Goal: Task Accomplishment & Management: Manage account settings

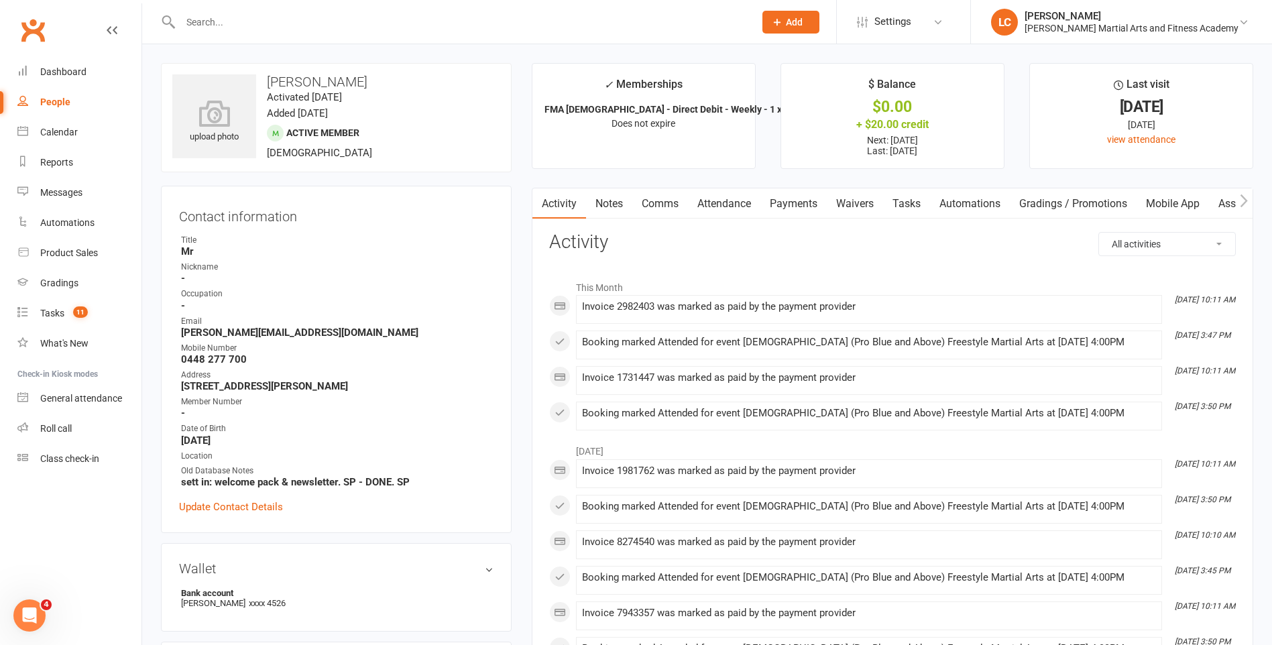
click at [609, 215] on link "Notes" at bounding box center [609, 203] width 46 height 31
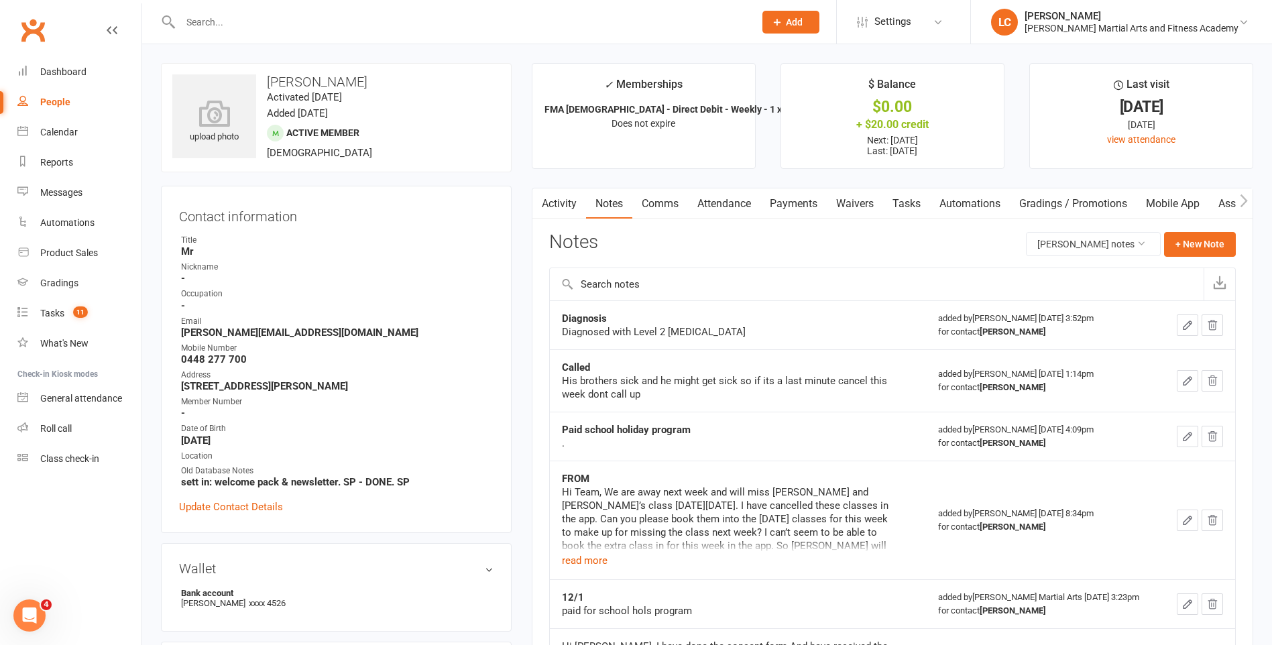
click at [247, 30] on input "text" at bounding box center [460, 22] width 569 height 19
paste input "[PERSON_NAME] <[EMAIL_ADDRESS][DOMAIN_NAME]>"
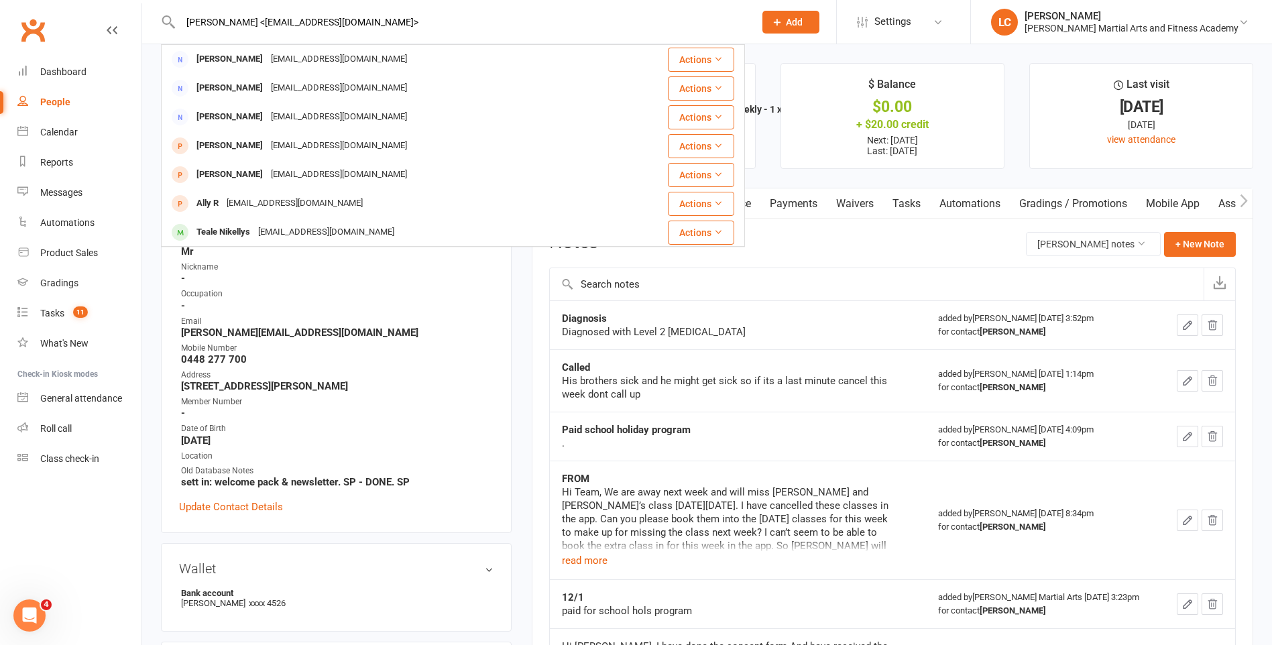
drag, startPoint x: 223, startPoint y: 22, endPoint x: 162, endPoint y: 34, distance: 62.2
click at [162, 34] on div "[PERSON_NAME] <[EMAIL_ADDRESS][DOMAIN_NAME]> [PERSON_NAME] [EMAIL_ADDRESS][DOMA…" at bounding box center [453, 22] width 584 height 44
click at [359, 13] on input "[EMAIL_ADDRESS][DOMAIN_NAME]>" at bounding box center [460, 22] width 569 height 19
type input "[EMAIL_ADDRESS][DOMAIN_NAME]"
drag, startPoint x: 359, startPoint y: 21, endPoint x: 141, endPoint y: 26, distance: 218.0
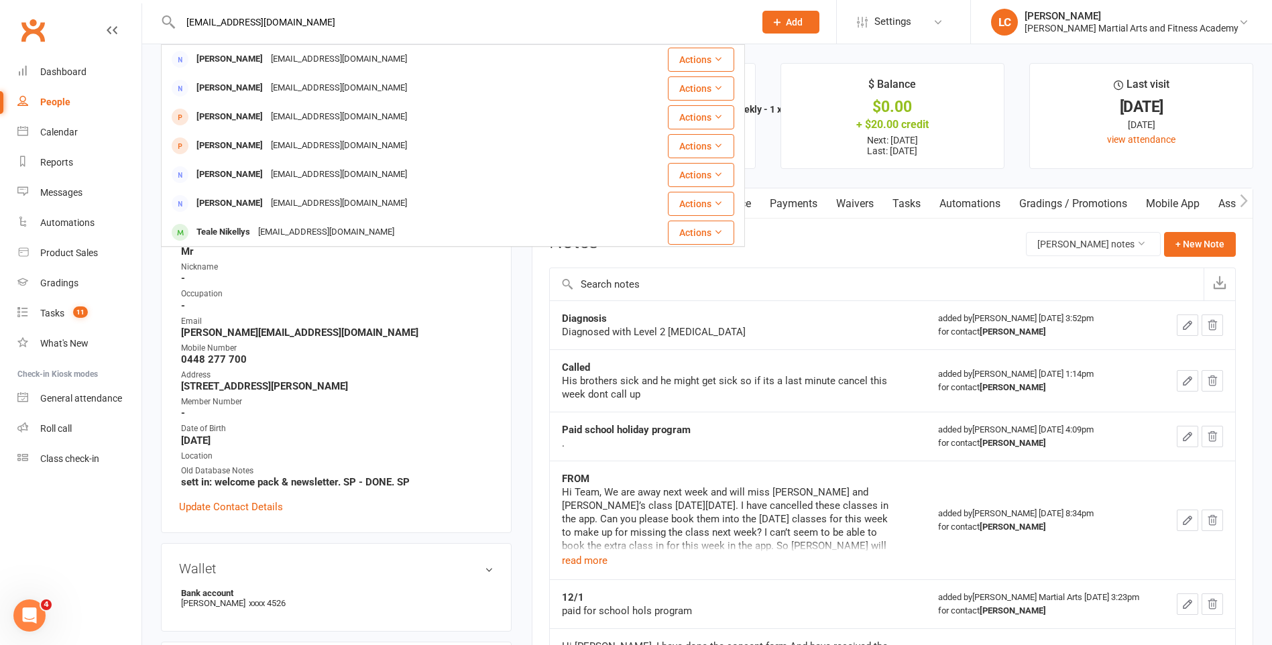
click at [127, 3] on header "[EMAIL_ADDRESS][DOMAIN_NAME] [PERSON_NAME] [EMAIL_ADDRESS][DOMAIN_NAME] Actions…" at bounding box center [636, 3] width 1272 height 0
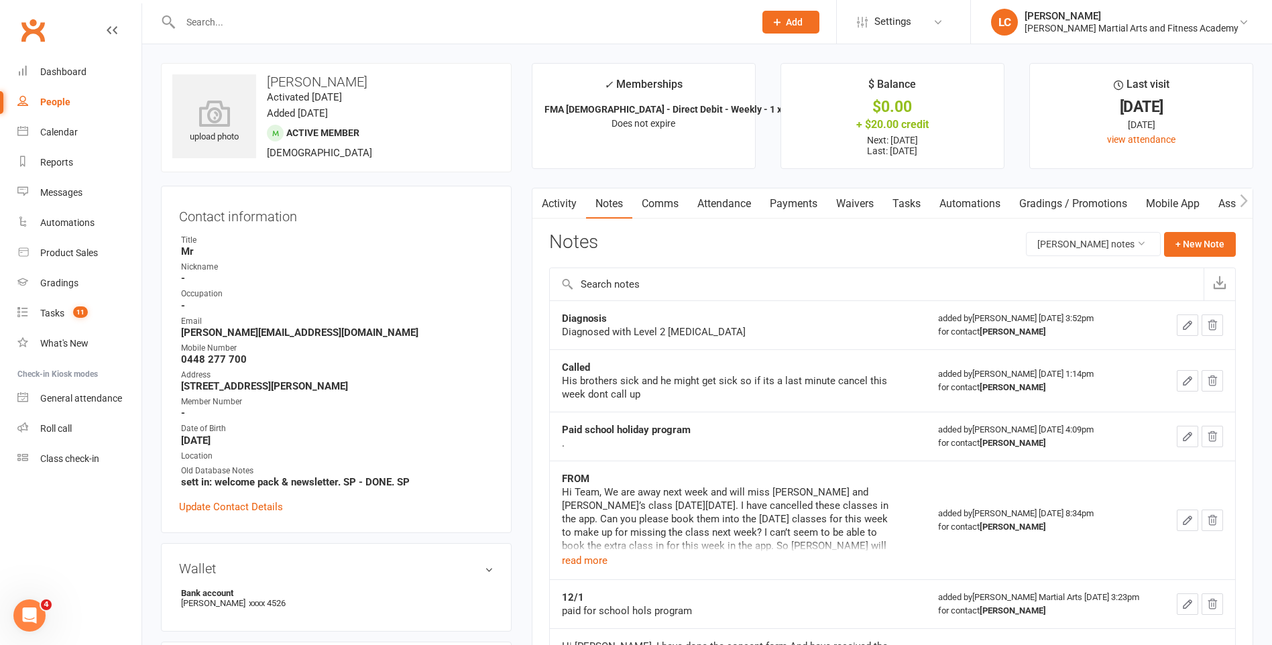
click at [803, 25] on span "Add" at bounding box center [794, 22] width 17 height 11
click at [793, 64] on link "Prospect" at bounding box center [776, 59] width 119 height 31
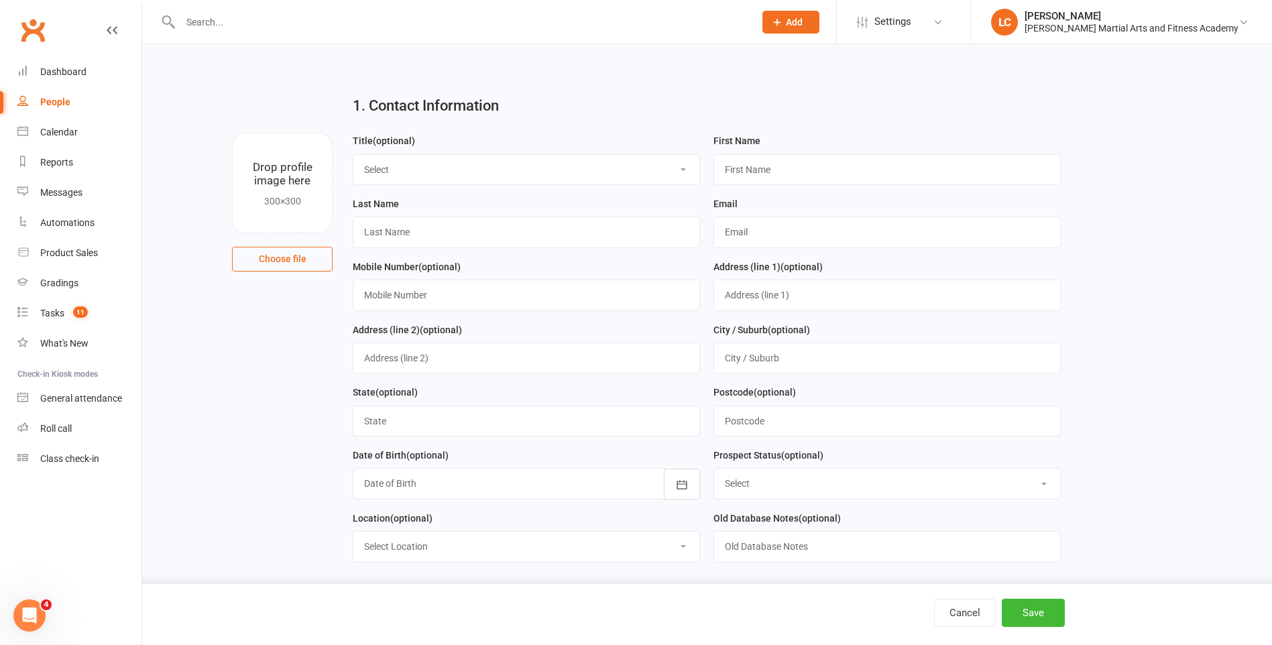
click at [471, 173] on select "Select Mr Mrs Miss Ms Dr" at bounding box center [526, 170] width 346 height 30
select select "Mr"
click at [353, 155] on select "Select Mr Mrs Miss Ms Dr" at bounding box center [526, 170] width 346 height 30
click at [774, 178] on input "text" at bounding box center [886, 169] width 347 height 31
paste input "[PERSON_NAME]"
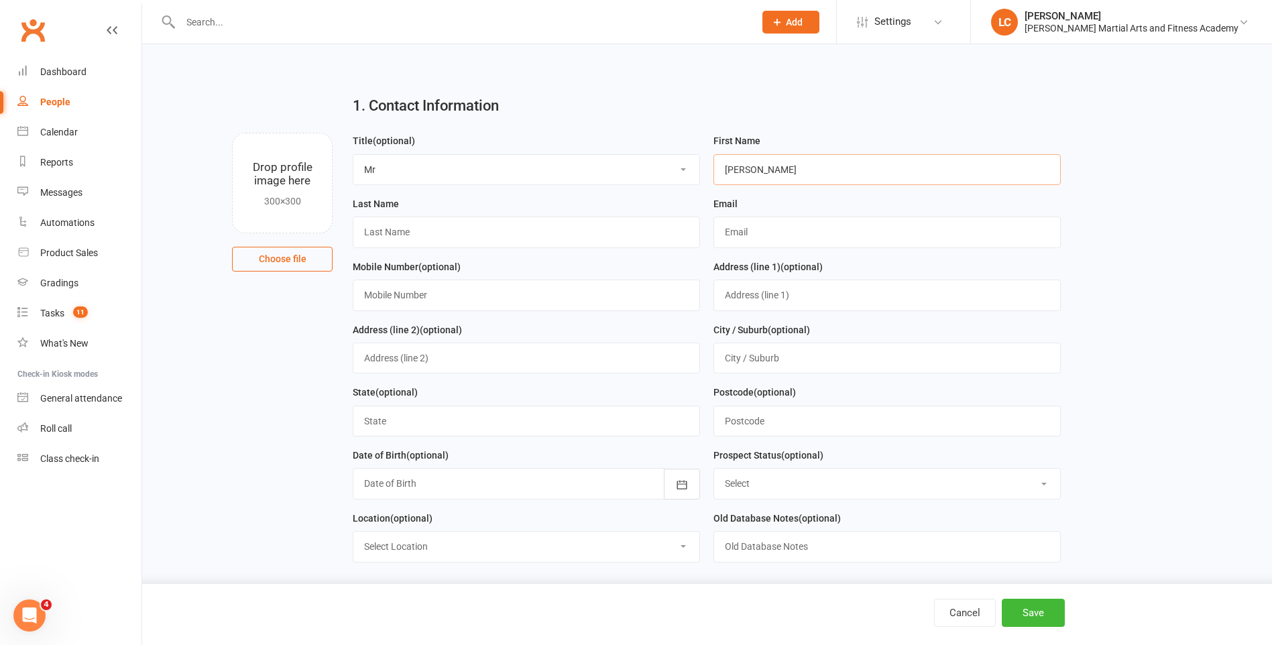
drag, startPoint x: 773, startPoint y: 179, endPoint x: 748, endPoint y: 176, distance: 25.6
click at [748, 176] on input "[PERSON_NAME]" at bounding box center [886, 169] width 347 height 31
type input "[PERSON_NAME]"
click at [456, 243] on input "text" at bounding box center [526, 232] width 347 height 31
paste input "[PERSON_NAME]"
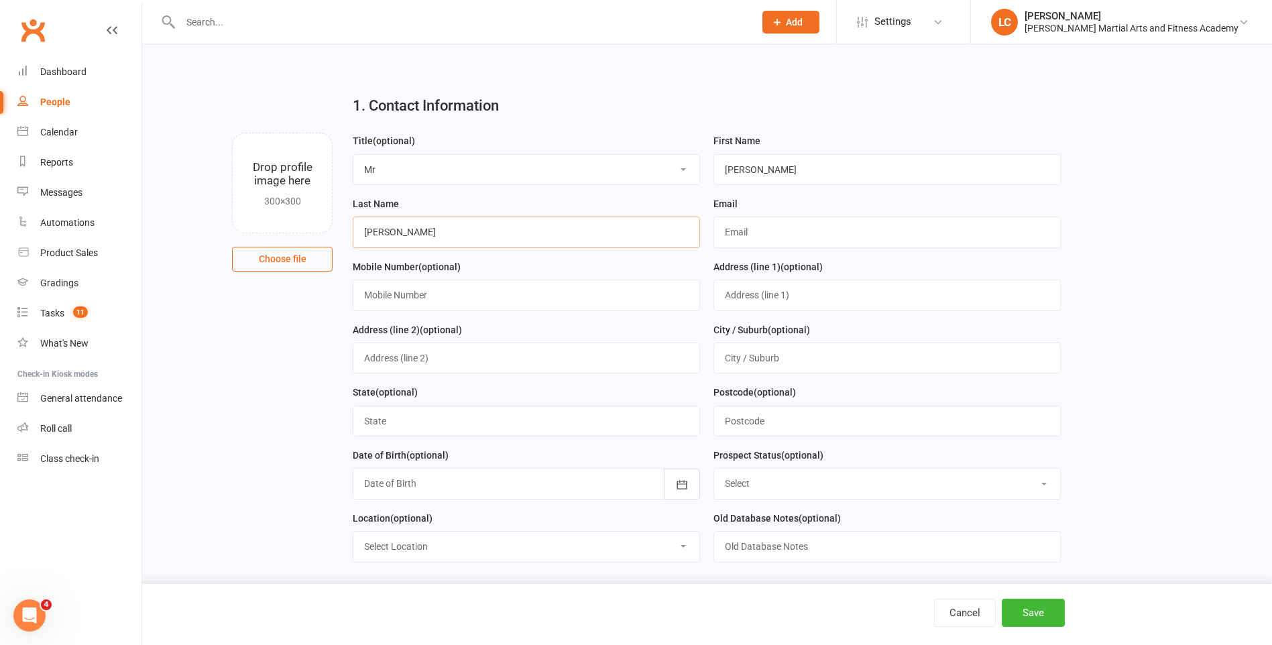
drag, startPoint x: 383, startPoint y: 236, endPoint x: 143, endPoint y: 235, distance: 240.1
click at [142, 237] on div "1. Contact Information Drop profile image here 300×300 Choose file Title (optio…" at bounding box center [707, 593] width 1130 height 1098
type input "[PERSON_NAME]"
click at [779, 227] on input "text" at bounding box center [886, 232] width 347 height 31
paste input "[PERSON_NAME] <[EMAIL_ADDRESS][DOMAIN_NAME]>"
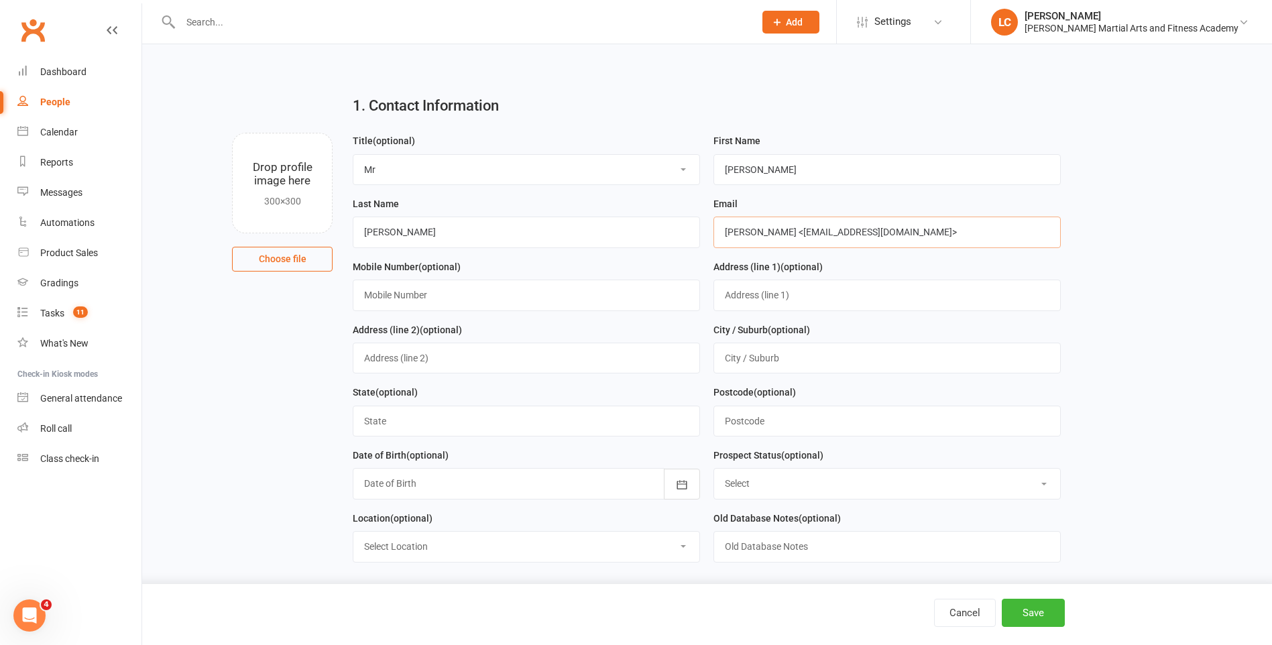
drag, startPoint x: 766, startPoint y: 233, endPoint x: 562, endPoint y: 240, distance: 204.6
click at [534, 241] on form "Title (optional) Select Mr Mrs Miss Ms Dr First Name [PERSON_NAME] Last Name [P…" at bounding box center [706, 353] width 721 height 440
click at [937, 241] on input "[EMAIL_ADDRESS][DOMAIN_NAME]>" at bounding box center [886, 232] width 347 height 31
type input "[EMAIL_ADDRESS][DOMAIN_NAME]"
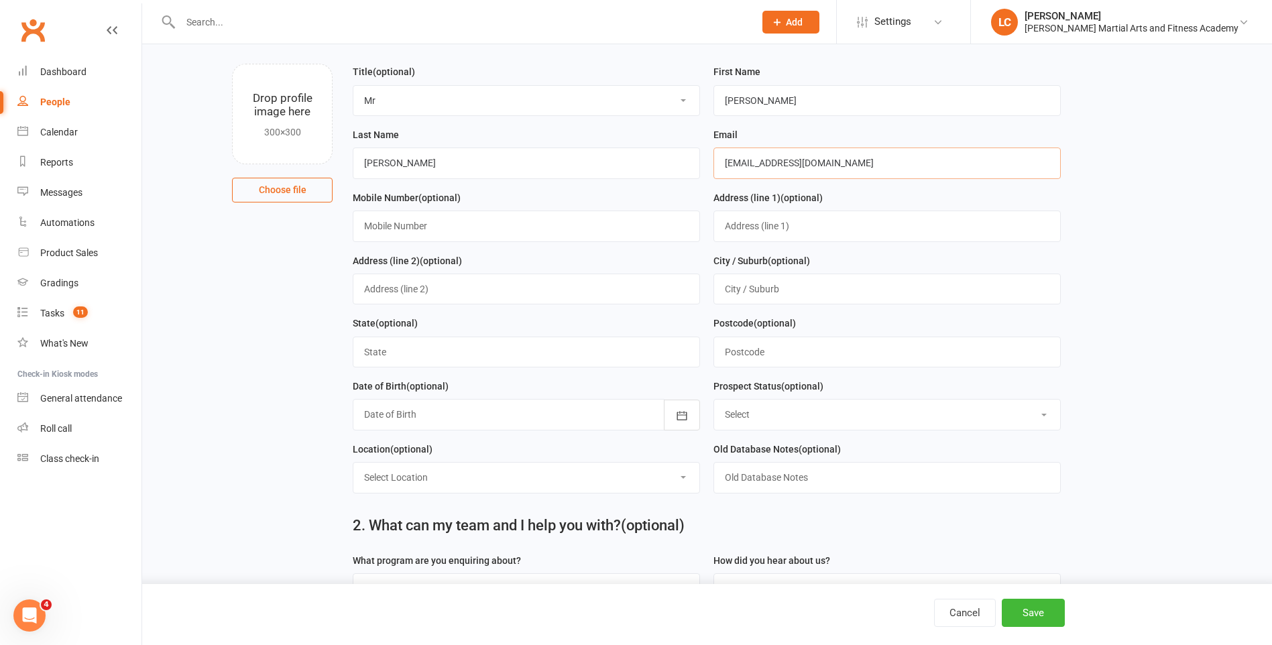
scroll to position [201, 0]
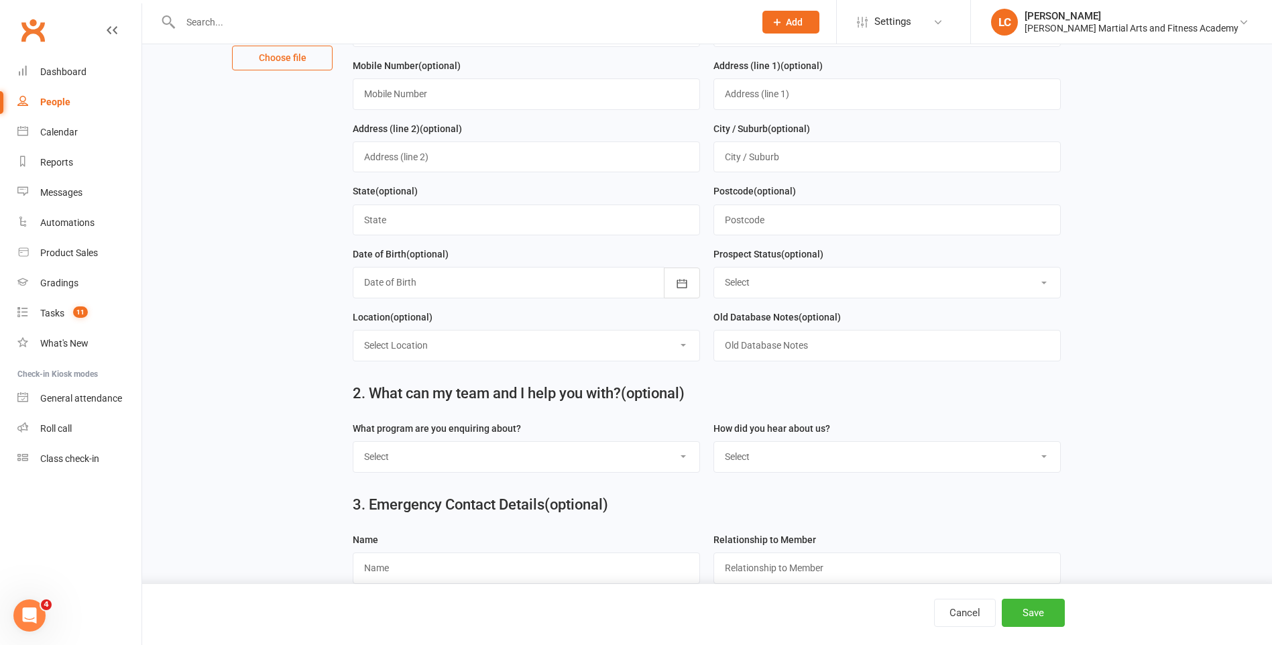
click at [510, 469] on select "Select Kids Martial Arts Kids BJJ Adults BJJ Adults Martial Arts Adults MMA Adu…" at bounding box center [526, 457] width 346 height 30
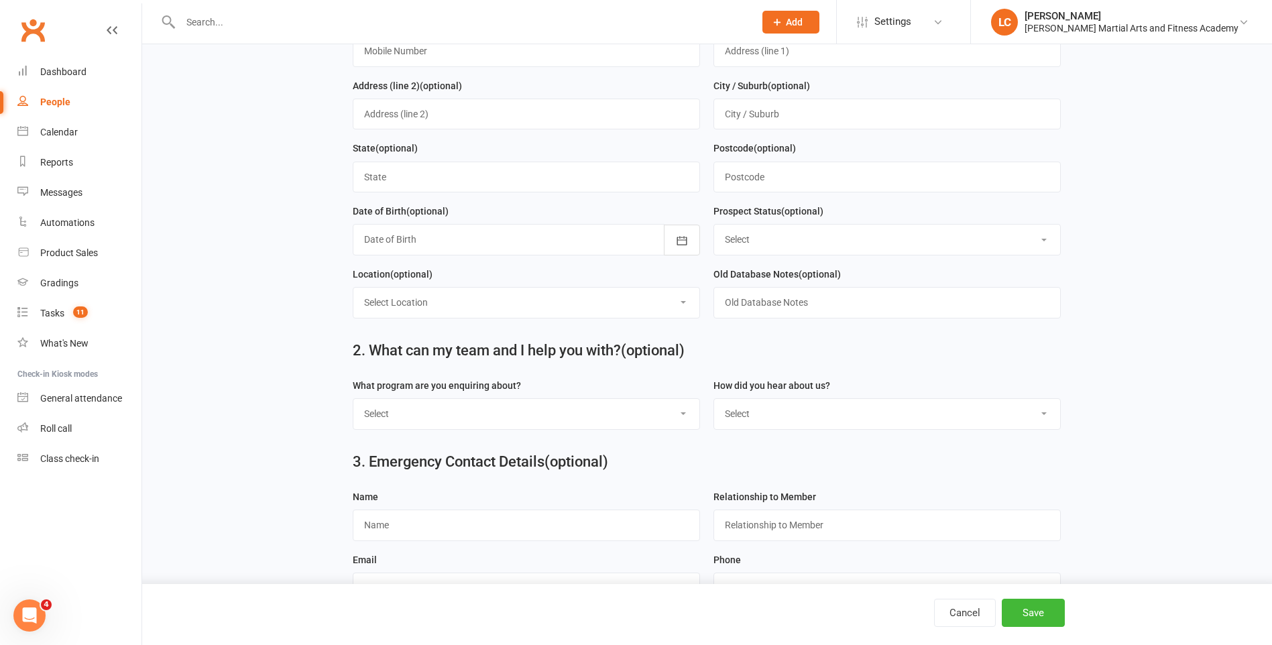
scroll to position [268, 0]
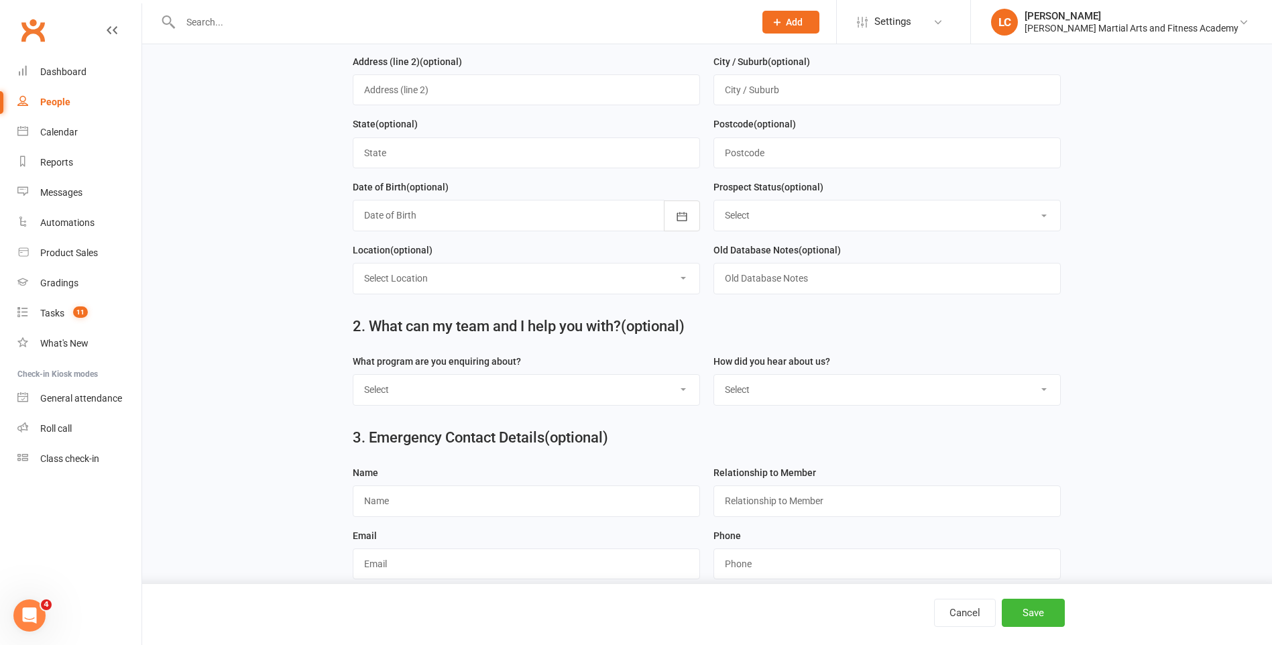
click at [437, 397] on select "Select Kids Martial Arts Kids BJJ Adults BJJ Adults Martial Arts Adults MMA Adu…" at bounding box center [526, 390] width 346 height 30
select select "Kids Martial Arts"
click at [353, 380] on select "Select Kids Martial Arts Kids BJJ Adults BJJ Adults Martial Arts Adults MMA Adu…" at bounding box center [526, 390] width 346 height 30
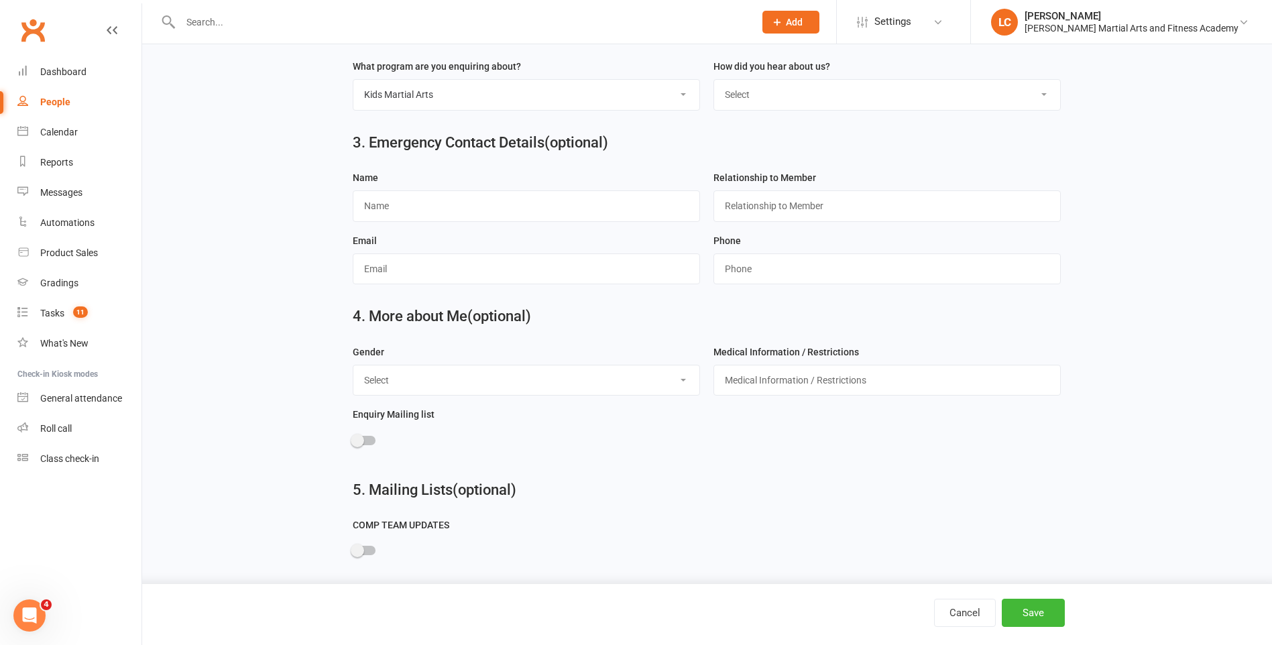
scroll to position [580, 0]
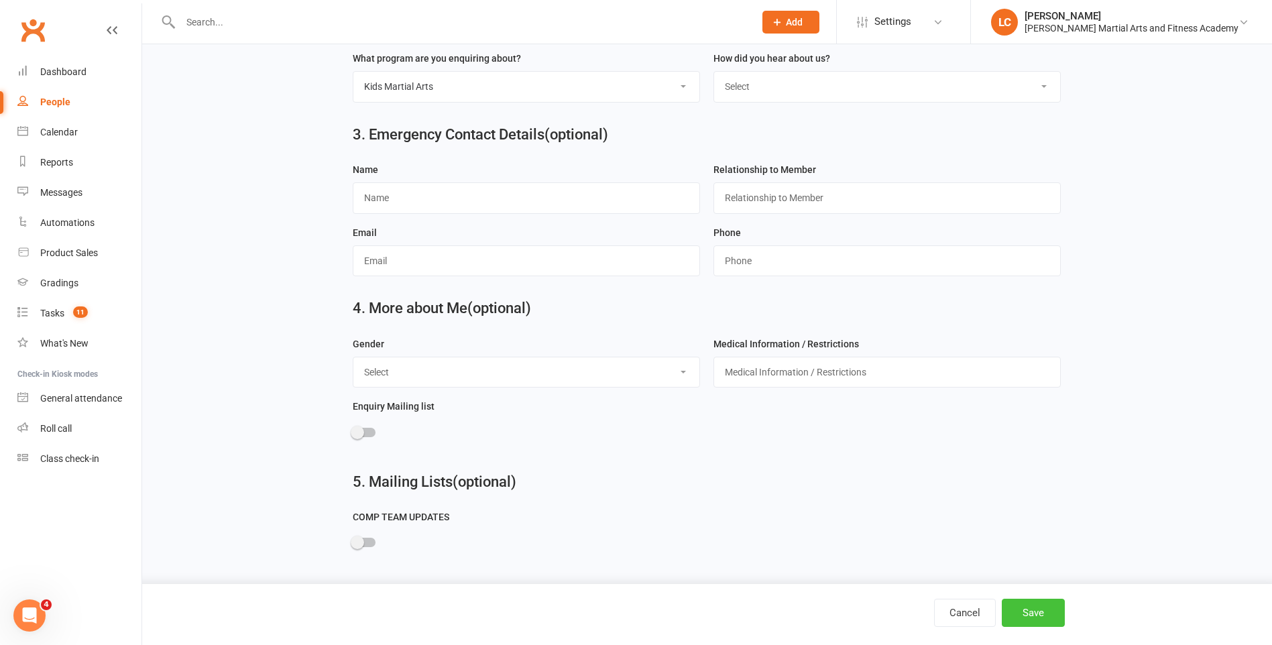
click at [1036, 617] on button "Save" at bounding box center [1033, 613] width 63 height 28
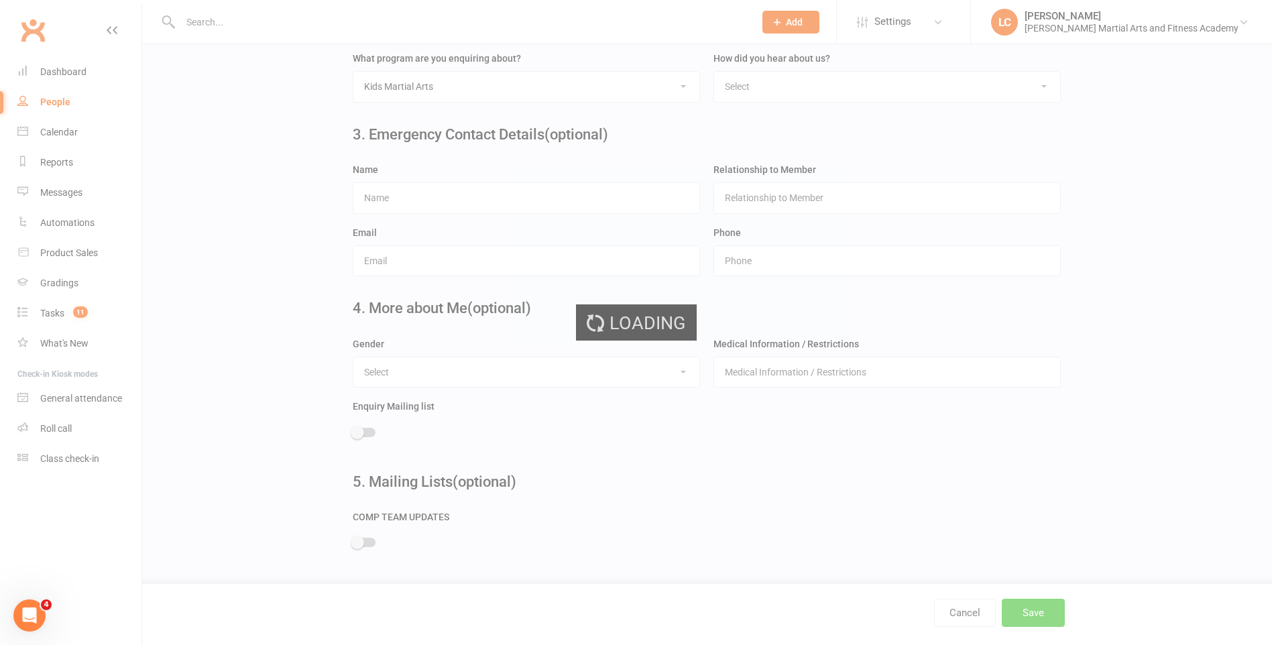
scroll to position [0, 0]
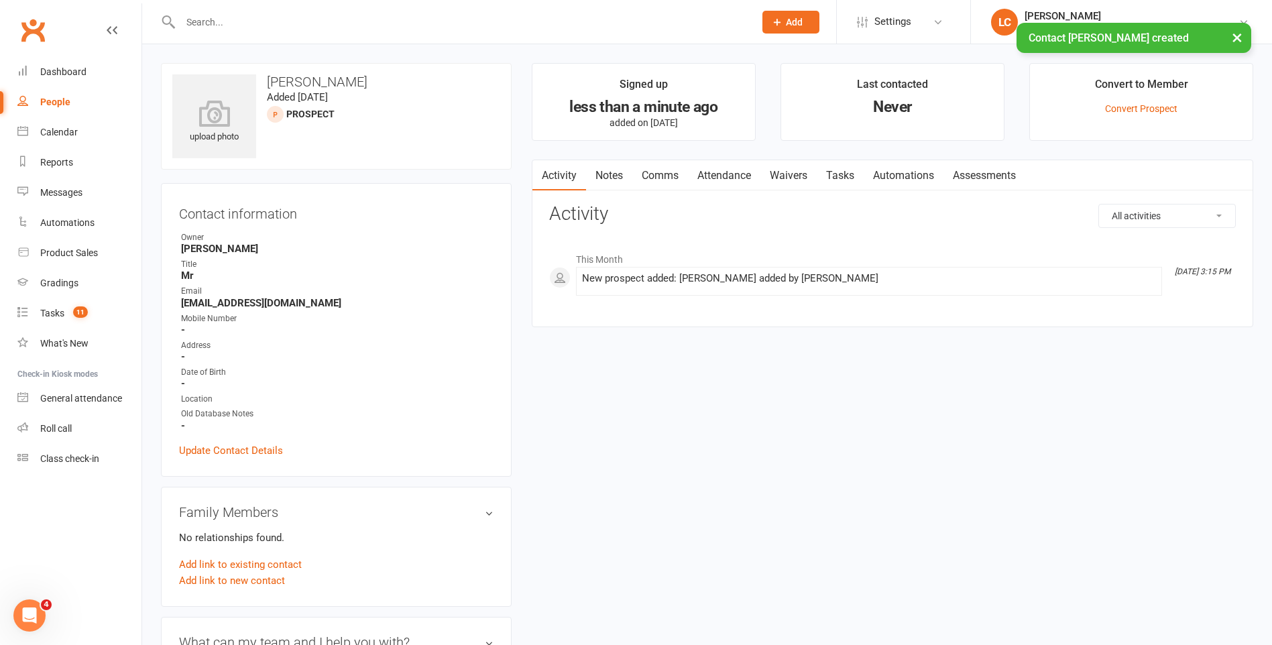
click at [599, 194] on div "Activity Notes Comms Attendance Waivers Tasks Automations Assessments All activ…" at bounding box center [892, 244] width 721 height 168
click at [609, 176] on link "Notes" at bounding box center [609, 175] width 46 height 31
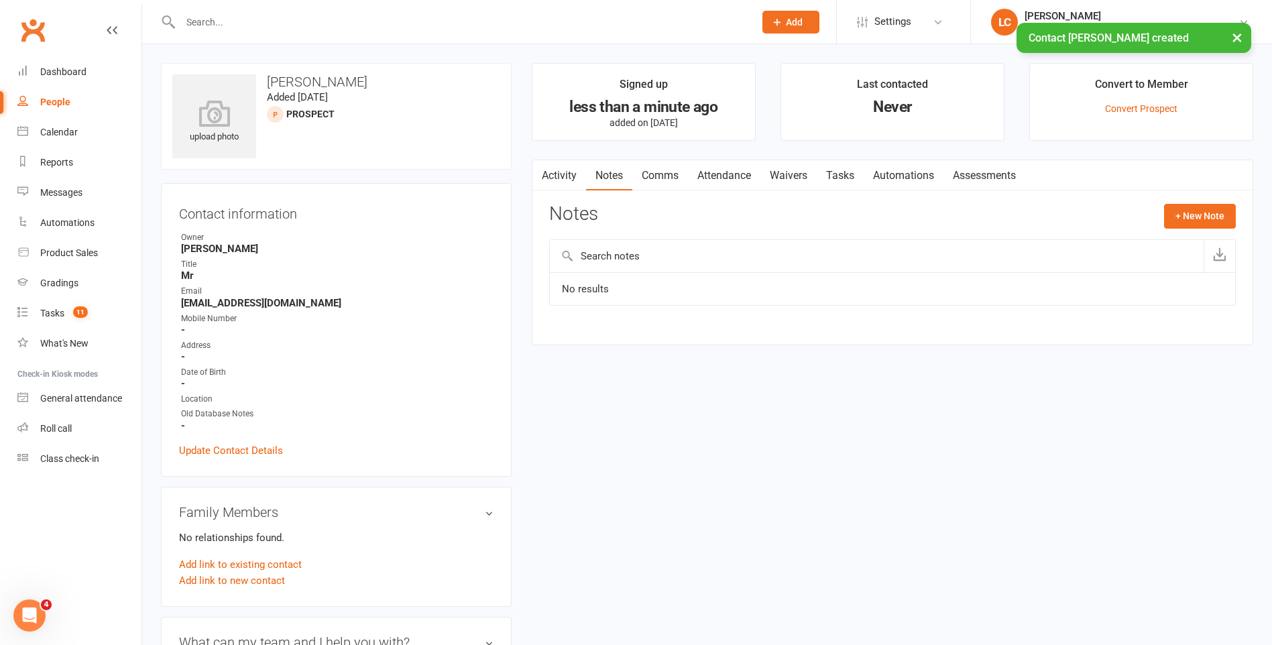
click at [1177, 203] on div "Activity Notes Comms Attendance Waivers Tasks Automations Assessments Notes + N…" at bounding box center [892, 253] width 721 height 186
click at [1187, 221] on button "+ New Note" at bounding box center [1200, 216] width 72 height 24
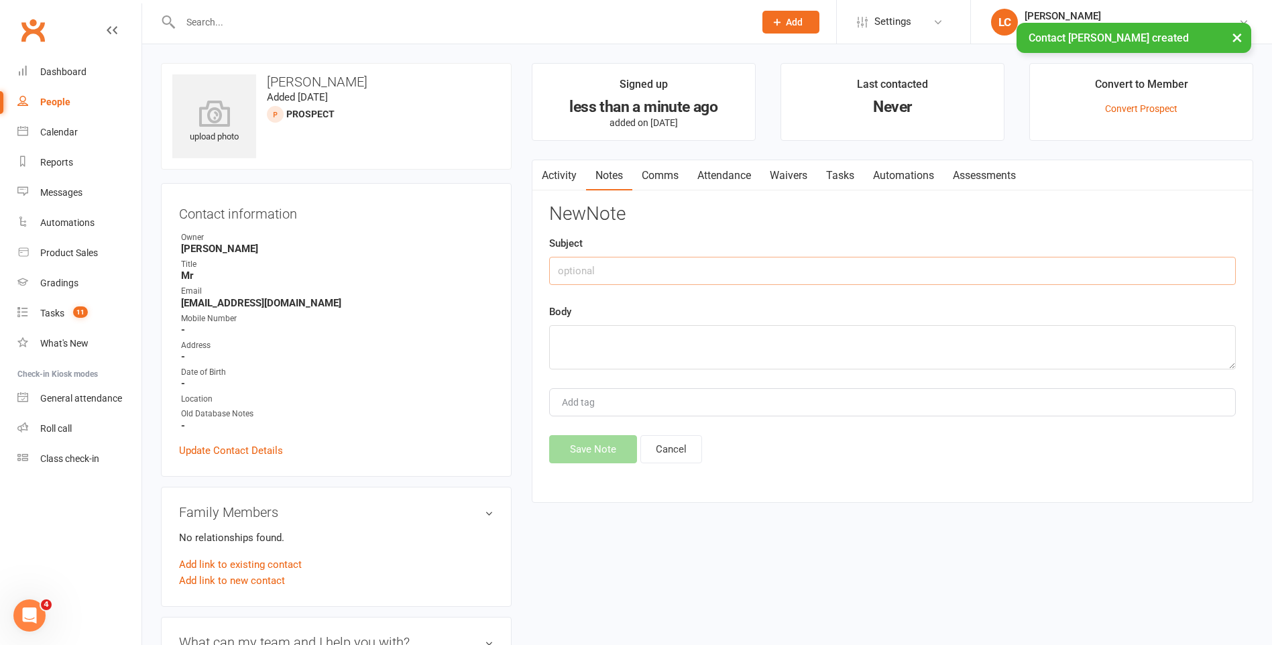
click at [636, 282] on input "text" at bounding box center [892, 271] width 687 height 28
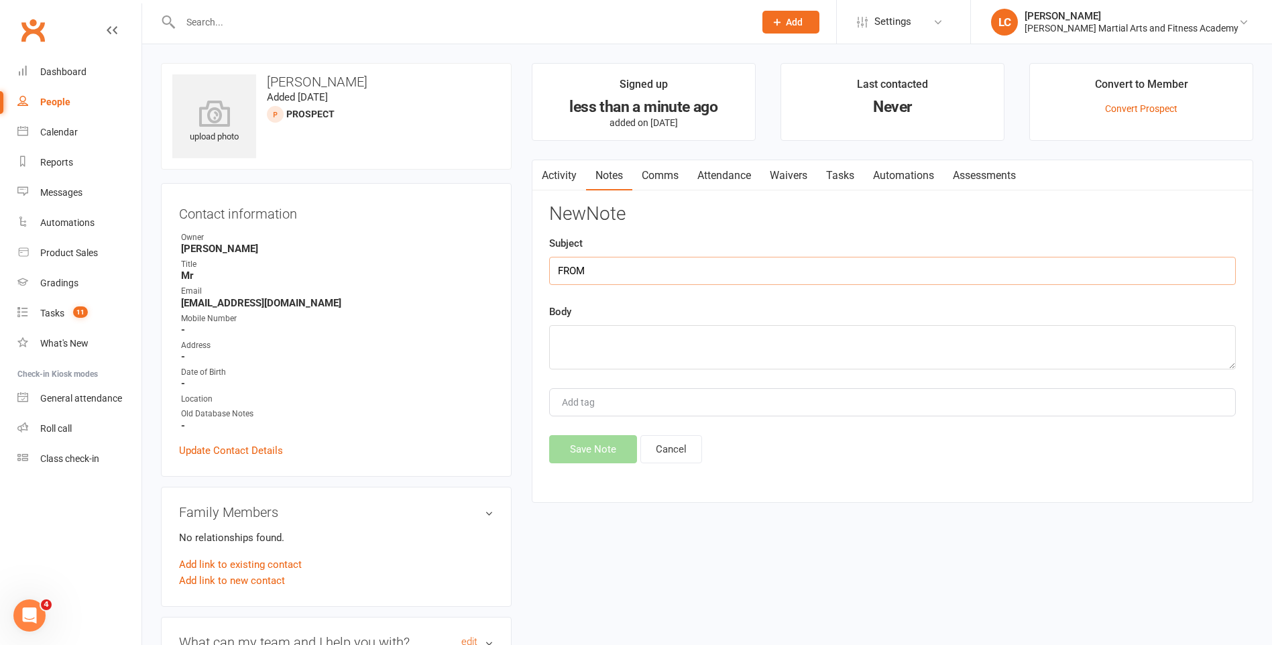
type input "FROM"
click at [592, 308] on div "Body" at bounding box center [892, 337] width 687 height 66
click at [594, 361] on textarea at bounding box center [892, 347] width 687 height 44
paste textarea "Hi, My son [PERSON_NAME] (8) would like to try the freestyle martial arts class…"
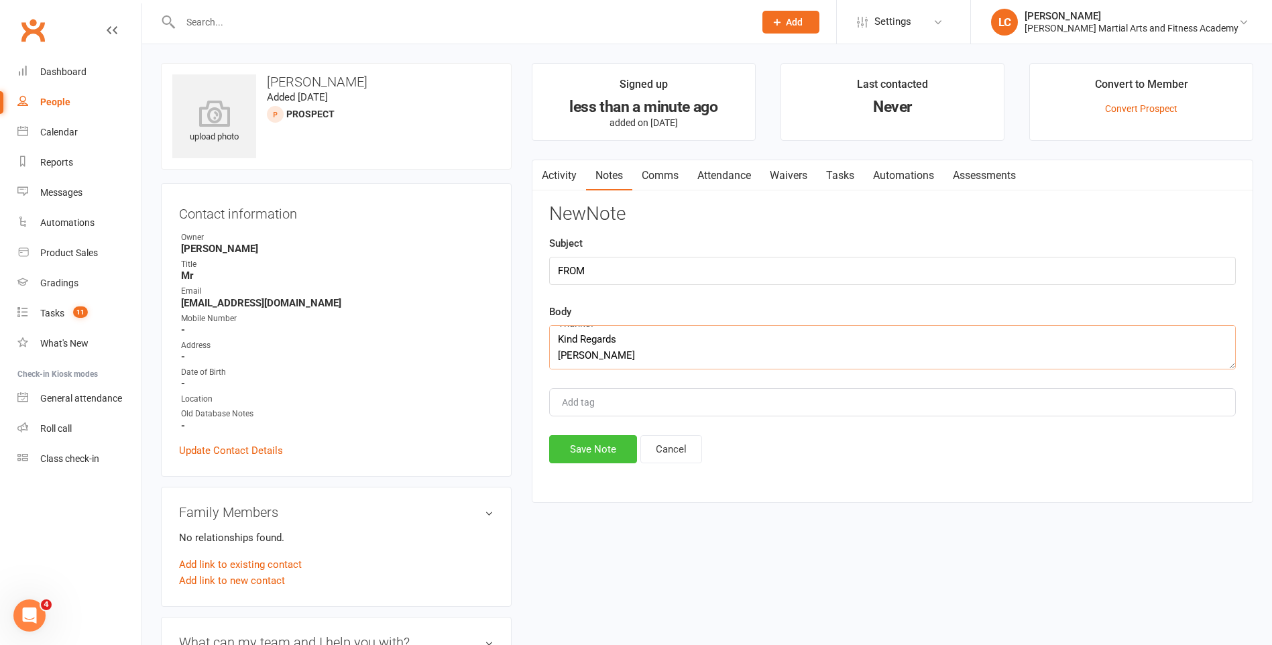
type textarea "Hi, My son [PERSON_NAME] (8) would like to try the freestyle martial arts class…"
click at [604, 449] on button "Save Note" at bounding box center [593, 449] width 88 height 28
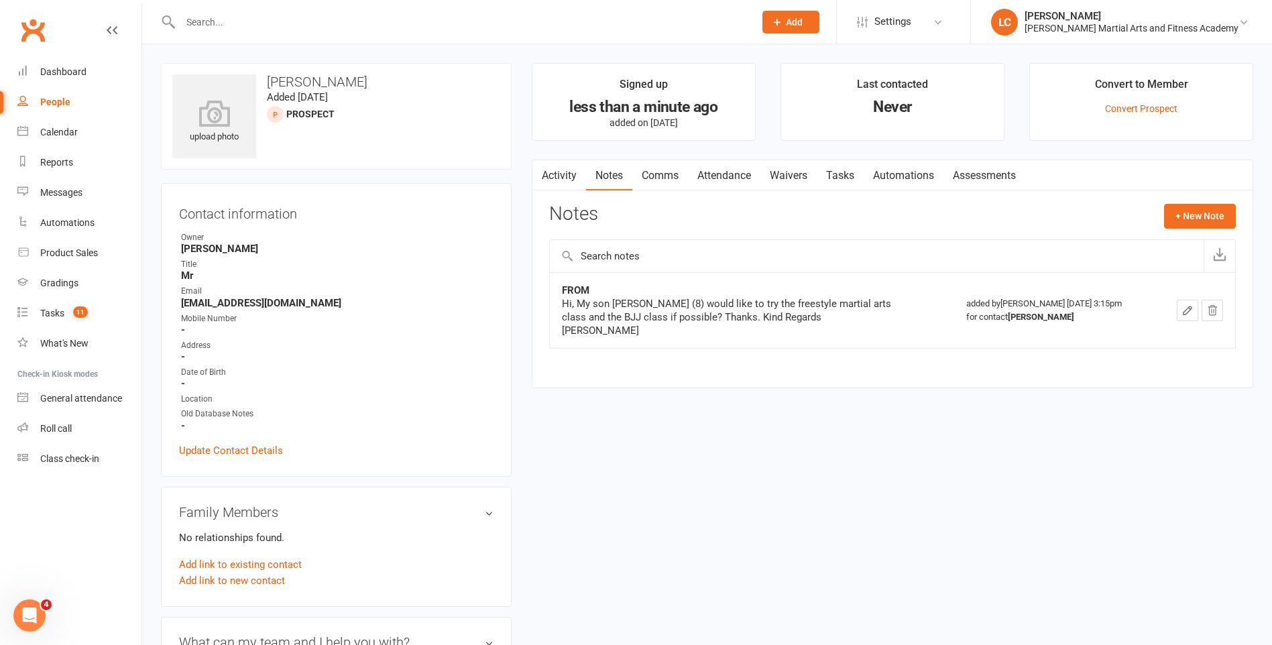
click at [665, 181] on link "Comms" at bounding box center [660, 175] width 56 height 31
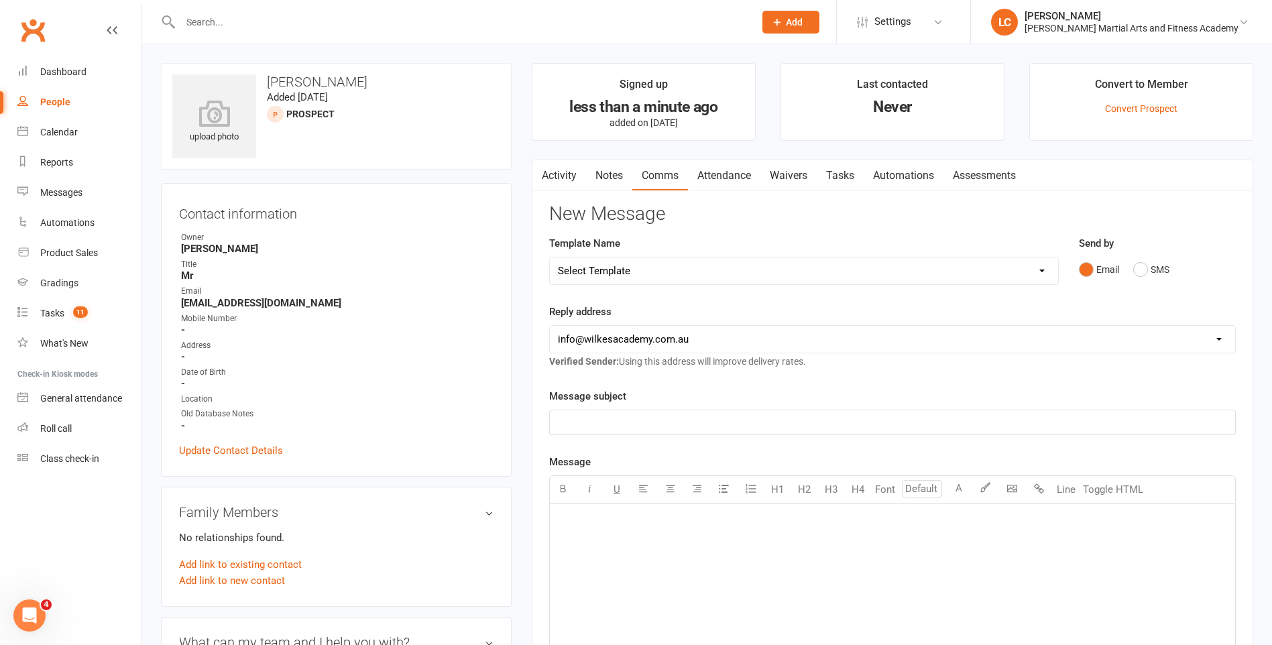
click at [695, 265] on select "Select Template [Email] Birthday Party Enquiry [Email] [DEMOGRAPHIC_DATA] Gradi…" at bounding box center [804, 270] width 508 height 27
select select "40"
click at [550, 257] on select "Select Template [Email] Birthday Party Enquiry [Email] [DEMOGRAPHIC_DATA] Gradi…" at bounding box center [804, 270] width 508 height 27
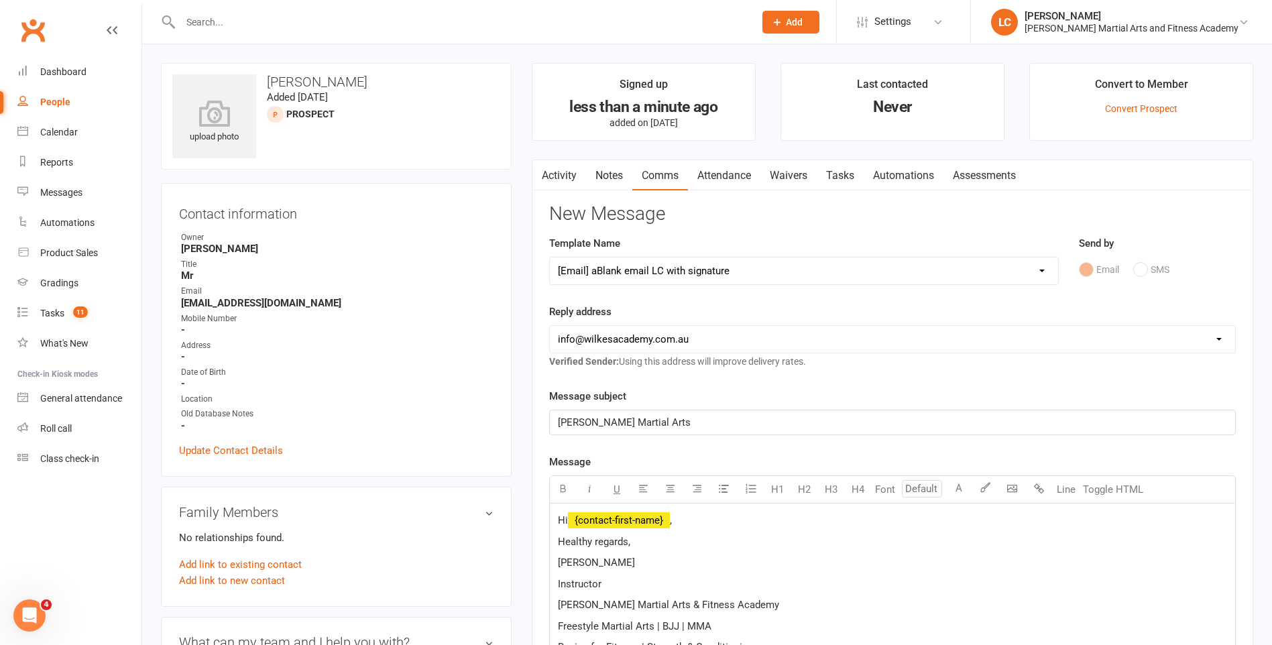
click at [711, 513] on p "Hi ﻿ {contact-first-name} ," at bounding box center [892, 520] width 669 height 16
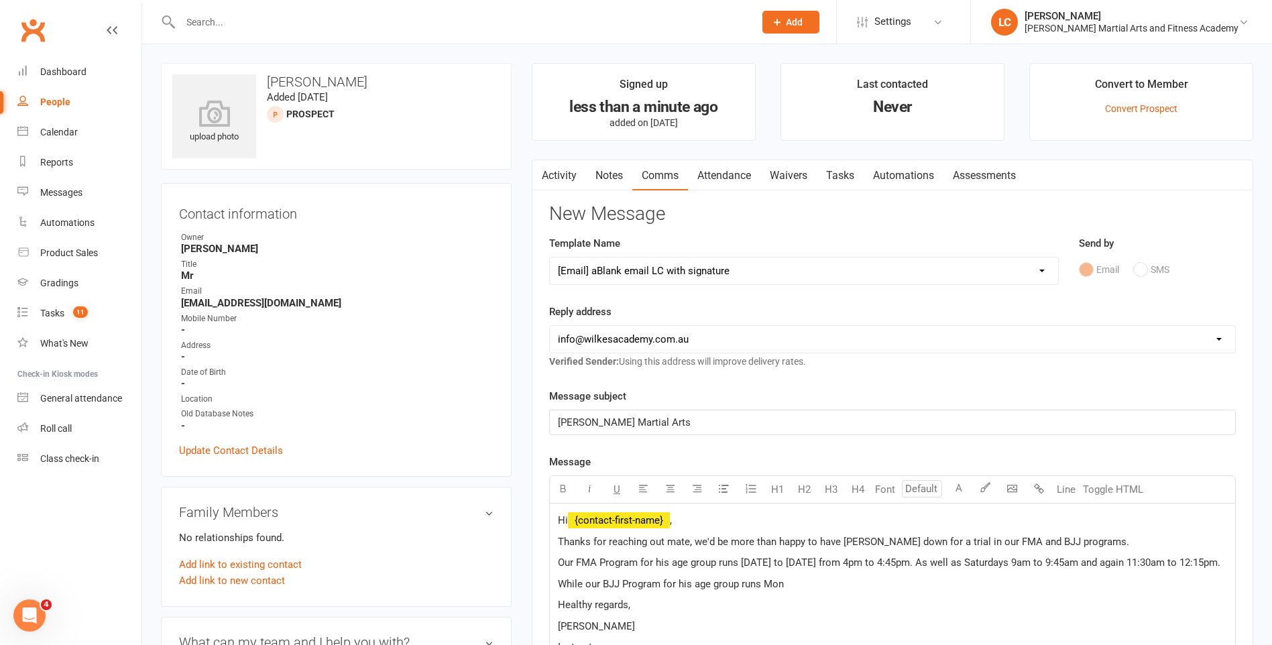
click at [785, 592] on p "While our BJJ Program for his age group runs Mon" at bounding box center [892, 584] width 669 height 16
click at [929, 571] on p "Our FMA Program for his age group runs [DATE] to [DATE] from 4pm to 4:45pm. As …" at bounding box center [892, 563] width 669 height 16
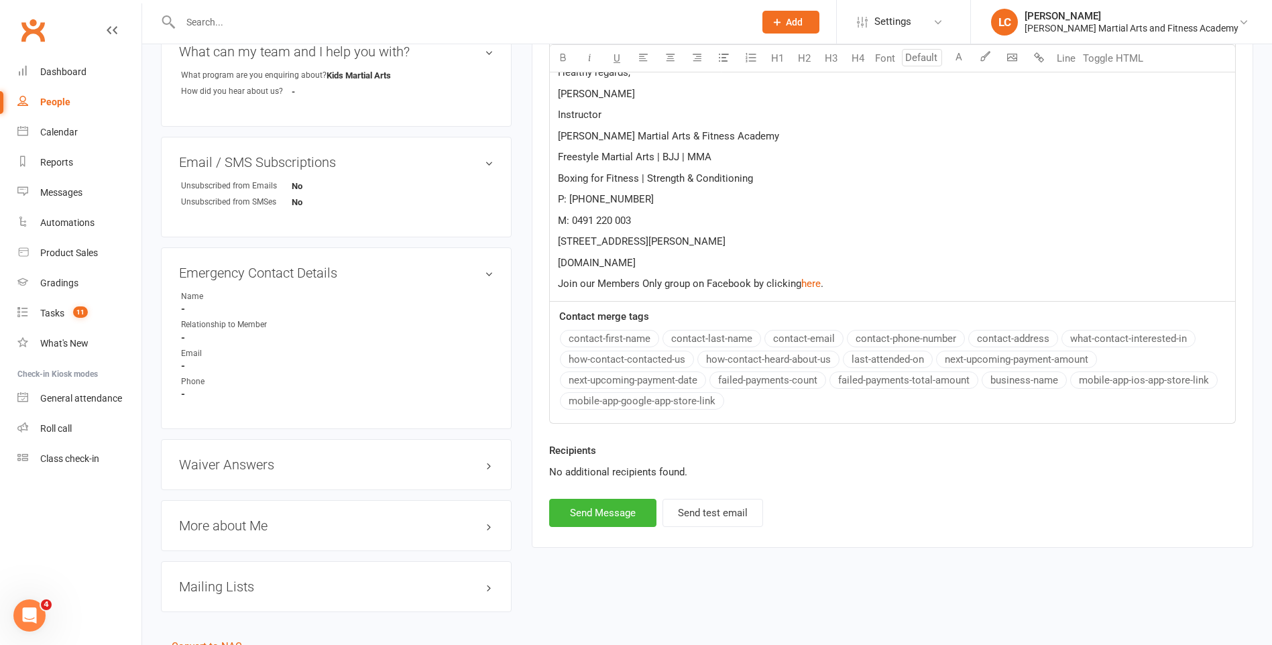
scroll to position [604, 0]
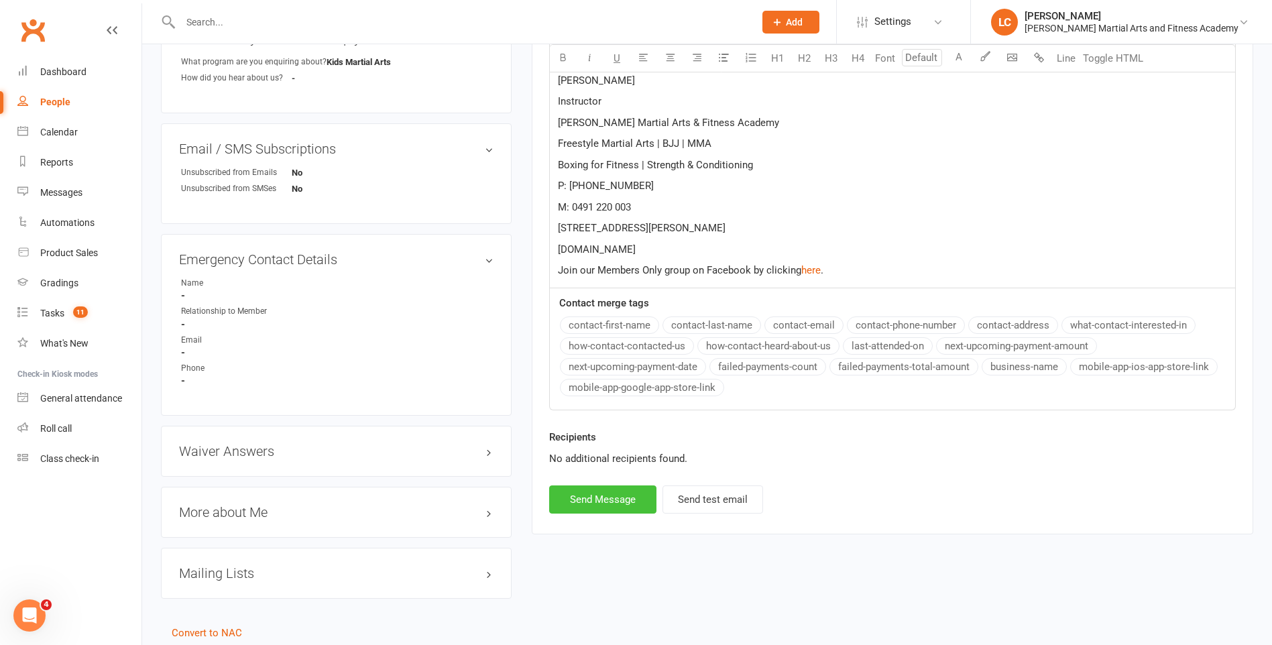
click at [606, 514] on button "Send Message" at bounding box center [602, 499] width 107 height 28
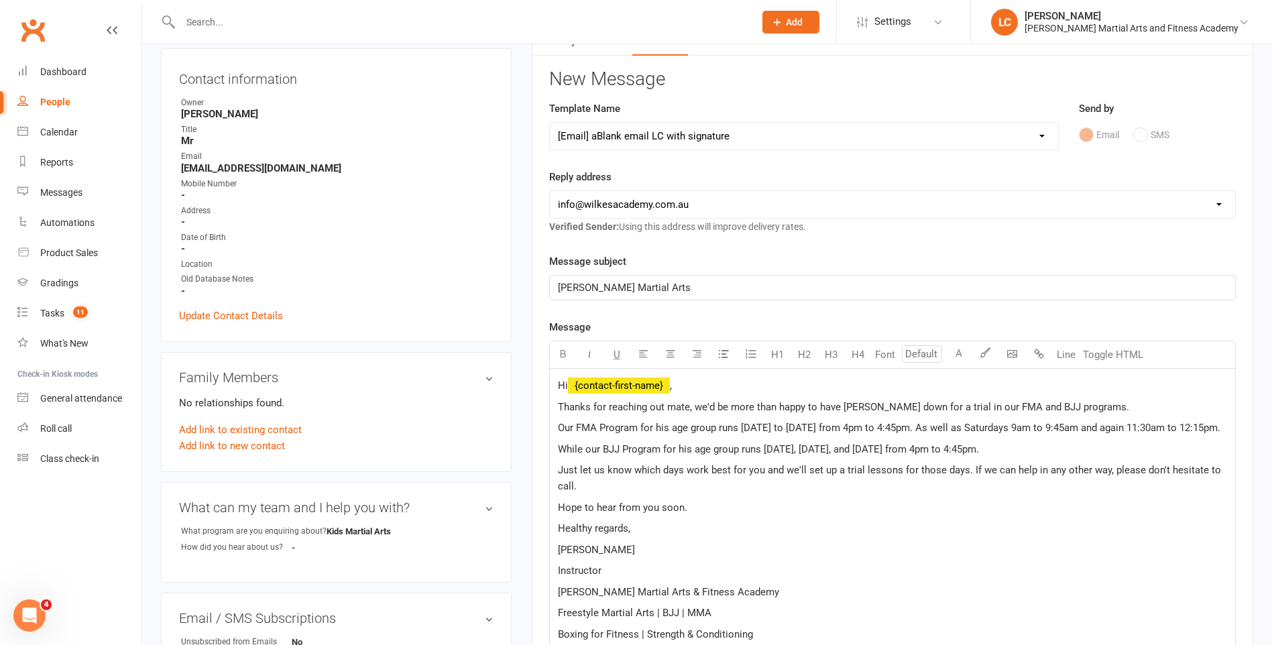
select select
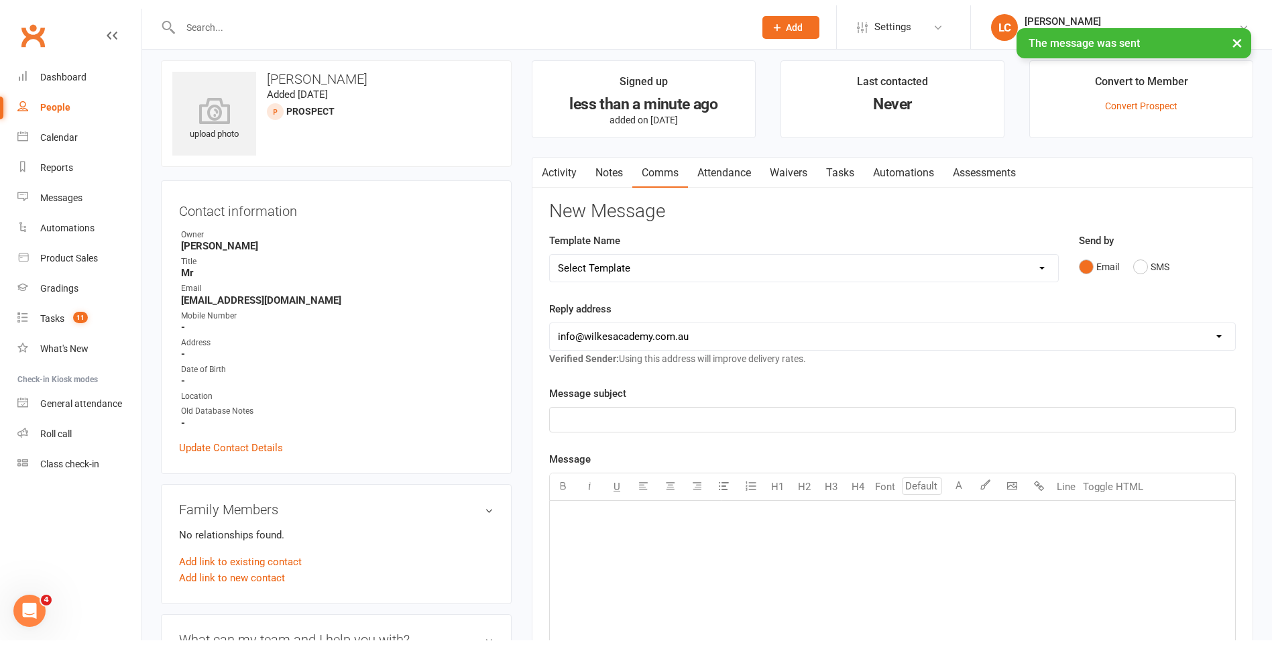
scroll to position [0, 0]
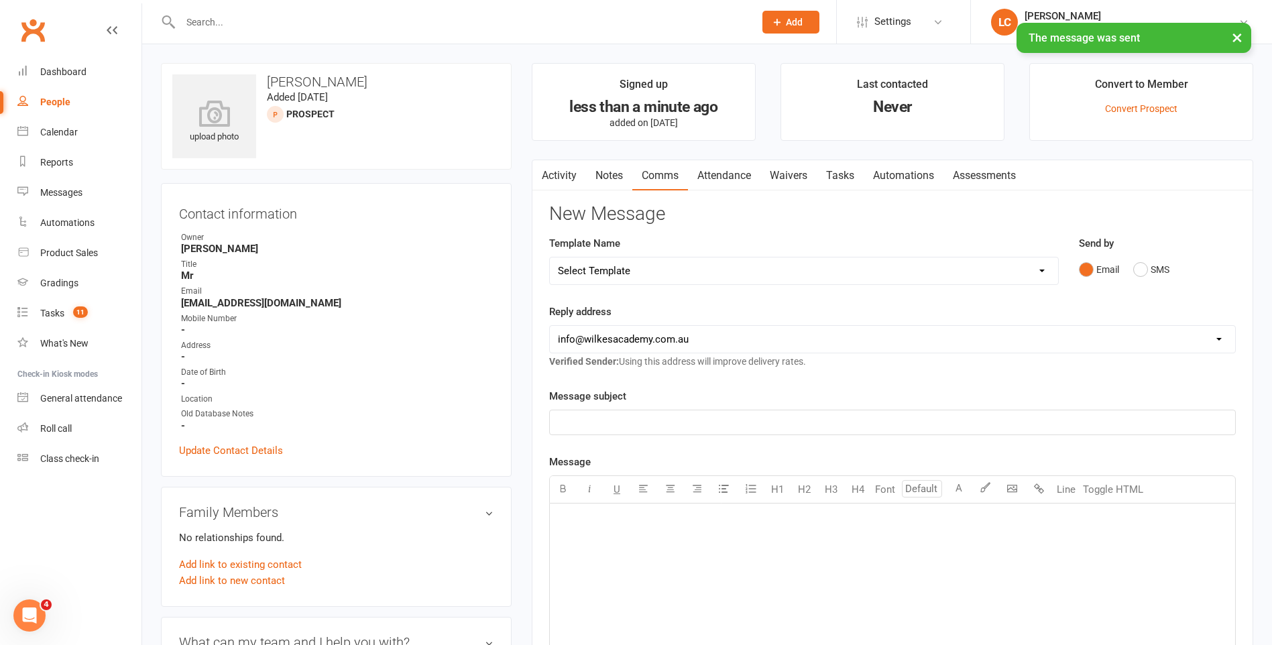
click at [842, 151] on main "Signed up less than a minute ago added on [DATE] Last contacted Never Convert t…" at bounding box center [893, 514] width 742 height 902
click at [846, 178] on link "Tasks" at bounding box center [840, 175] width 47 height 31
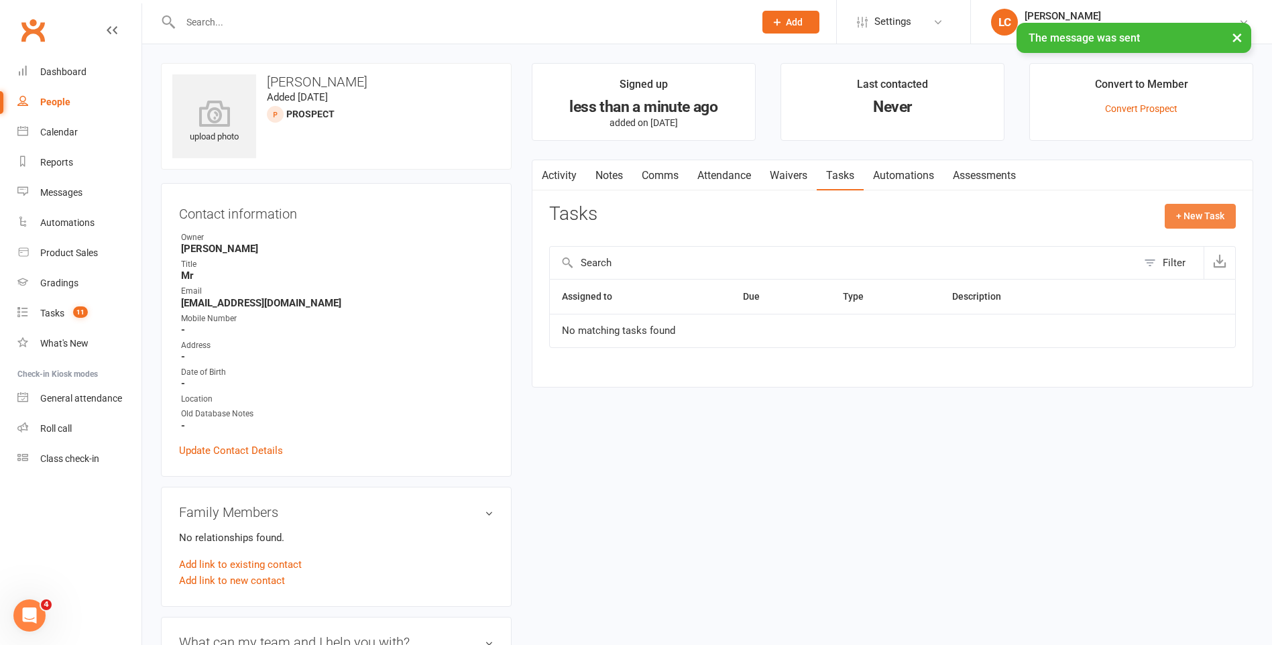
click at [1198, 224] on button "+ New Task" at bounding box center [1200, 216] width 71 height 24
select select "47778"
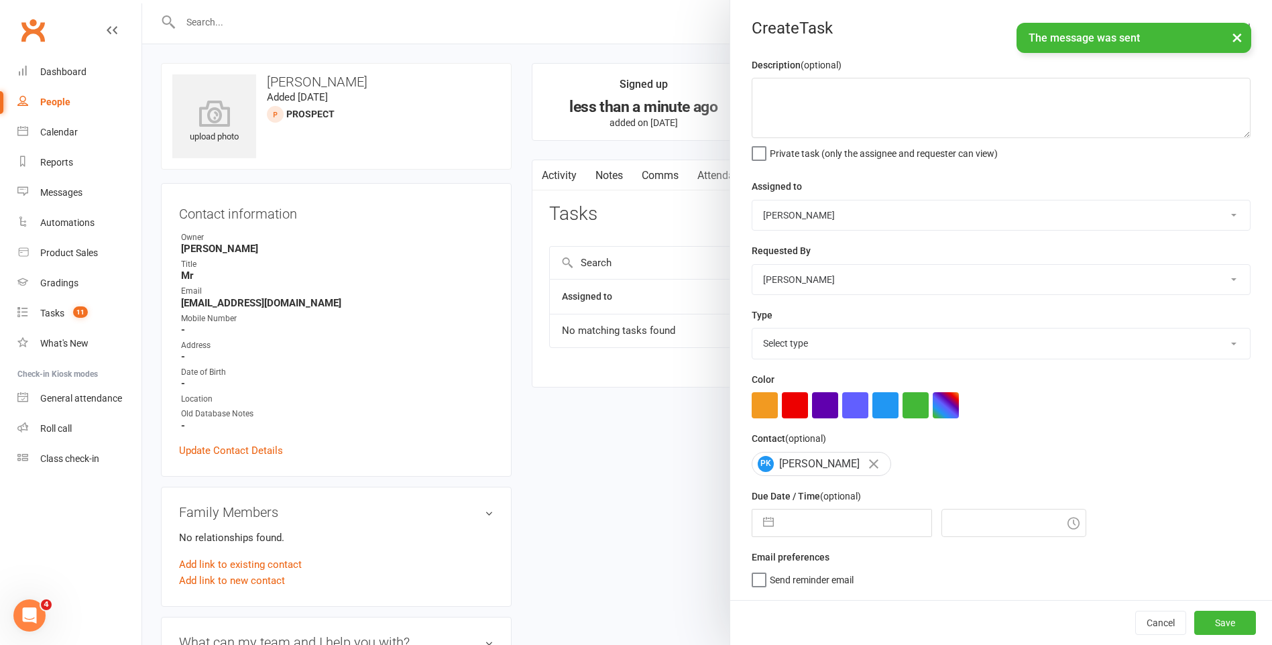
click at [879, 222] on select "[PERSON_NAME] [PERSON_NAME] [PERSON_NAME] [PERSON_NAME] [PERSON_NAME] [PERSON_N…" at bounding box center [1001, 215] width 498 height 30
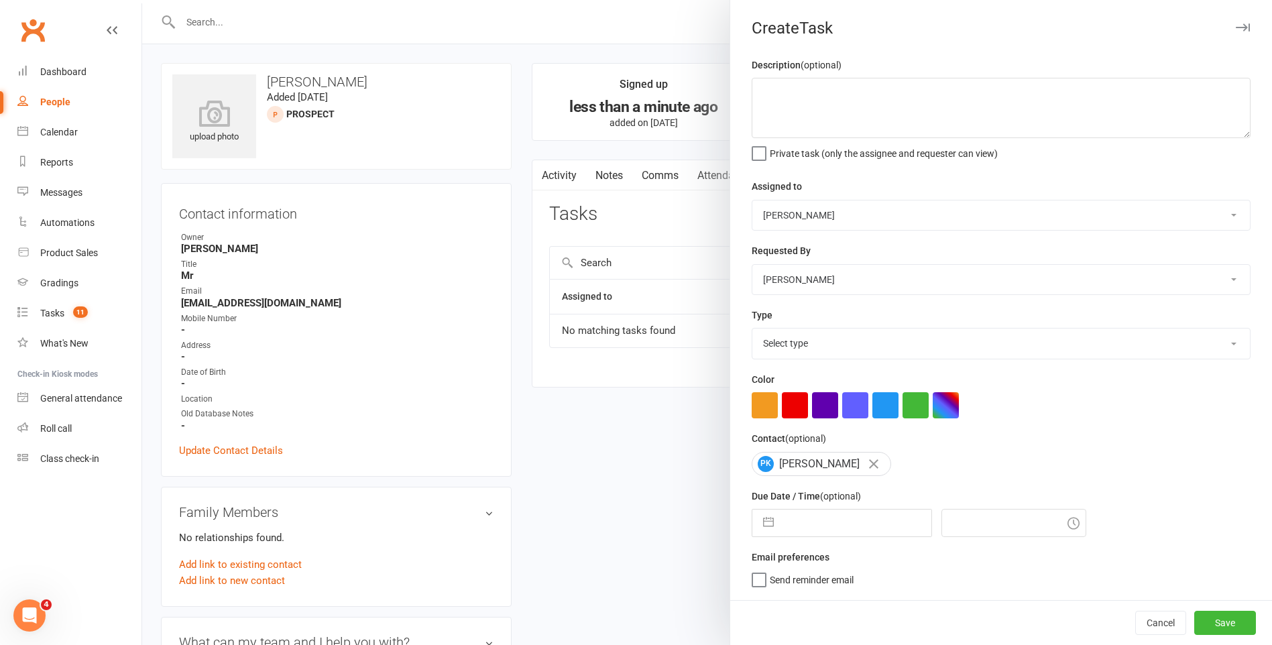
select select "50751"
click at [752, 201] on select "[PERSON_NAME] [PERSON_NAME] [PERSON_NAME] [PERSON_NAME] [PERSON_NAME] [PERSON_N…" at bounding box center [1001, 215] width 498 height 30
click at [815, 96] on textarea at bounding box center [1001, 108] width 499 height 60
type textarea "FU INQ - See Notes."
click at [842, 337] on select "Select type E-mail General task Meeting Phone call Sett in calls Add new task t…" at bounding box center [1001, 344] width 498 height 30
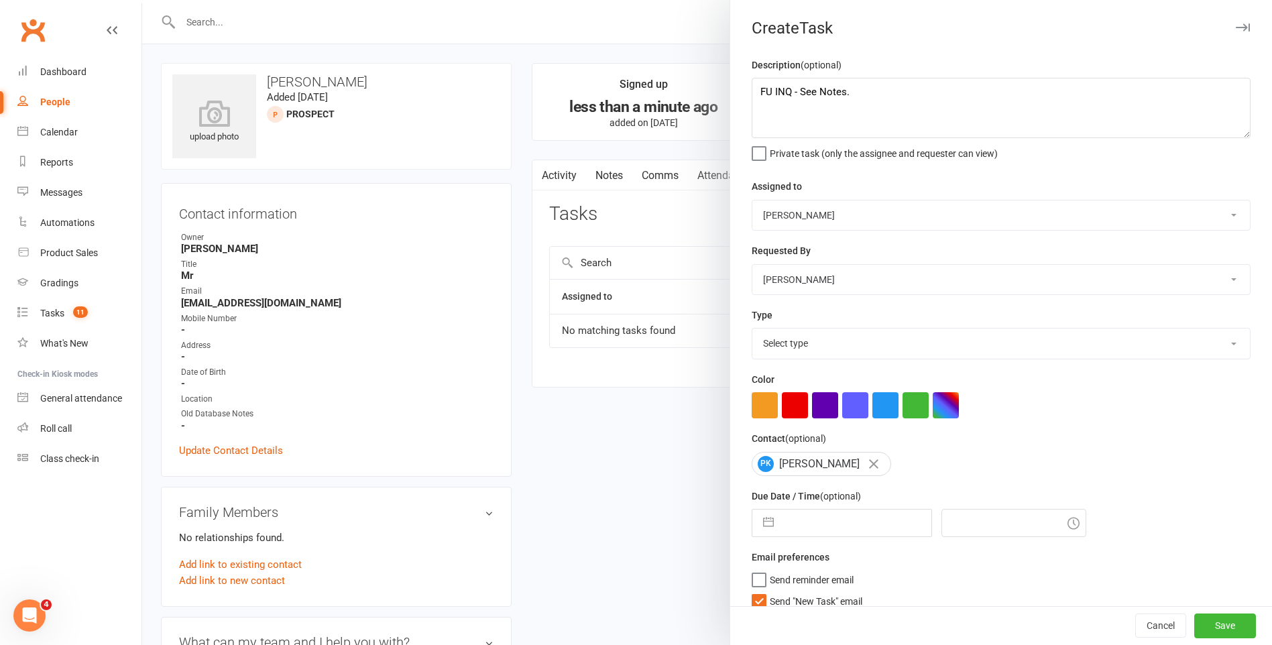
select select "25276"
click at [752, 331] on select "Select type E-mail General task Meeting Phone call Sett in calls Add new task t…" at bounding box center [1001, 344] width 498 height 30
click at [755, 603] on label "Send "New Task" email" at bounding box center [807, 597] width 111 height 13
click at [755, 591] on input "Send "New Task" email" at bounding box center [807, 591] width 111 height 0
drag, startPoint x: 849, startPoint y: 480, endPoint x: 849, endPoint y: 528, distance: 47.6
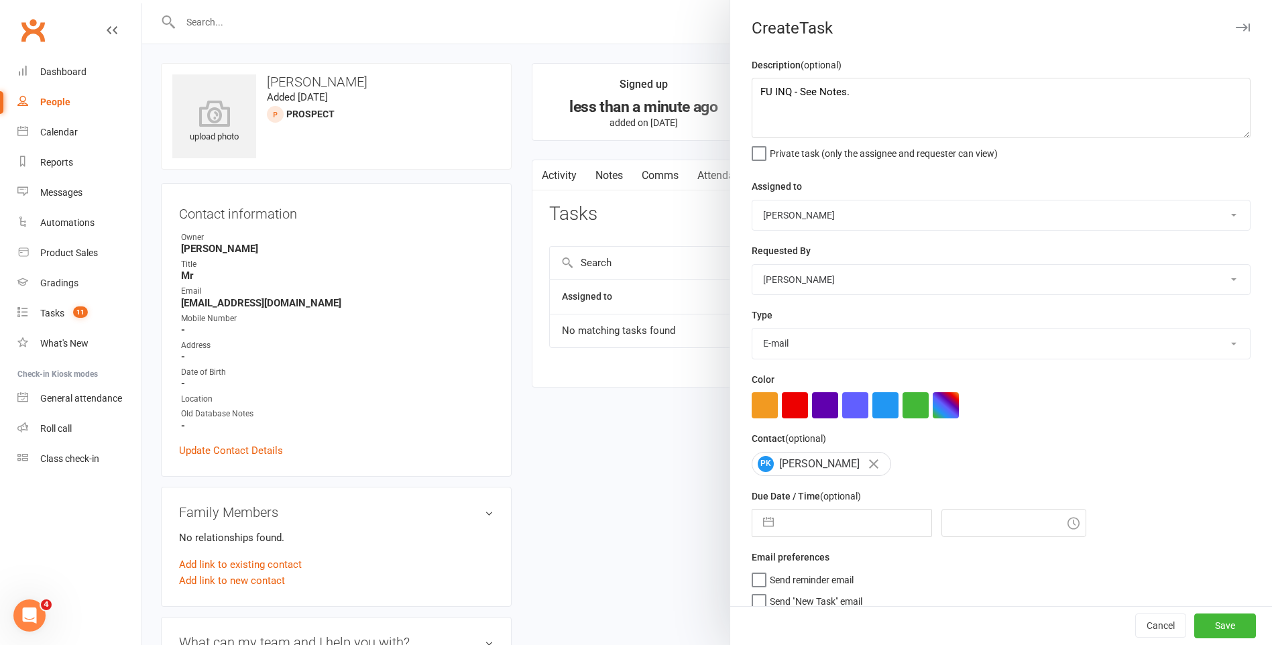
click at [849, 483] on div "Description (optional) FU INQ - See Notes. Private task (only the assignee and …" at bounding box center [1001, 338] width 542 height 563
click at [848, 530] on input "text" at bounding box center [855, 523] width 151 height 27
select select "6"
select select "2025"
select select "7"
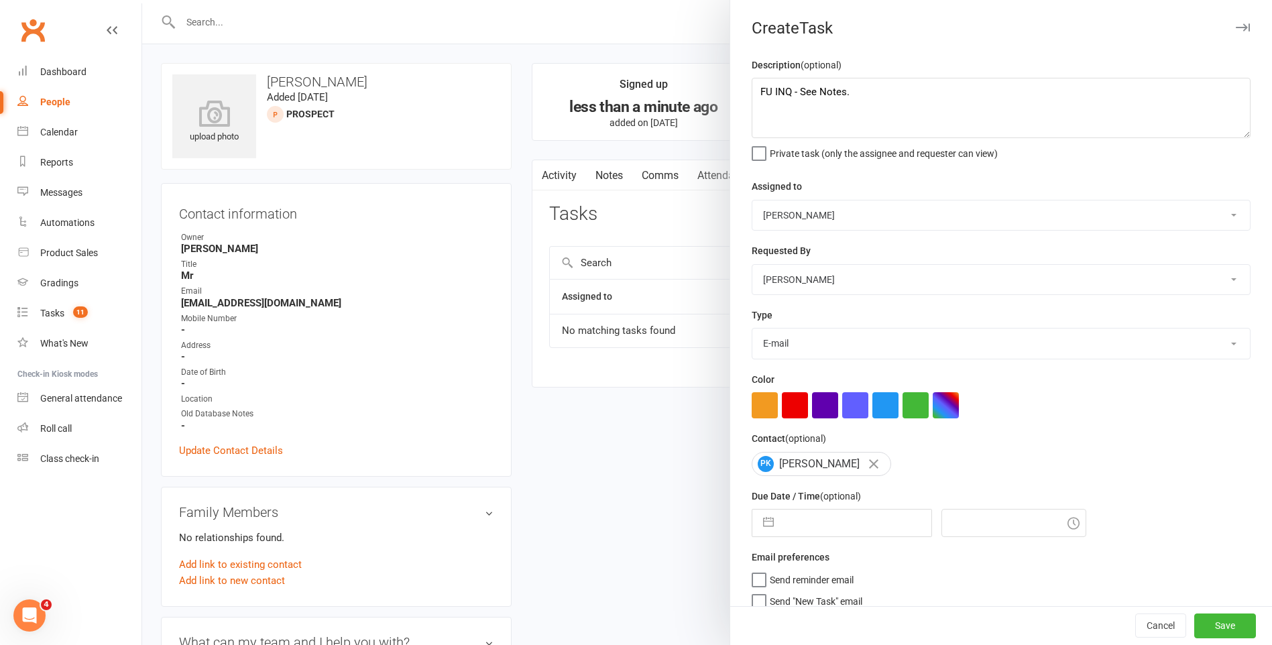
select select "2025"
select select "8"
select select "2025"
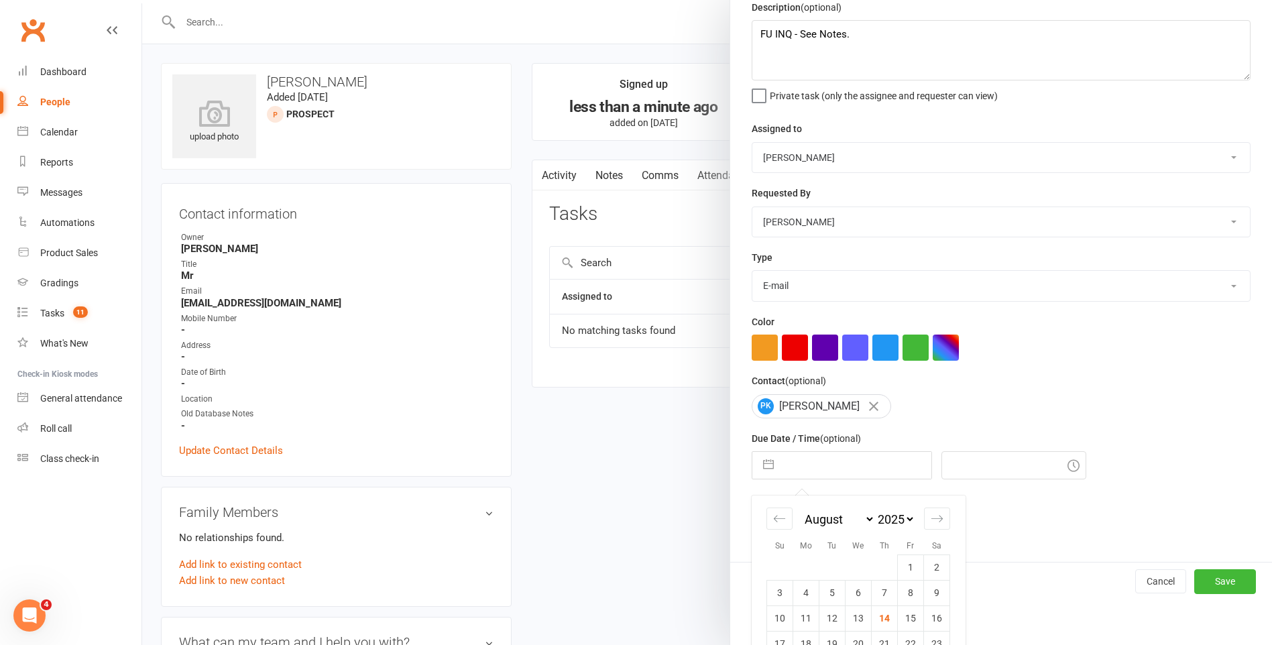
scroll to position [141, 0]
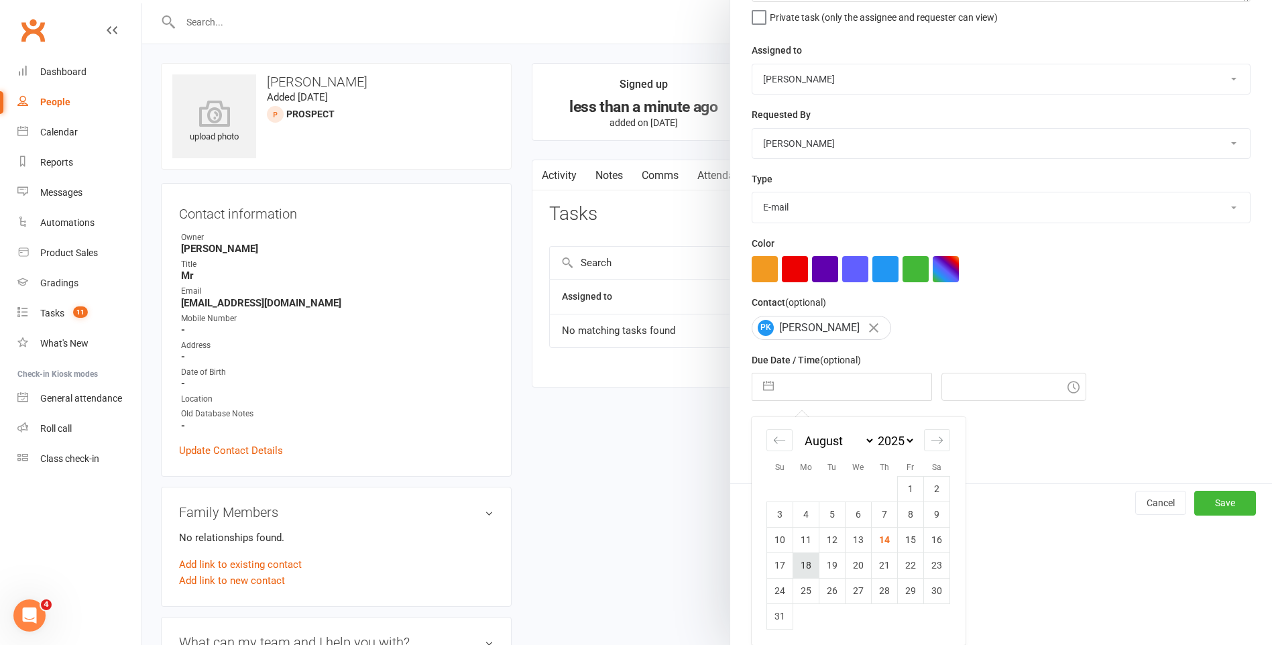
click at [798, 569] on td "18" at bounding box center [806, 565] width 26 height 25
type input "[DATE]"
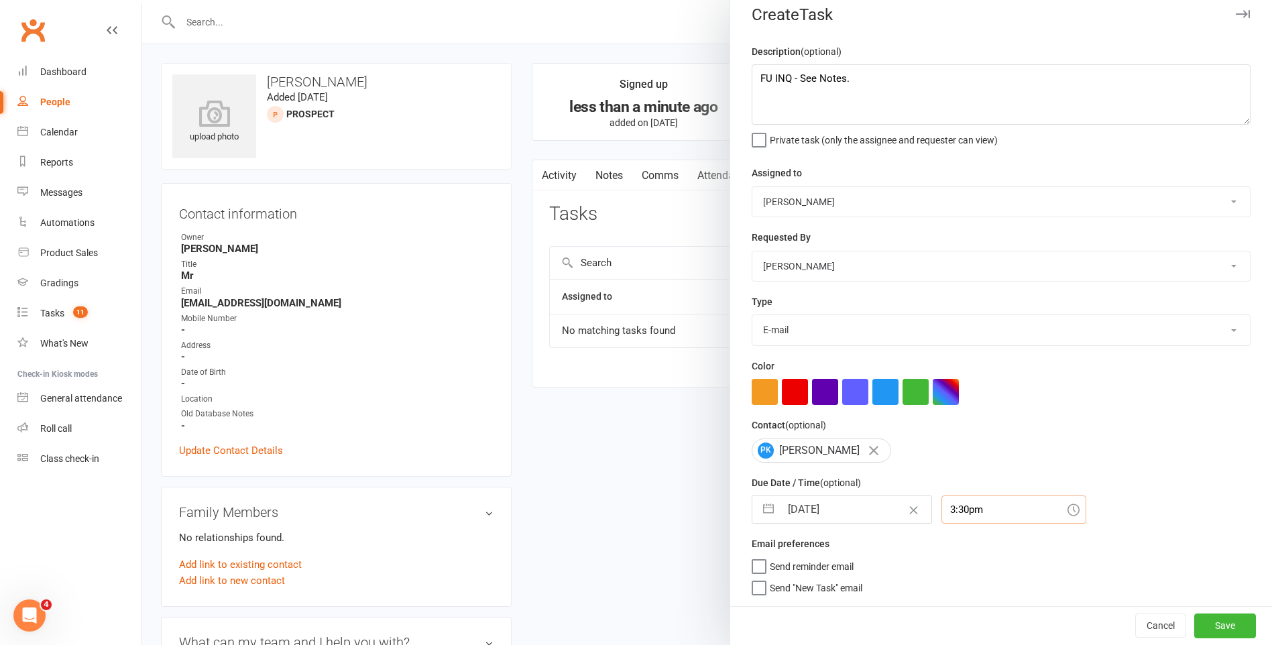
click at [988, 522] on div "3:30pm" at bounding box center [1013, 510] width 145 height 28
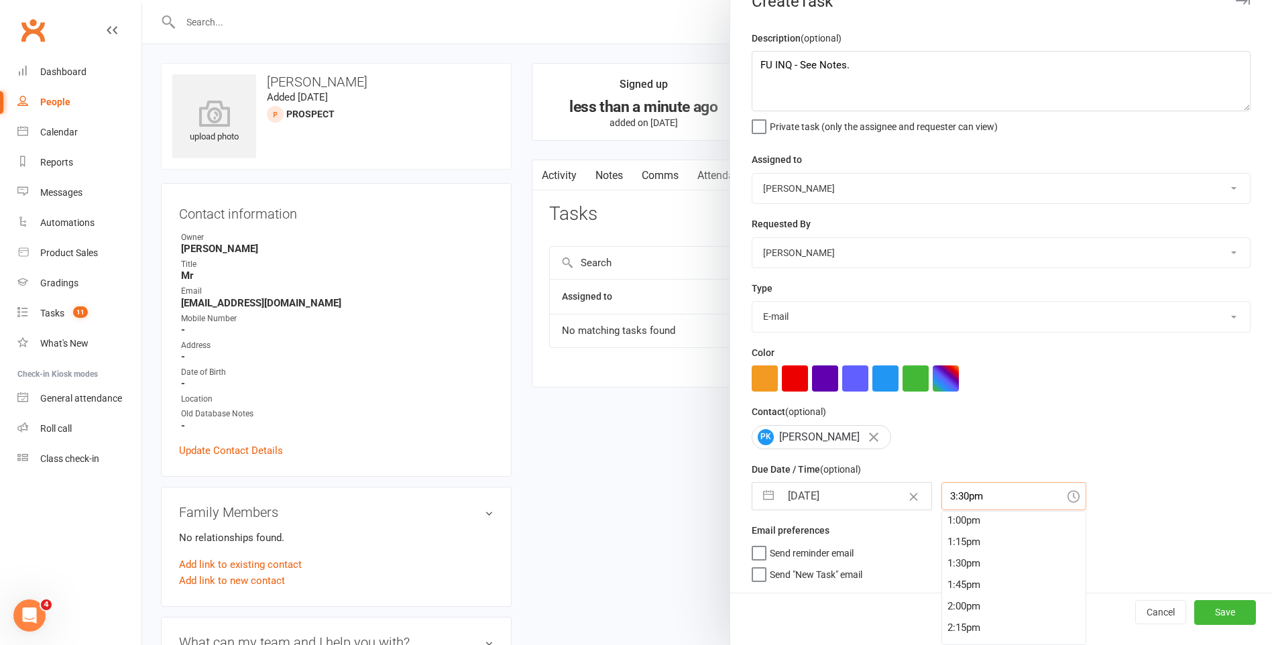
scroll to position [772, 0]
click at [989, 523] on div "9:00am" at bounding box center [1013, 522] width 143 height 21
type input "9:00am"
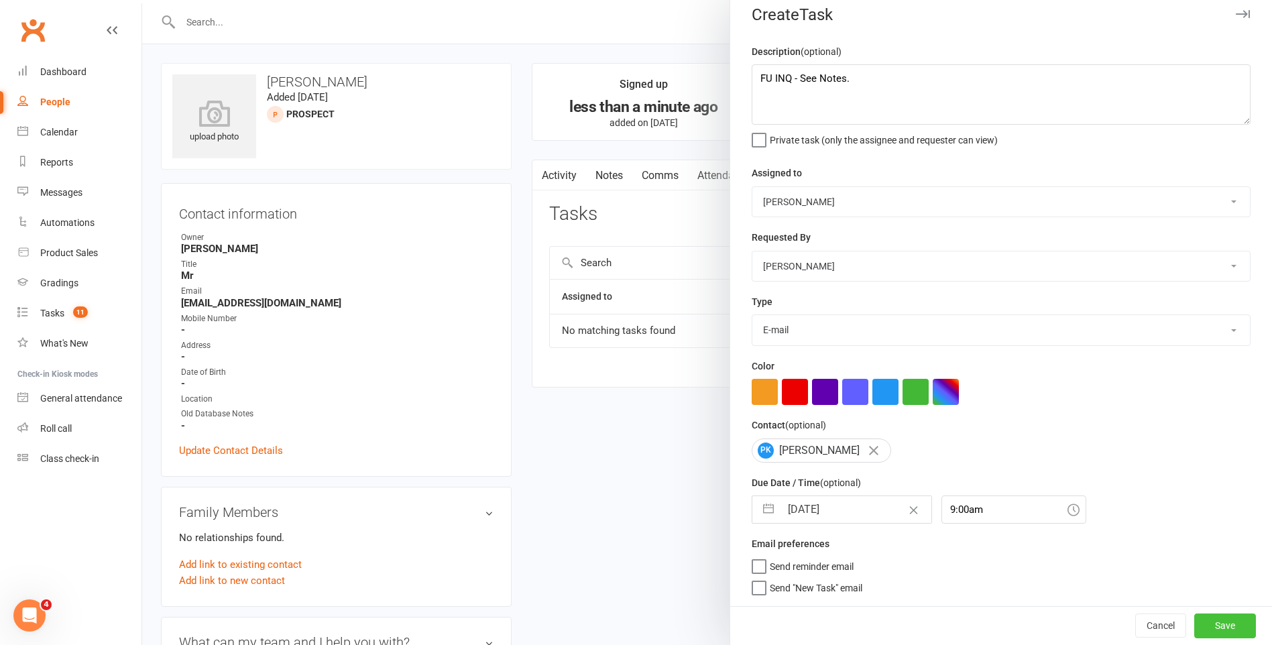
click at [1194, 627] on button "Save" at bounding box center [1225, 626] width 62 height 24
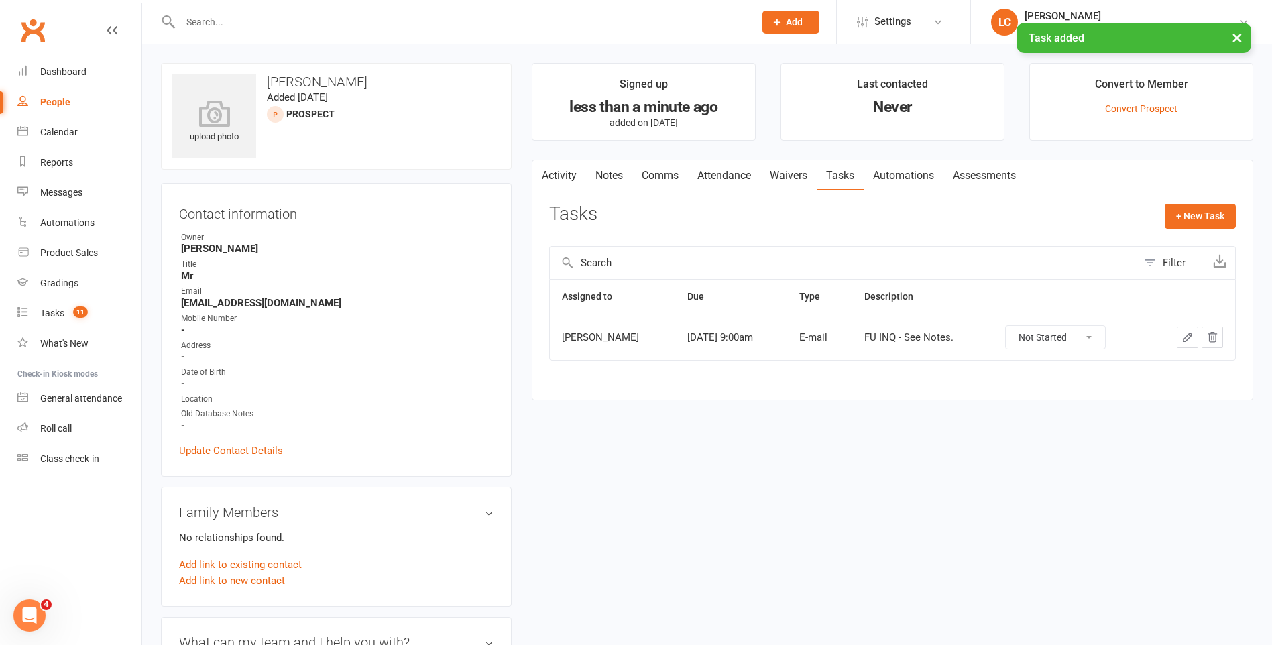
click at [310, 19] on input "text" at bounding box center [460, 22] width 569 height 19
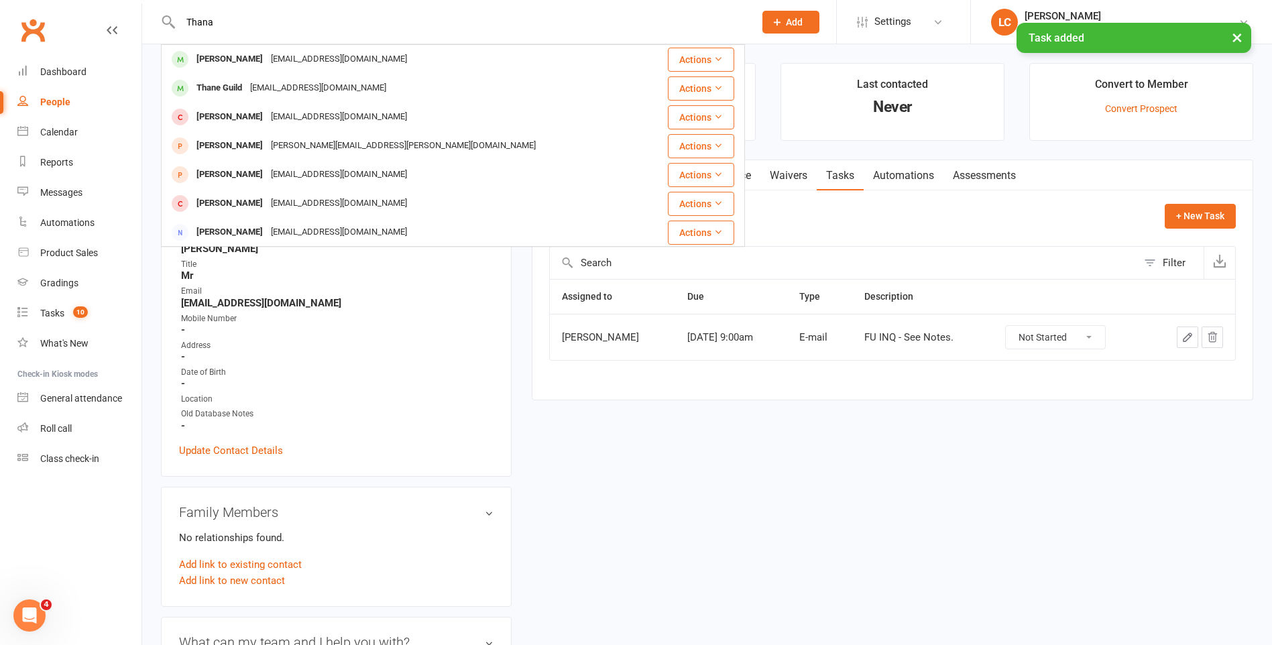
type input "Thana"
click at [317, 23] on div "× Task added" at bounding box center [627, 23] width 1255 height 0
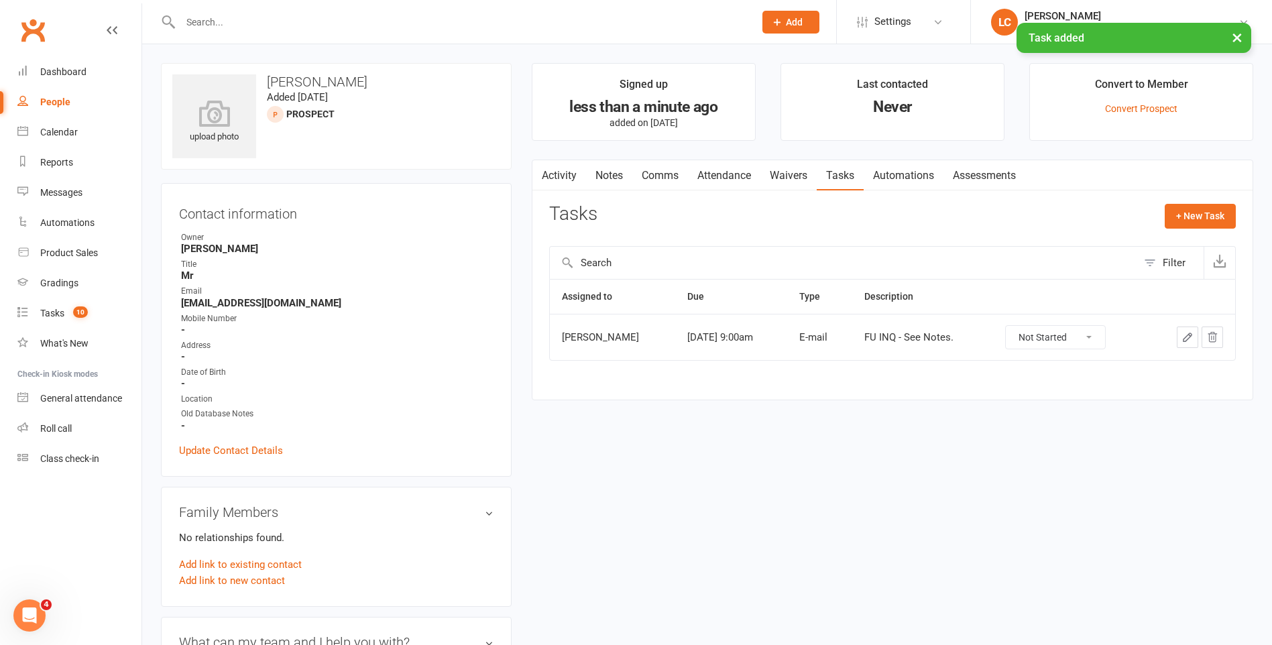
click at [325, 23] on div "× Task added" at bounding box center [627, 23] width 1255 height 0
click at [219, 20] on input "text" at bounding box center [460, 22] width 569 height 19
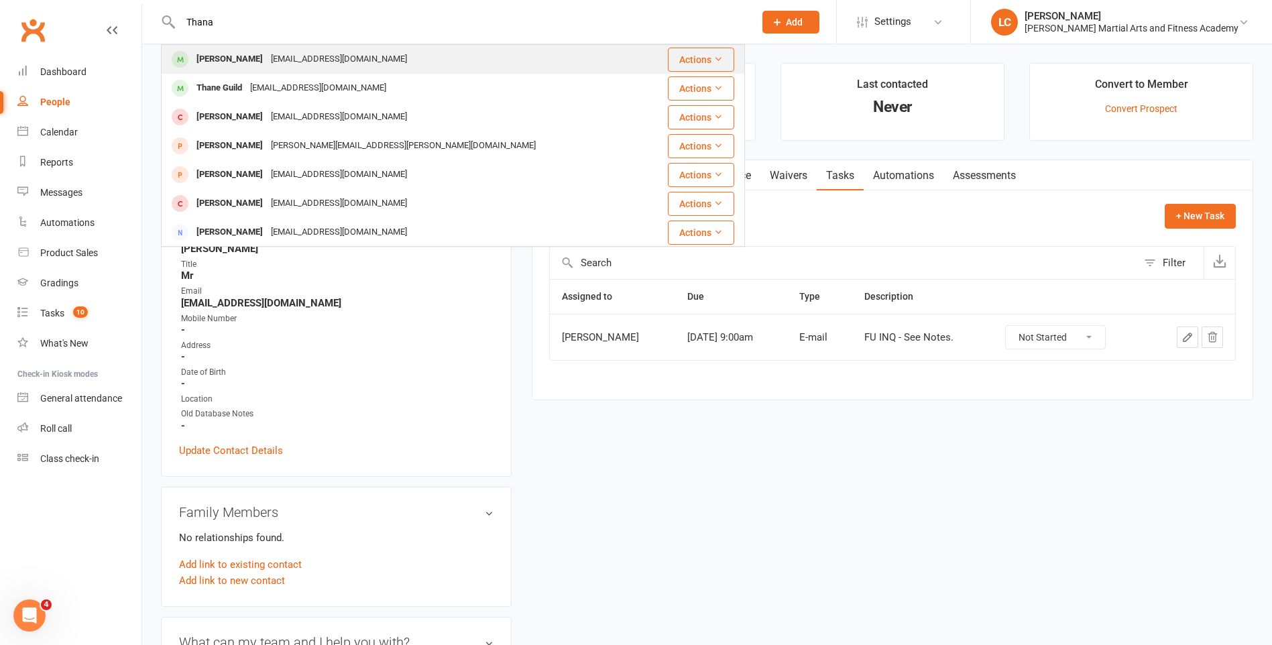
type input "Thana"
click at [274, 60] on div "[EMAIL_ADDRESS][DOMAIN_NAME]" at bounding box center [339, 59] width 144 height 19
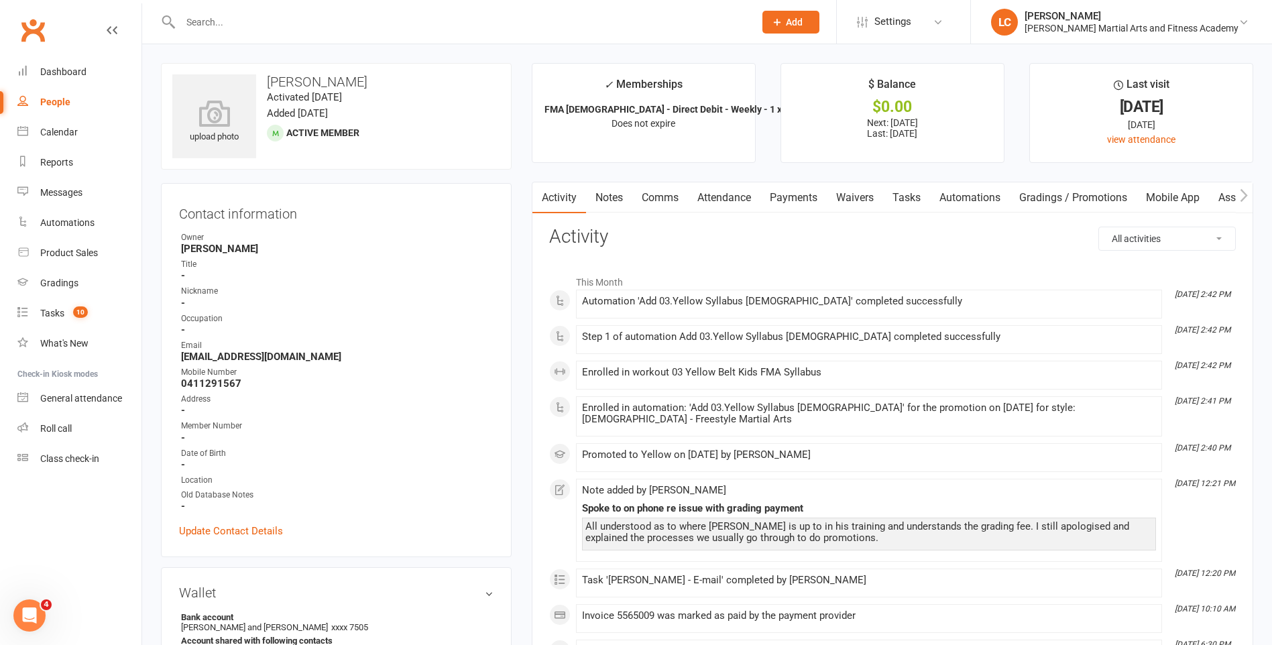
click at [296, 13] on input "text" at bounding box center [460, 22] width 569 height 19
paste input "[EMAIL_ADDRESS][DOMAIN_NAME]"
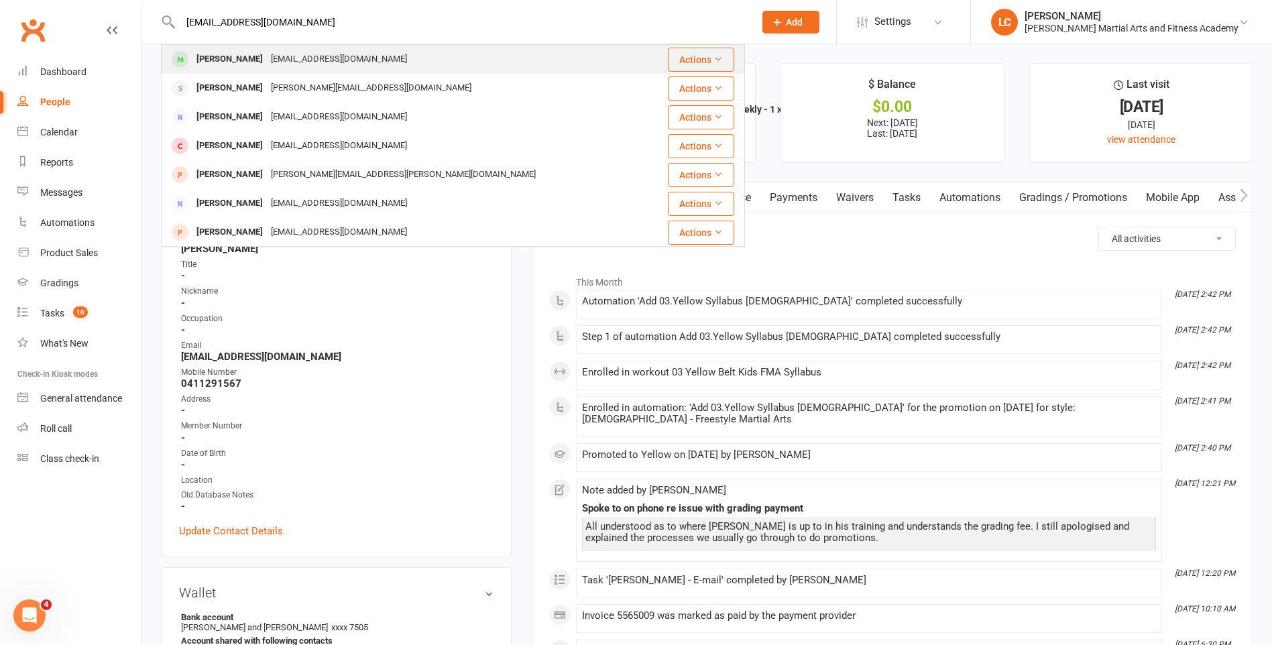
type input "[EMAIL_ADDRESS][DOMAIN_NAME]"
click at [353, 64] on div "[PERSON_NAME] [EMAIL_ADDRESS][DOMAIN_NAME]" at bounding box center [404, 59] width 484 height 27
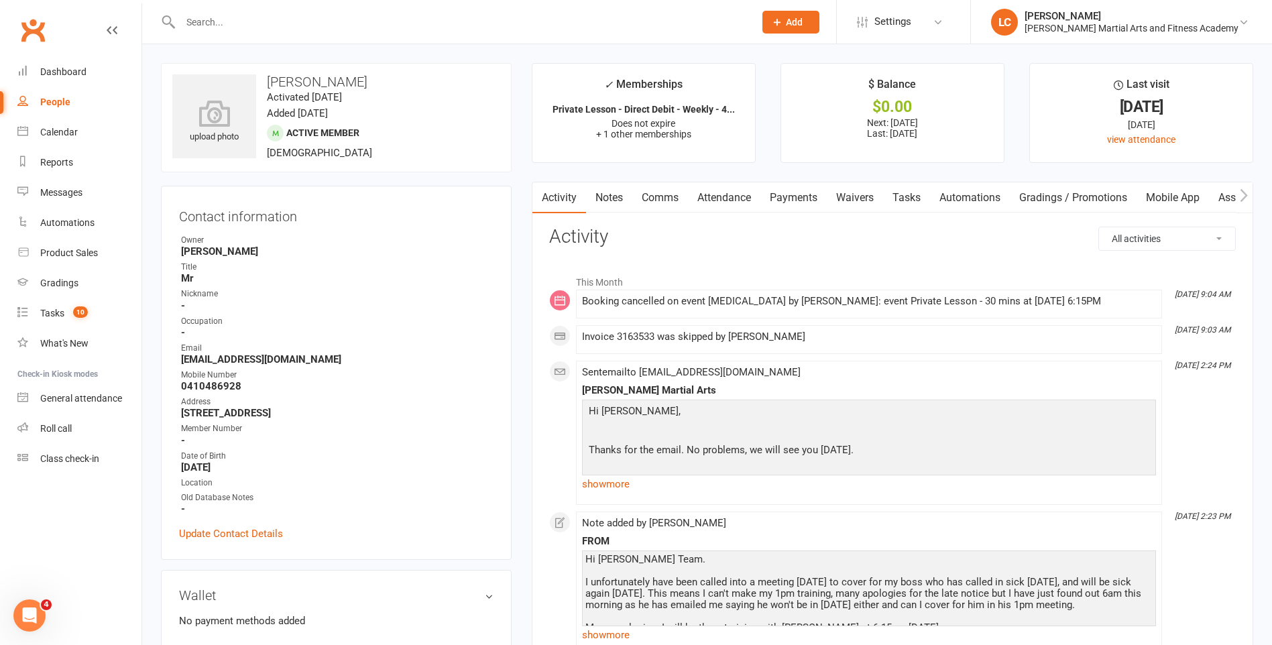
click at [619, 198] on link "Notes" at bounding box center [609, 197] width 46 height 31
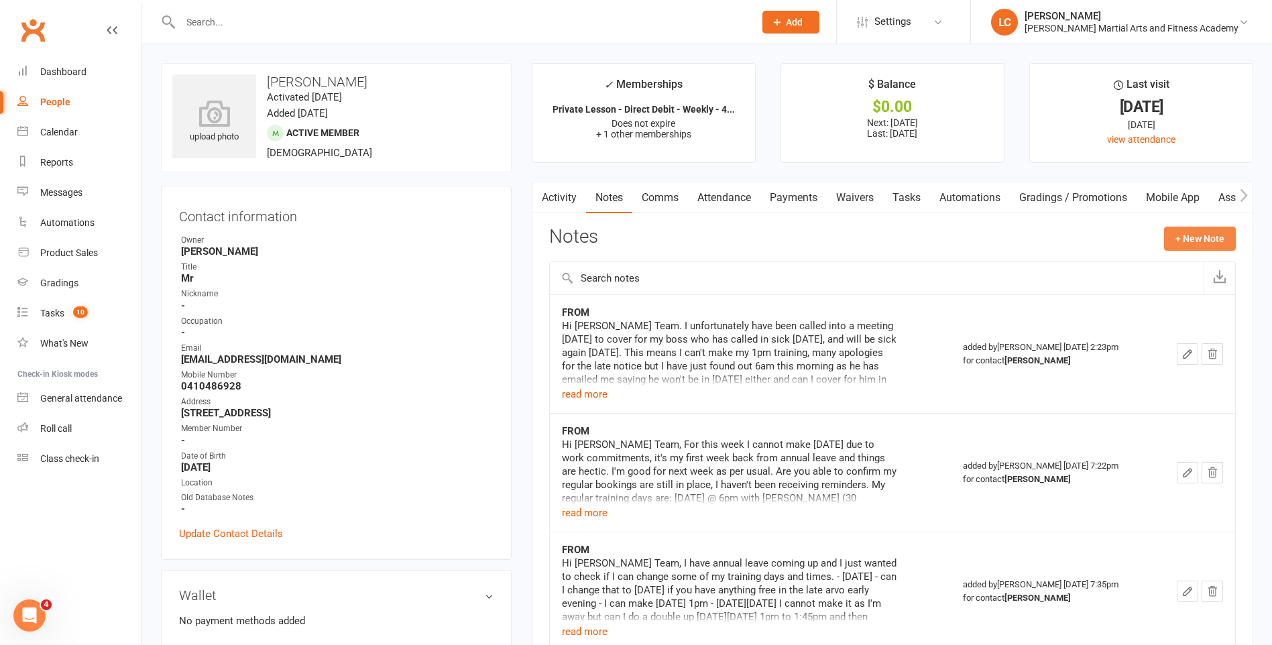
click at [1180, 238] on button "+ New Note" at bounding box center [1200, 239] width 72 height 24
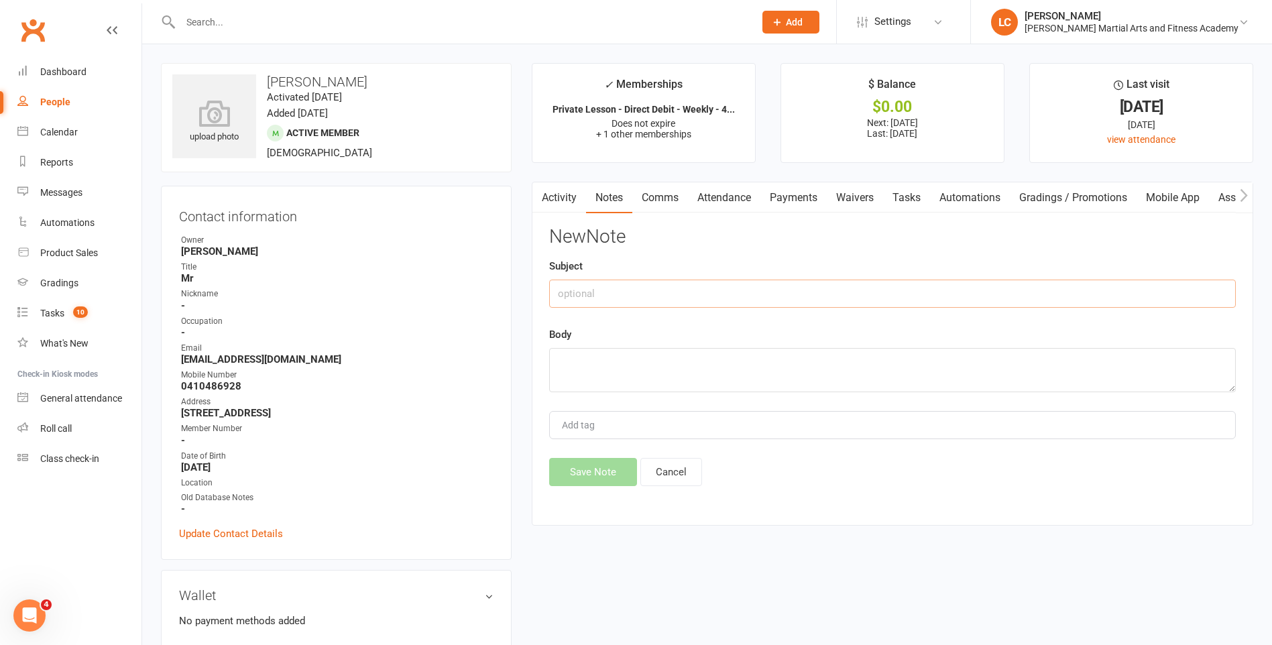
click at [610, 298] on input "text" at bounding box center [892, 294] width 687 height 28
type input "FROM"
click at [746, 355] on textarea at bounding box center [892, 370] width 687 height 44
paste textarea "Hi [PERSON_NAME] Team and Lenny. Following on [DATE], my boss is still away ill…"
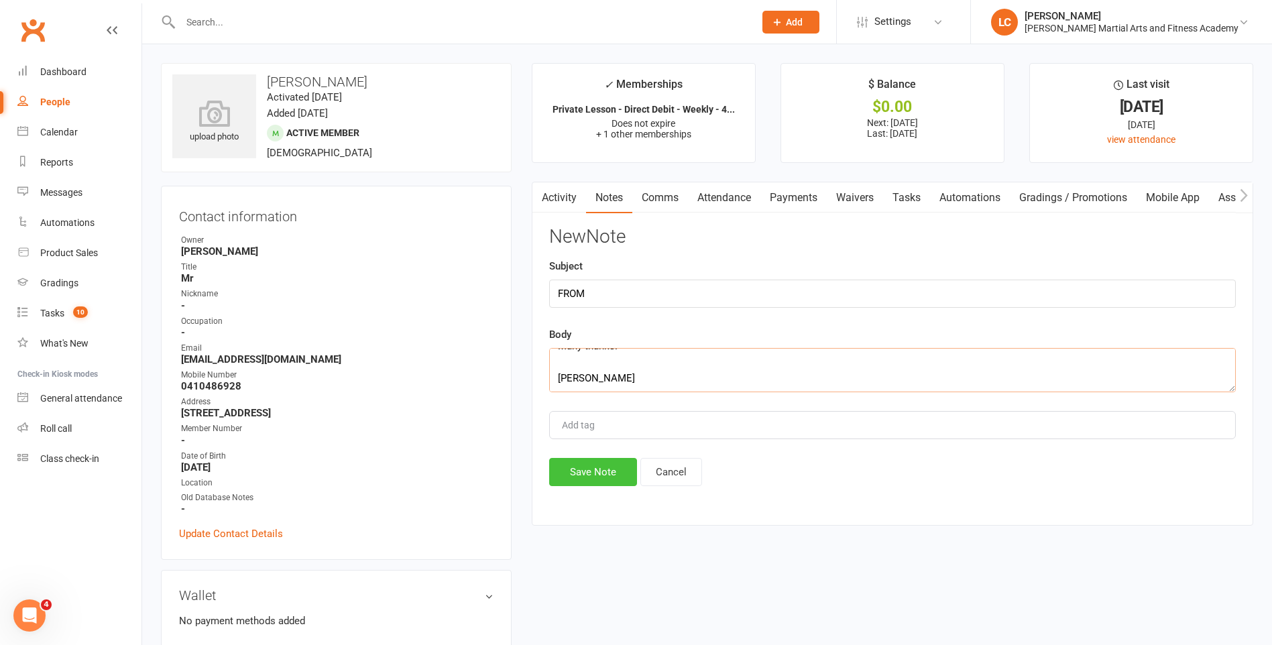
type textarea "Hi [PERSON_NAME] Team and Lenny. Following on [DATE], my boss is still away ill…"
click at [560, 471] on button "Save Note" at bounding box center [593, 472] width 88 height 28
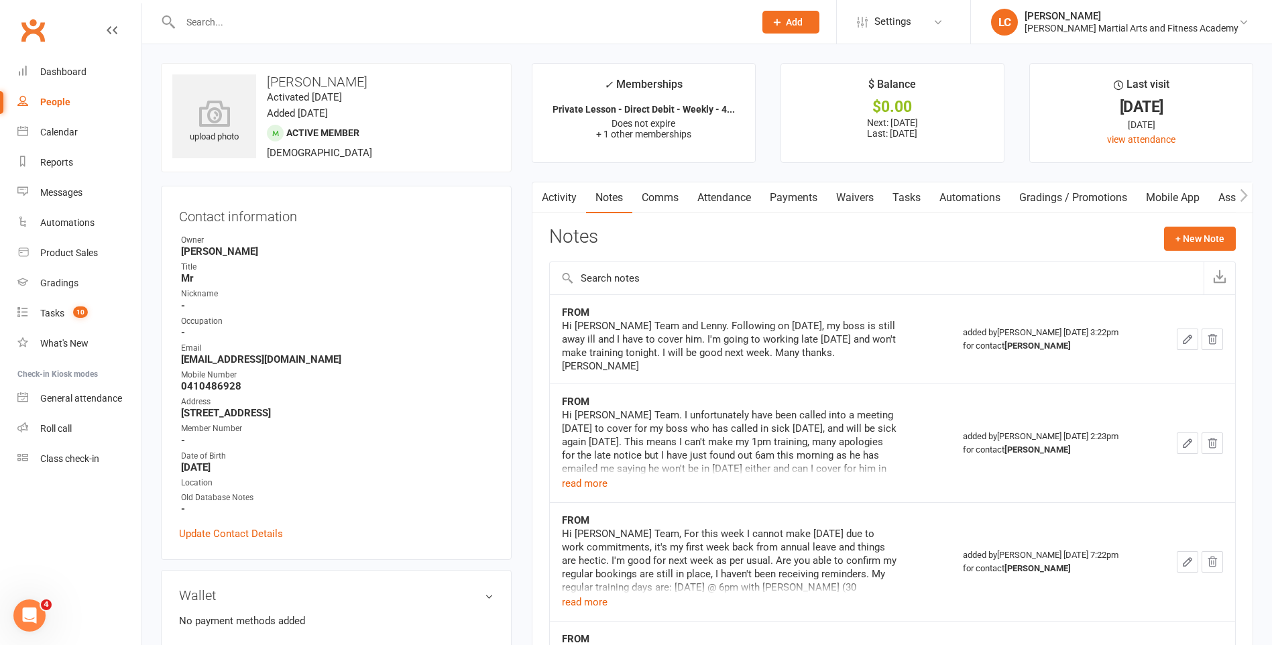
click at [681, 192] on link "Comms" at bounding box center [660, 197] width 56 height 31
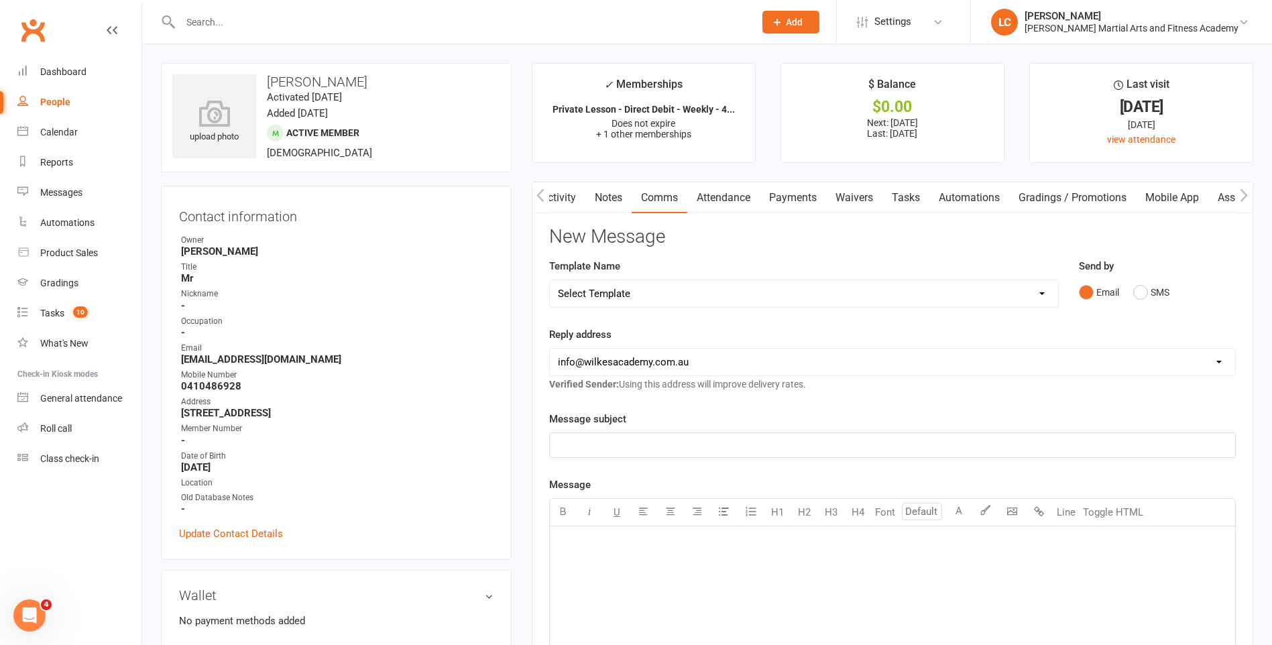
click at [701, 247] on h3 "New Message" at bounding box center [892, 237] width 687 height 21
click at [723, 305] on select "Select Template [Email] Birthday Party Enquiry [Email] [DEMOGRAPHIC_DATA] Gradi…" at bounding box center [804, 293] width 508 height 27
select select "40"
click at [550, 280] on select "Select Template [Email] Birthday Party Enquiry [Email] [DEMOGRAPHIC_DATA] Gradi…" at bounding box center [804, 293] width 508 height 27
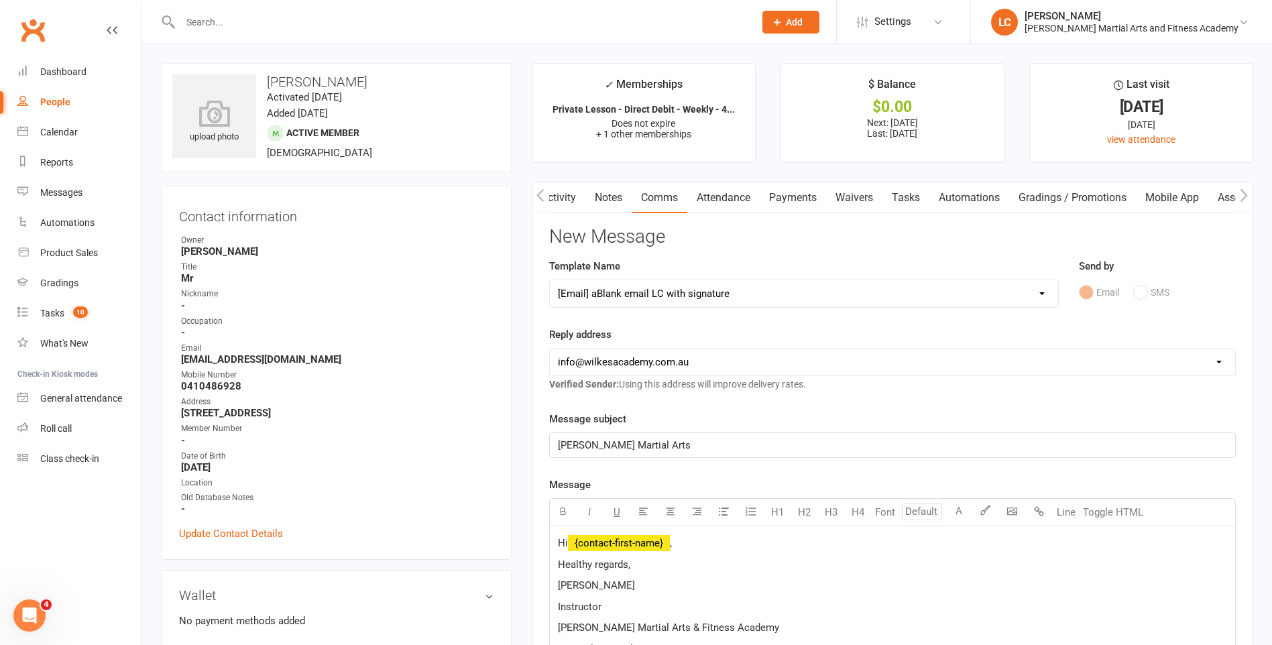
drag, startPoint x: 729, startPoint y: 569, endPoint x: 732, endPoint y: 536, distance: 33.0
click at [730, 569] on p "Healthy regards," at bounding box center [892, 565] width 669 height 16
click at [732, 536] on p "Hi ﻿ {contact-first-name} ," at bounding box center [892, 543] width 669 height 16
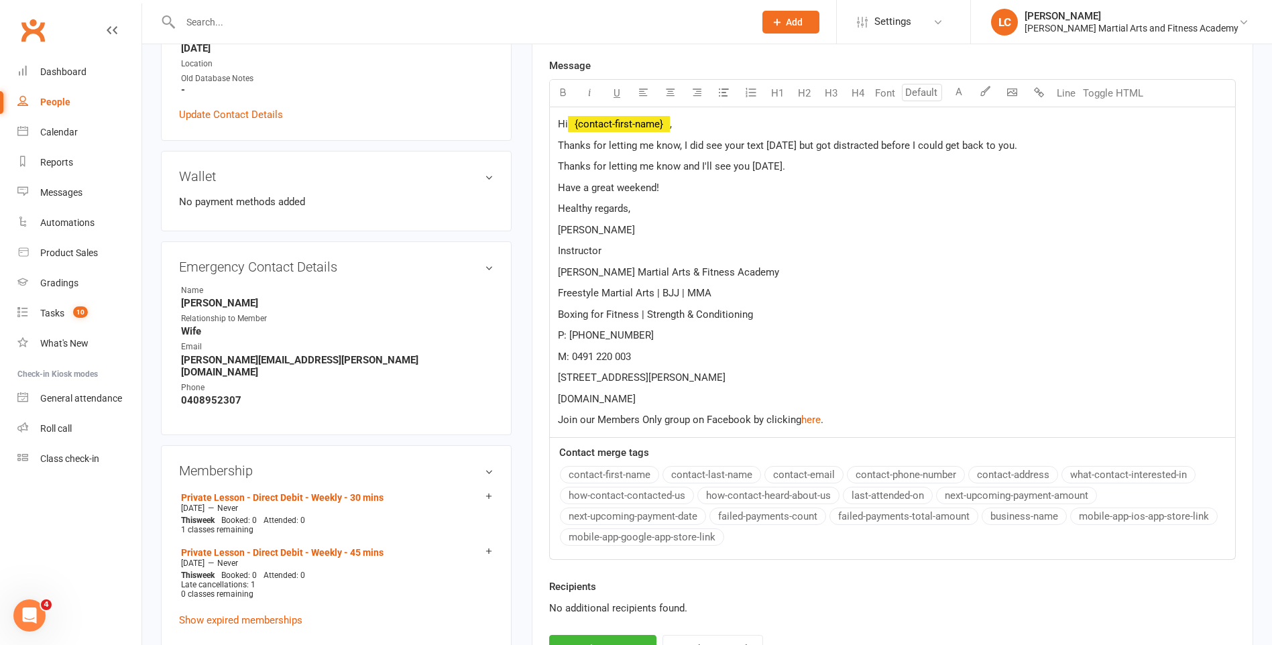
scroll to position [536, 0]
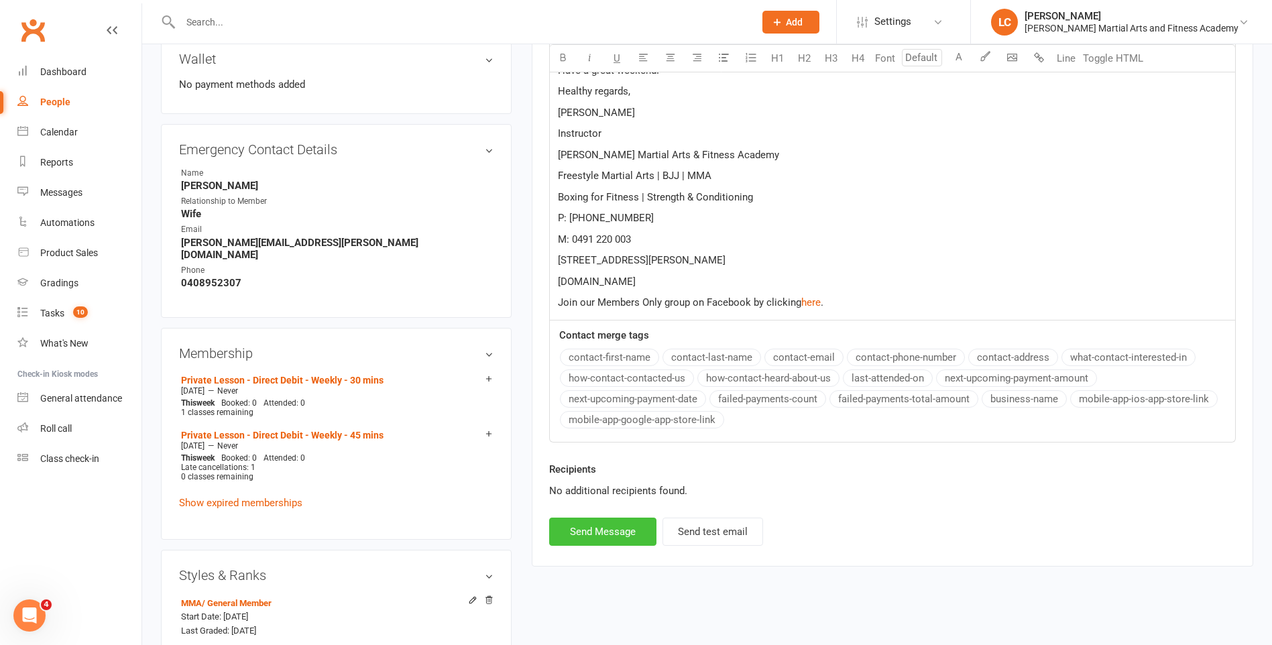
click at [608, 536] on button "Send Message" at bounding box center [602, 532] width 107 height 28
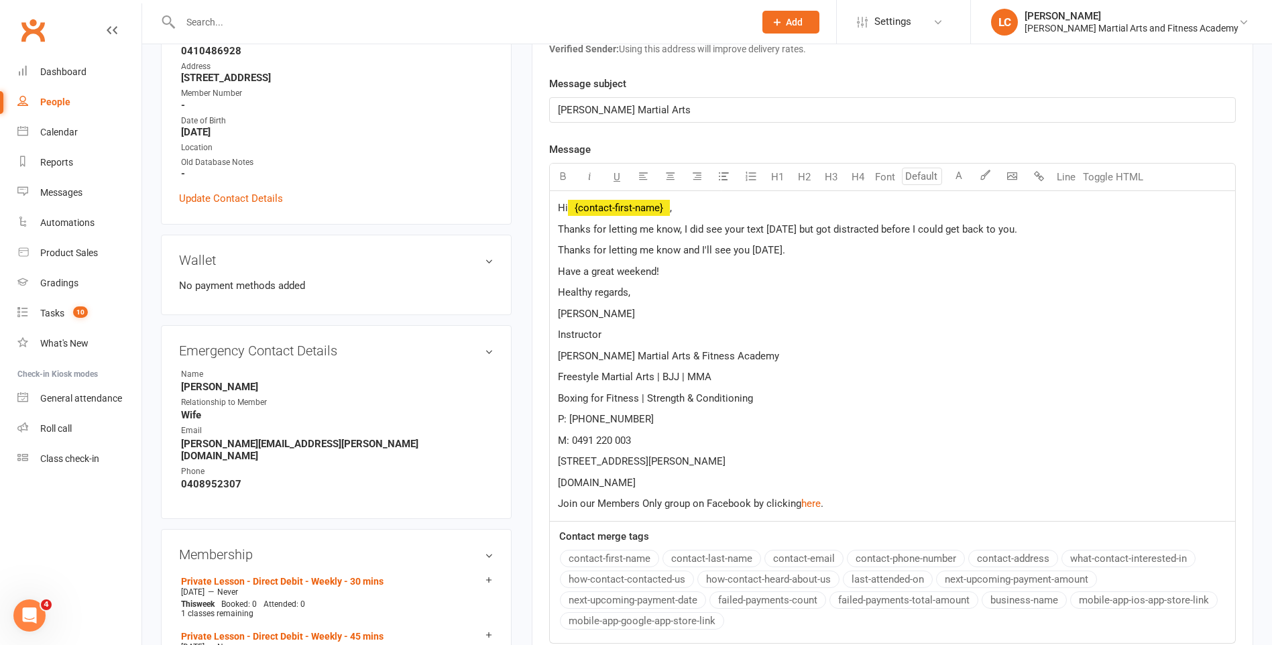
scroll to position [67, 0]
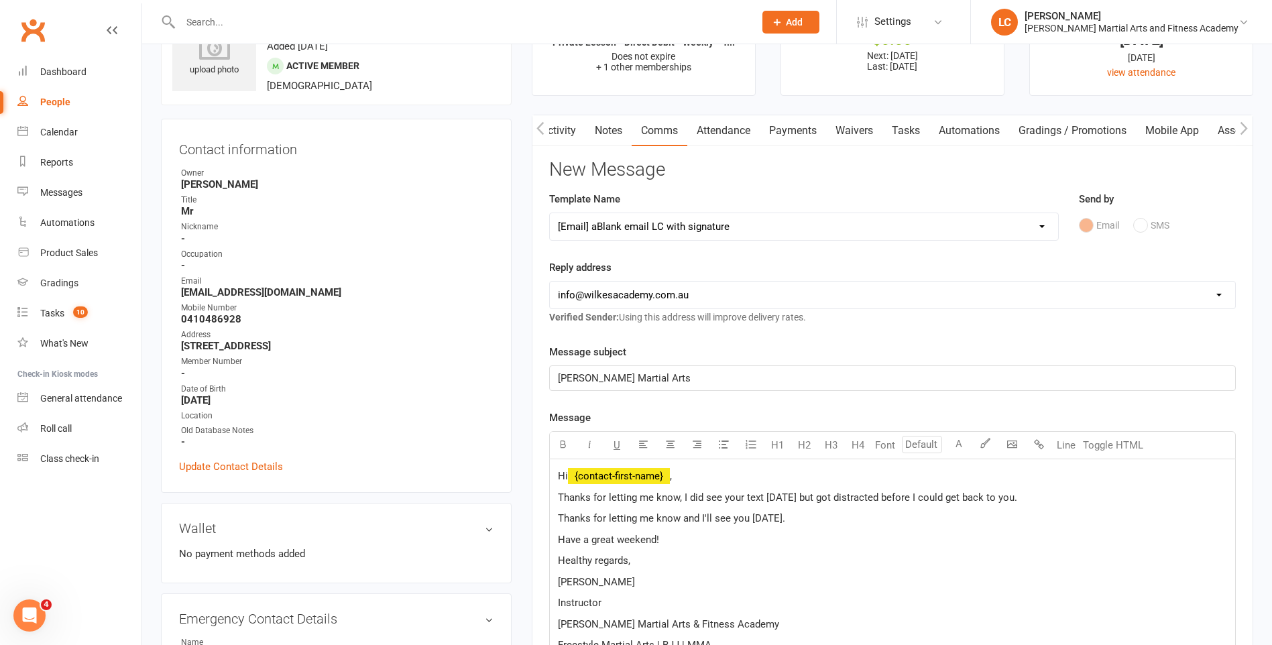
select select
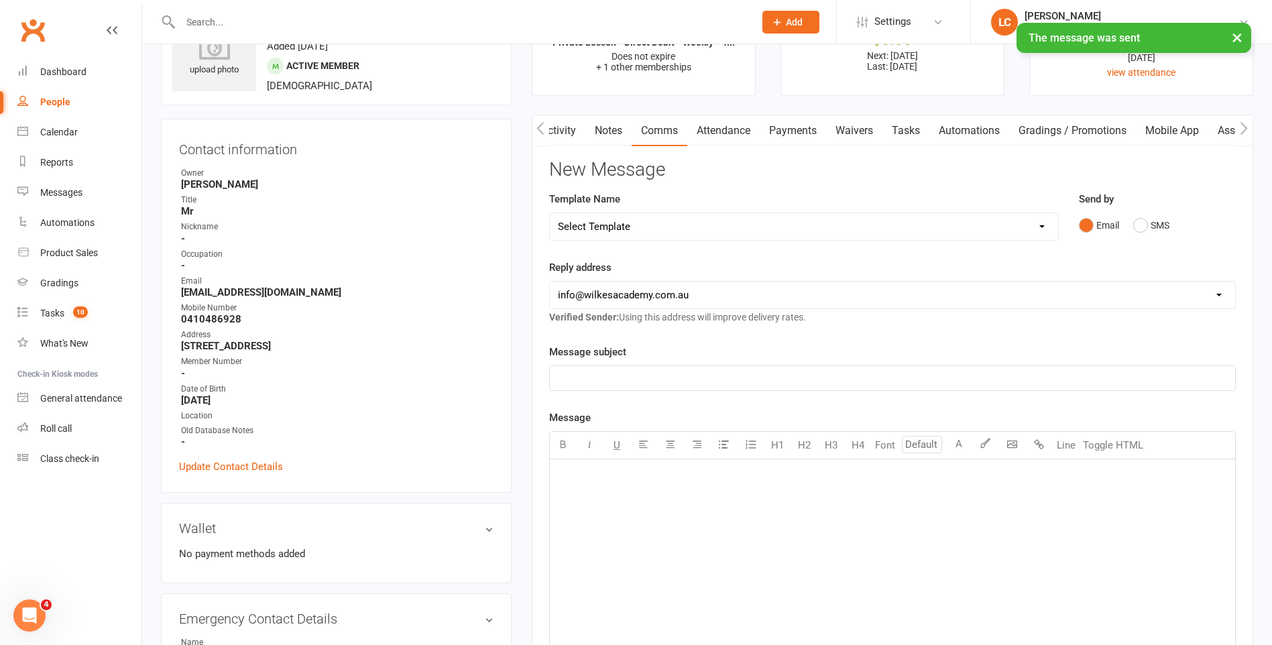
scroll to position [0, 0]
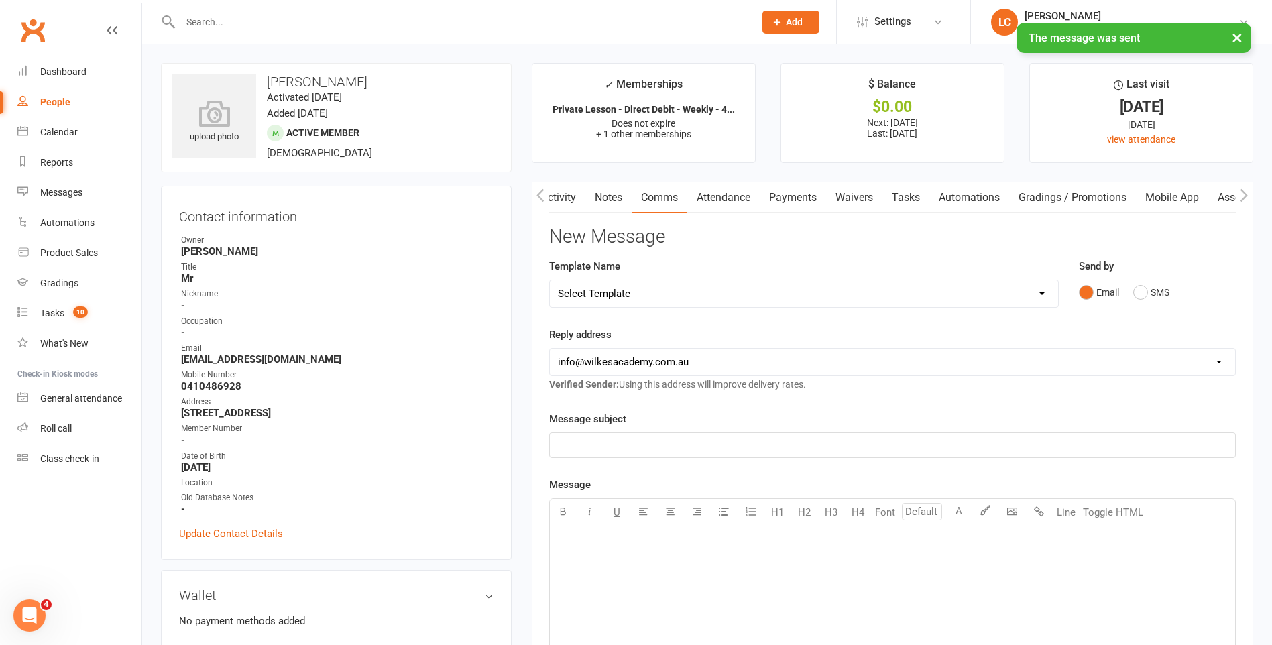
drag, startPoint x: 783, startPoint y: 172, endPoint x: 787, endPoint y: 186, distance: 14.0
click at [783, 172] on main "✓ Memberships Private Lesson - Direct Debit - Weekly - 4... Does not expire + 1…" at bounding box center [893, 525] width 742 height 925
click at [791, 198] on link "Payments" at bounding box center [793, 197] width 66 height 31
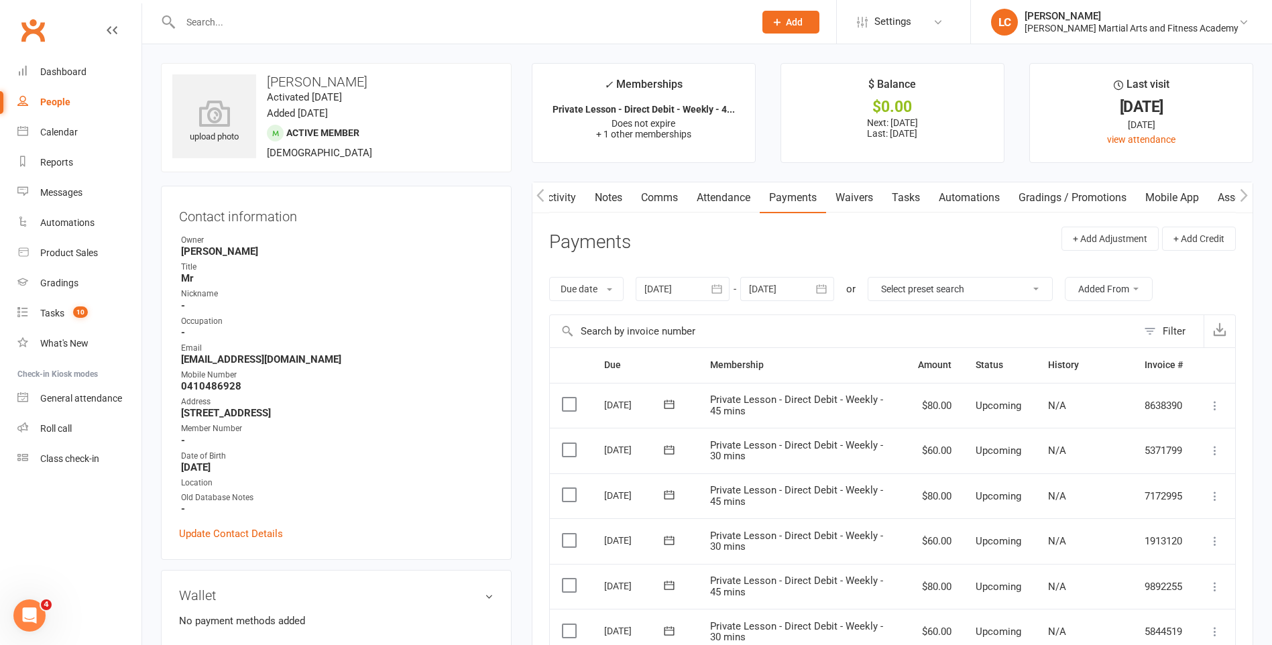
click at [242, 13] on input "text" at bounding box center [460, 22] width 569 height 19
paste input "[PERSON_NAME] <[EMAIL_ADDRESS][DOMAIN_NAME]>"
drag, startPoint x: 249, startPoint y: 22, endPoint x: 136, endPoint y: 13, distance: 113.7
click at [66, 3] on header "[PERSON_NAME] <[EMAIL_ADDRESS][DOMAIN_NAME]> Loading... Prospect Member Non-att…" at bounding box center [636, 3] width 1272 height 0
click at [331, 25] on input "[EMAIL_ADDRESS][DOMAIN_NAME]>" at bounding box center [460, 22] width 569 height 19
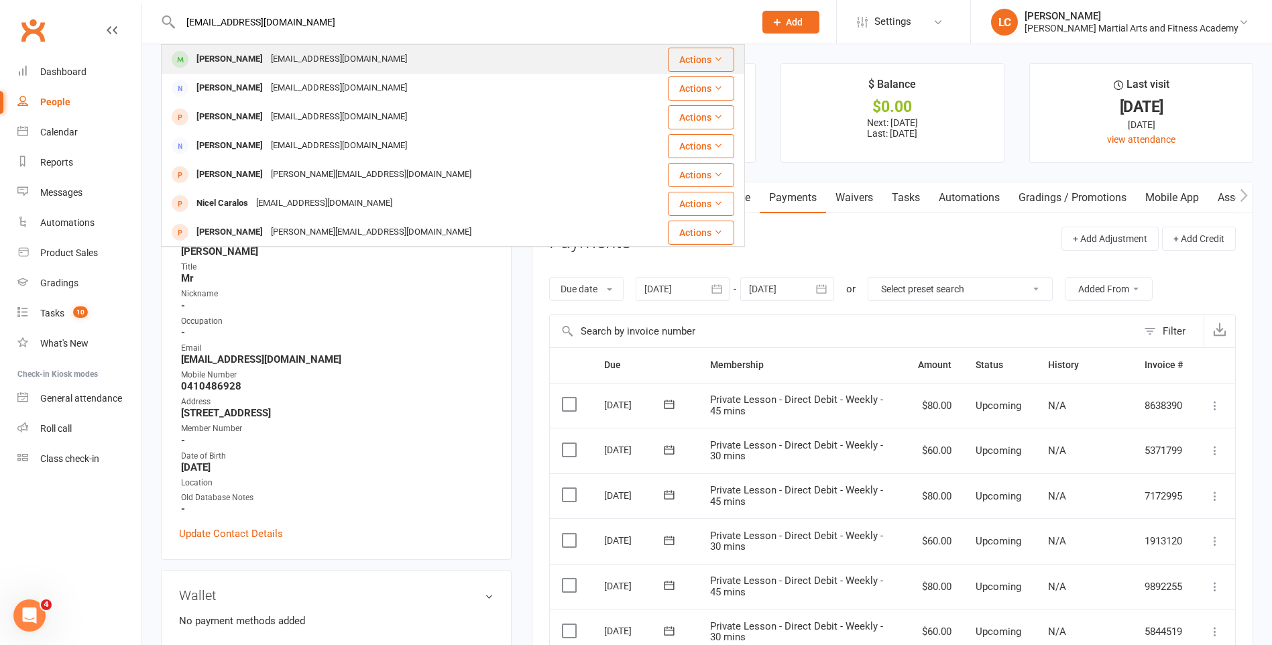
type input "[EMAIL_ADDRESS][DOMAIN_NAME]"
click at [348, 58] on div "[PERSON_NAME] [EMAIL_ADDRESS][DOMAIN_NAME]" at bounding box center [396, 59] width 468 height 27
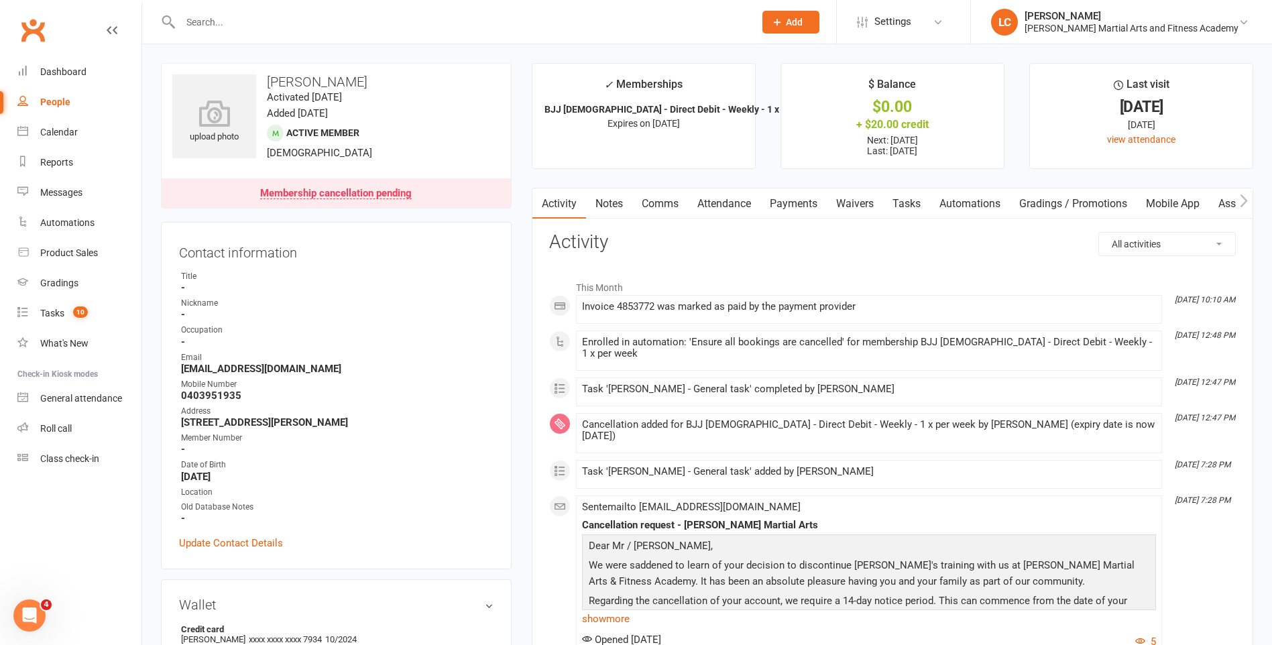
click at [610, 205] on link "Notes" at bounding box center [609, 203] width 46 height 31
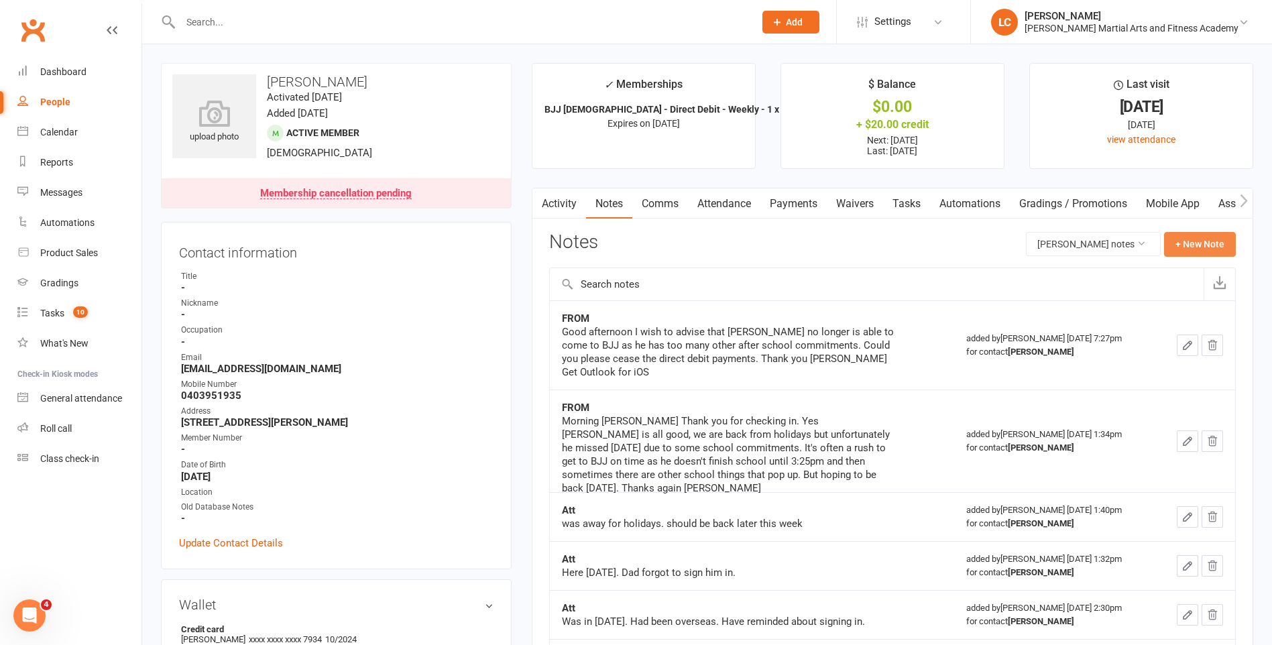
click at [1216, 253] on button "+ New Note" at bounding box center [1200, 244] width 72 height 24
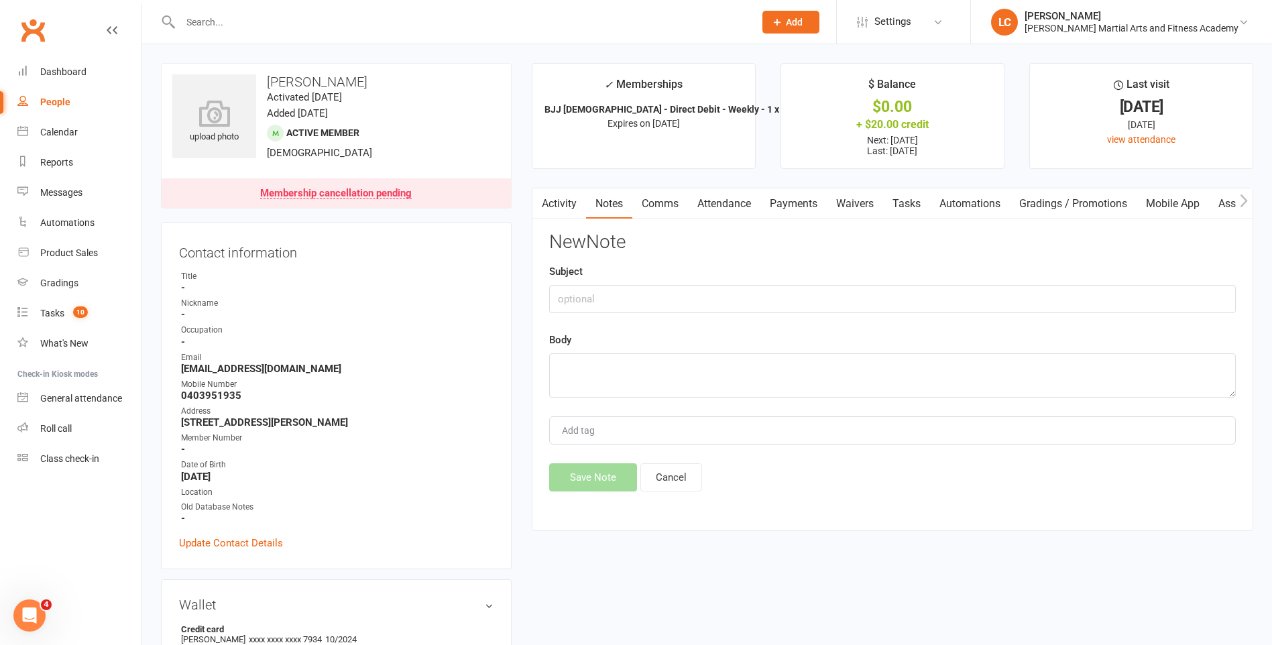
click at [581, 320] on div "New Note Subject Body Add tag Save Note Cancel" at bounding box center [892, 361] width 687 height 259
drag, startPoint x: 587, startPoint y: 302, endPoint x: 596, endPoint y: 284, distance: 20.7
click at [589, 302] on input "text" at bounding box center [892, 299] width 687 height 28
type input "FROM"
drag, startPoint x: 688, startPoint y: 406, endPoint x: 683, endPoint y: 384, distance: 22.8
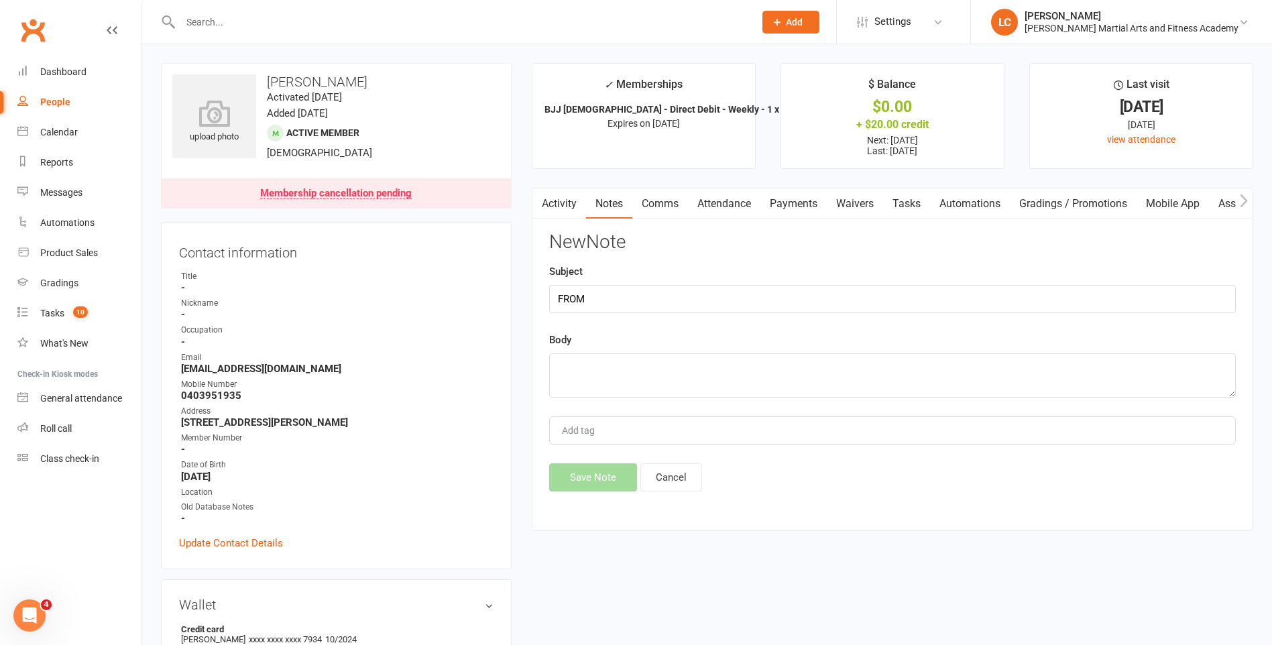
click at [689, 406] on div "New Note Subject FROM Body Add tag Save Note Cancel" at bounding box center [892, 361] width 687 height 259
click at [681, 380] on textarea at bounding box center [892, 375] width 687 height 44
paste textarea "Thank you [PERSON_NAME]. [PERSON_NAME] really still enjoys it but he just has t…"
type textarea "Thank you [PERSON_NAME]. [PERSON_NAME] really still enjoys it but he just has t…"
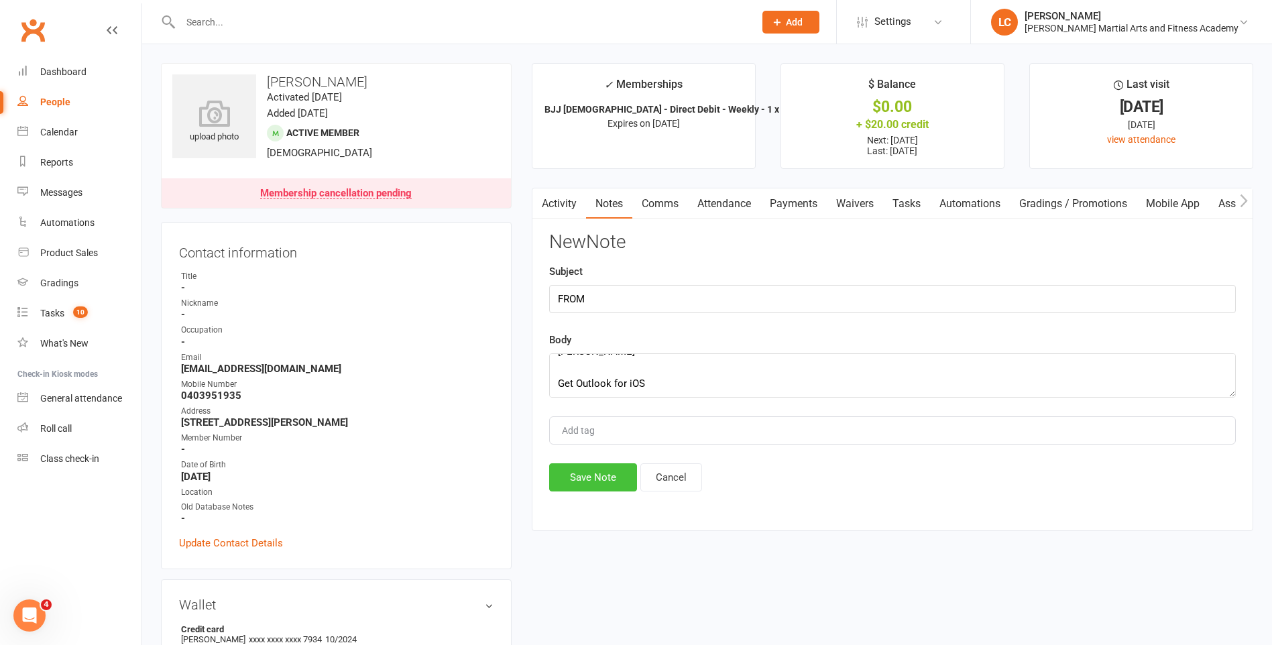
click at [614, 490] on button "Save Note" at bounding box center [593, 477] width 88 height 28
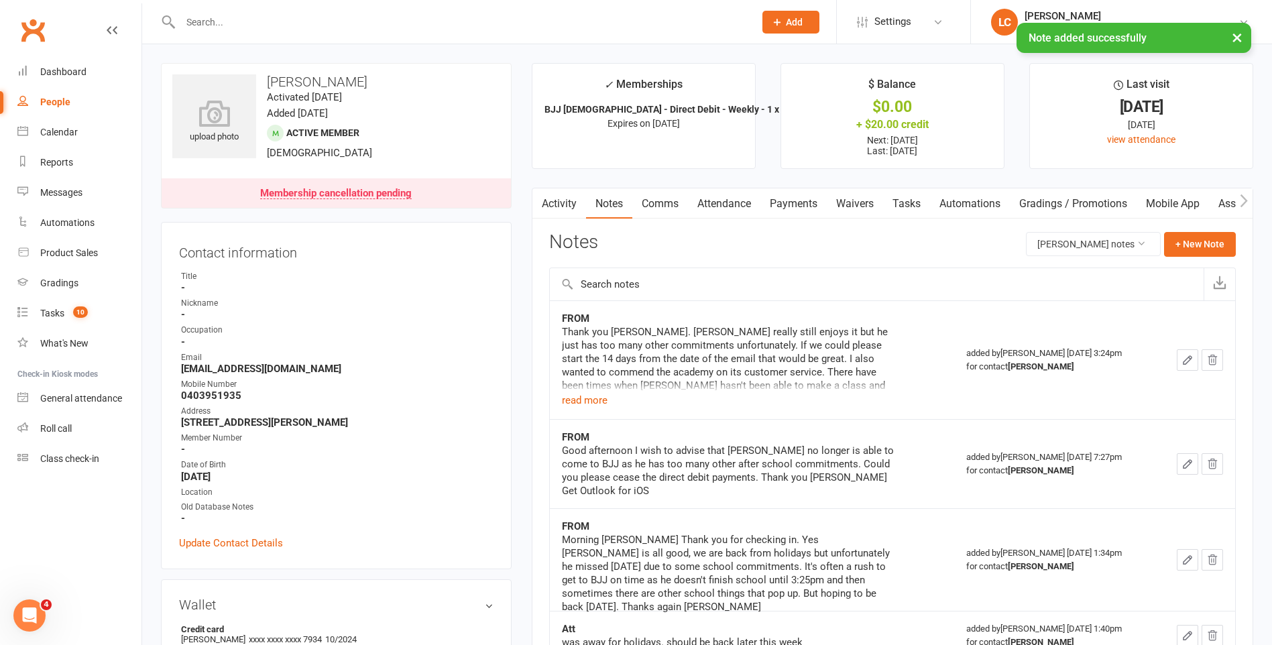
click at [905, 209] on link "Tasks" at bounding box center [906, 203] width 47 height 31
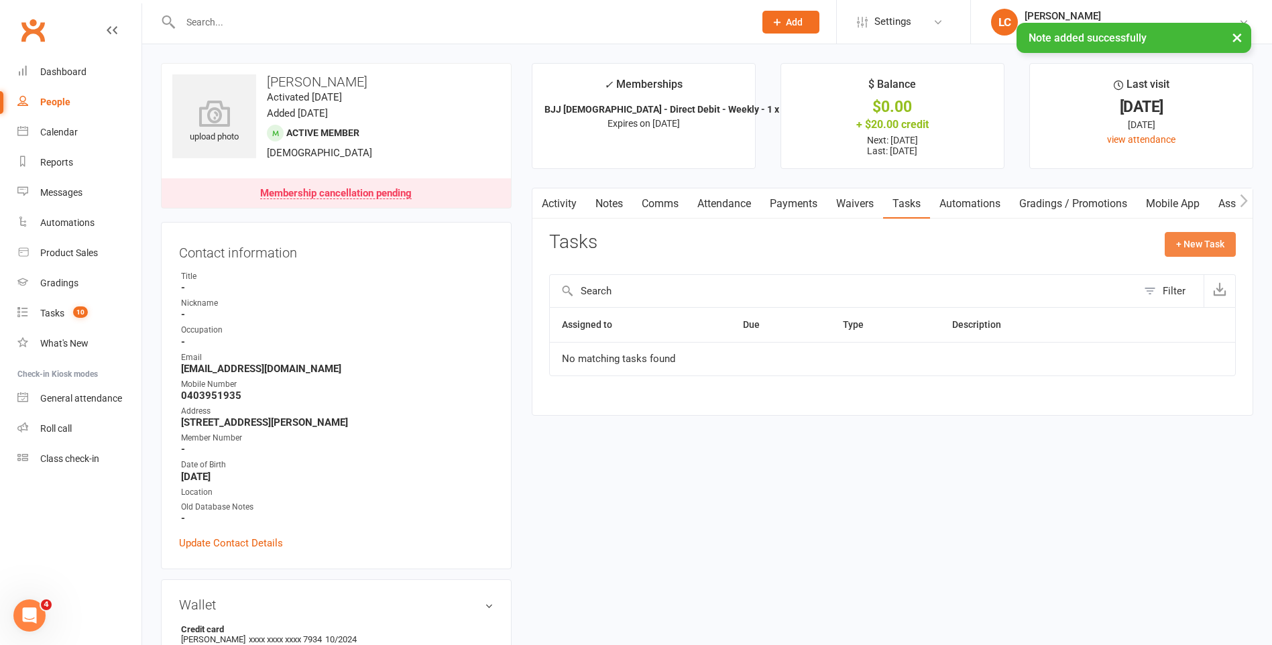
click at [1185, 241] on button "+ New Task" at bounding box center [1200, 244] width 71 height 24
select select "47778"
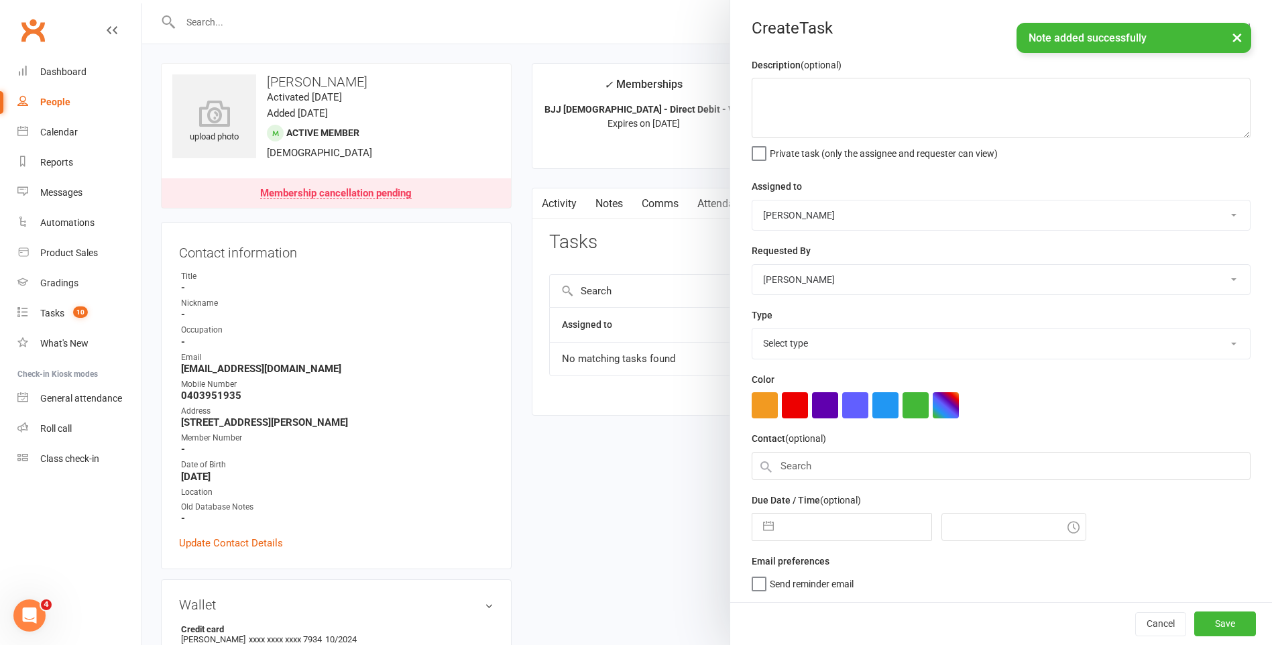
click at [815, 192] on div "Assigned to [PERSON_NAME] [PERSON_NAME] [PERSON_NAME] [PERSON_NAME] [PERSON_NAM…" at bounding box center [1001, 204] width 499 height 52
drag, startPoint x: 844, startPoint y: 221, endPoint x: 845, endPoint y: 234, distance: 12.8
click at [844, 221] on select "[PERSON_NAME] [PERSON_NAME] [PERSON_NAME] [PERSON_NAME] [PERSON_NAME] [PERSON_N…" at bounding box center [1001, 215] width 498 height 30
select select "47660"
click at [752, 201] on select "[PERSON_NAME] [PERSON_NAME] [PERSON_NAME] [PERSON_NAME] [PERSON_NAME] [PERSON_N…" at bounding box center [1001, 215] width 498 height 30
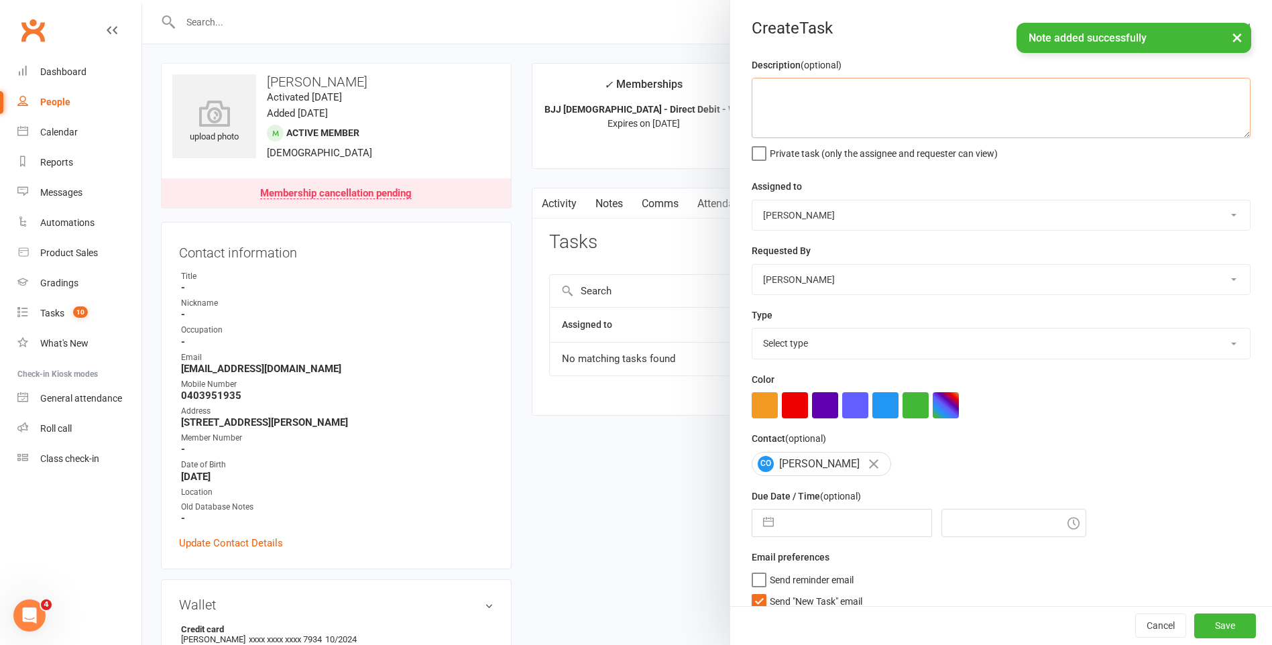
drag, startPoint x: 850, startPoint y: 84, endPoint x: 843, endPoint y: 93, distance: 11.0
click at [847, 84] on textarea at bounding box center [1001, 108] width 499 height 60
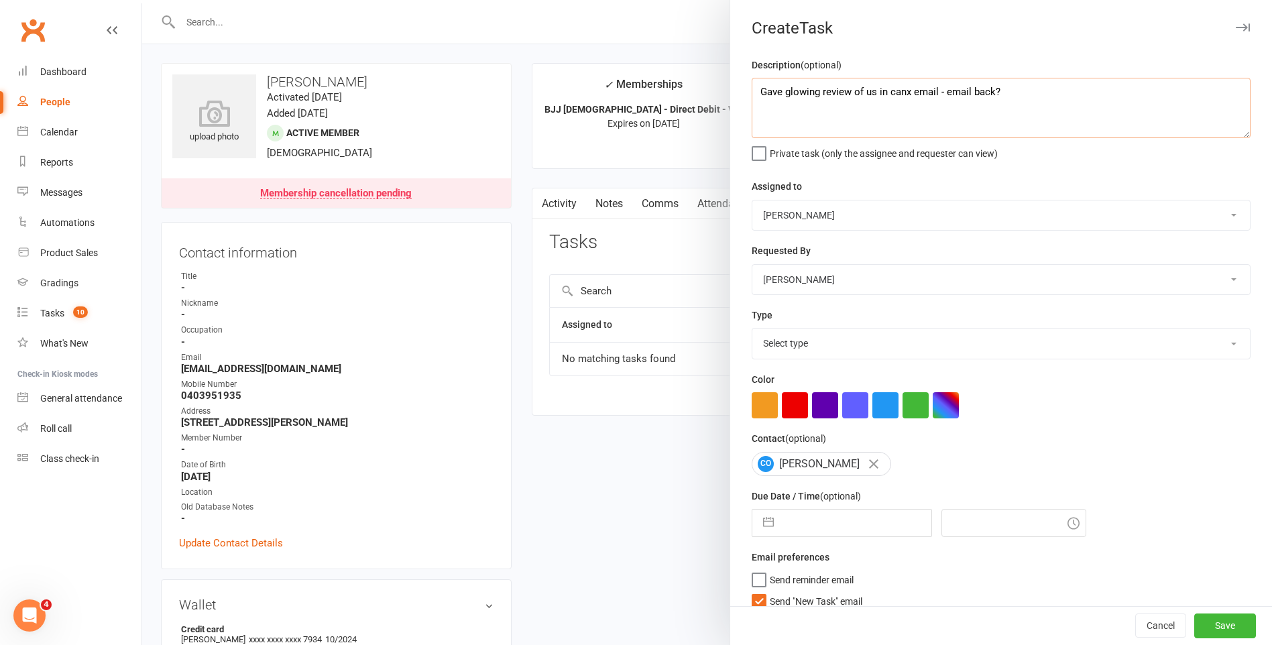
type textarea "Gave glowing review of us in canx email - email back?"
click at [840, 352] on select "Select type E-mail General task Meeting Phone call Sett in calls Add new task t…" at bounding box center [1001, 344] width 498 height 30
select select "25276"
click at [752, 331] on select "Select type E-mail General task Meeting Phone call Sett in calls Add new task t…" at bounding box center [1001, 344] width 498 height 30
click at [755, 603] on label "Send "New Task" email" at bounding box center [807, 597] width 111 height 13
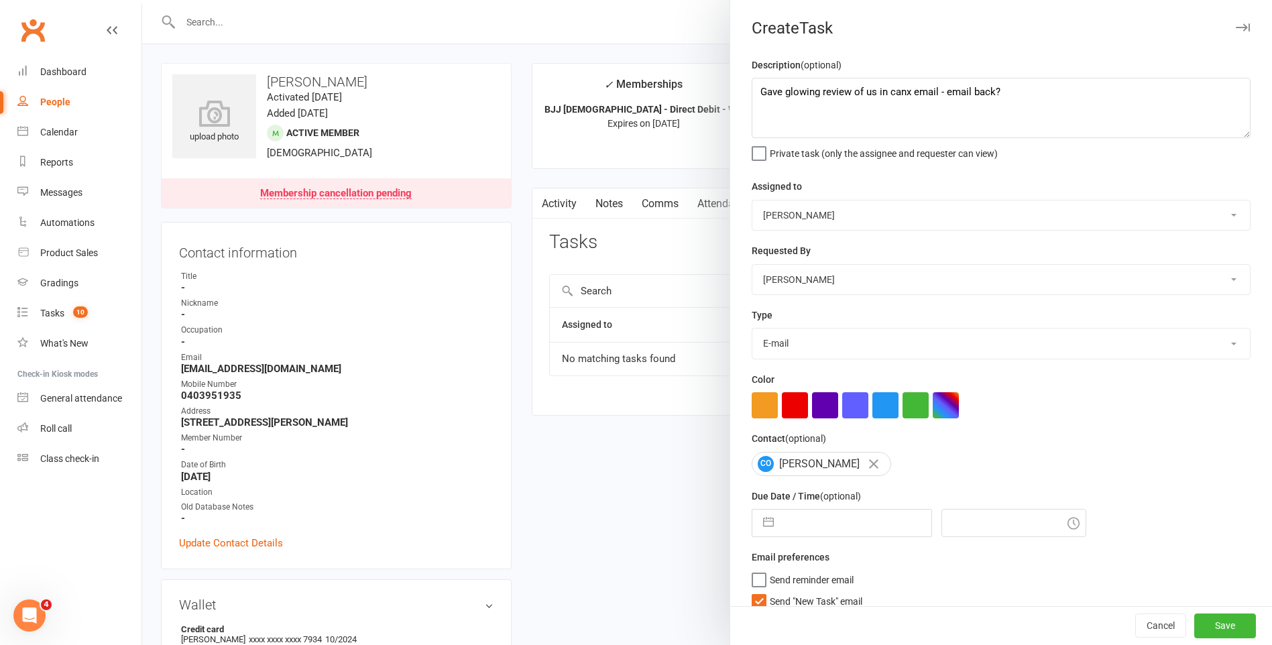
click at [755, 591] on input "Send "New Task" email" at bounding box center [807, 591] width 111 height 0
click at [805, 546] on div "Description (optional) Gave glowing review of us in canx email - email back? Pr…" at bounding box center [1001, 338] width 542 height 563
click at [812, 534] on input "text" at bounding box center [855, 523] width 151 height 27
select select "6"
select select "2025"
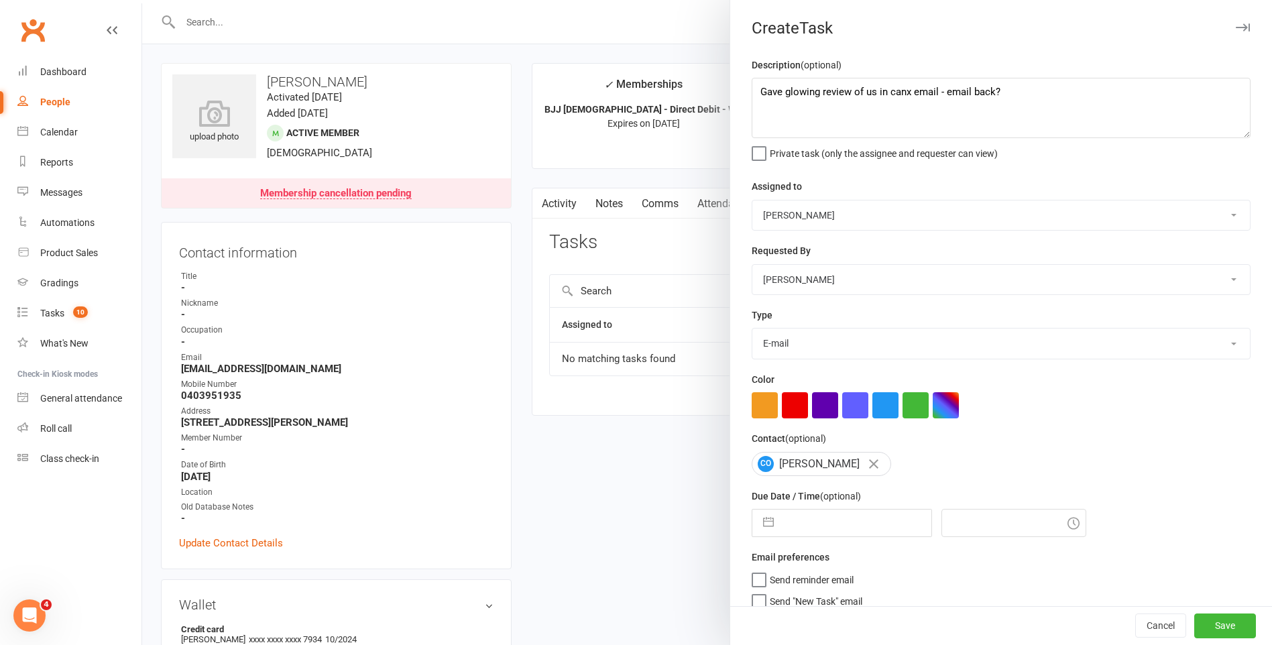
select select "7"
select select "2025"
select select "8"
select select "2025"
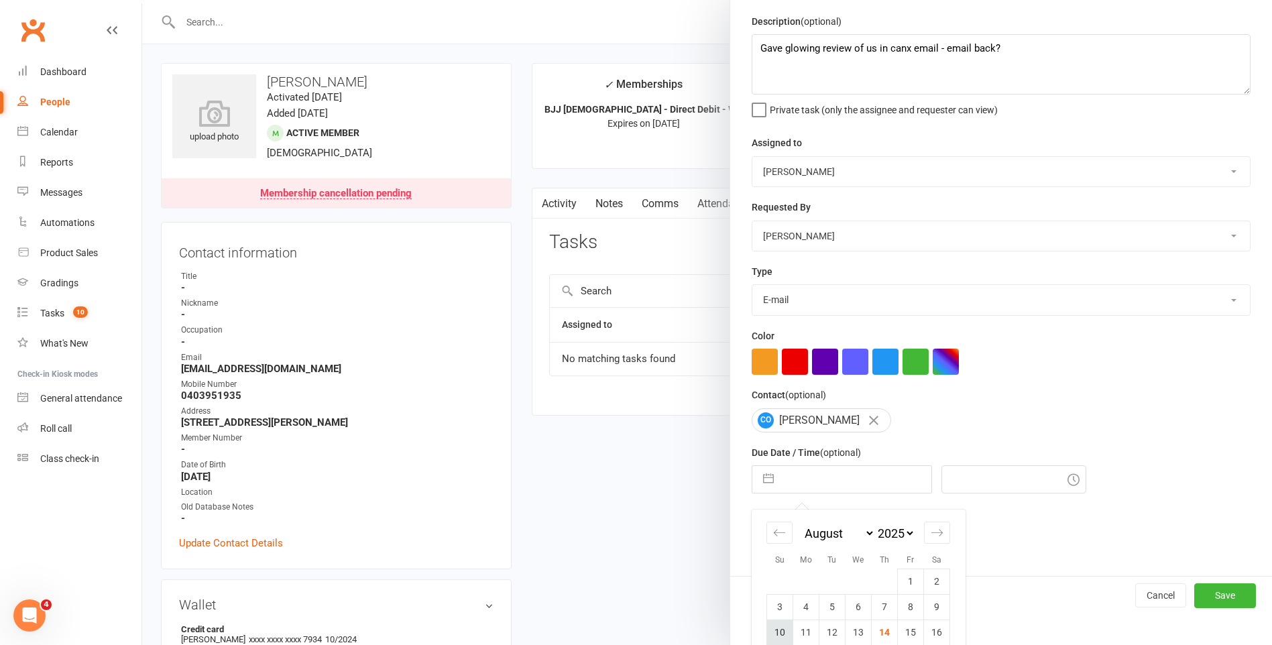
scroll to position [134, 0]
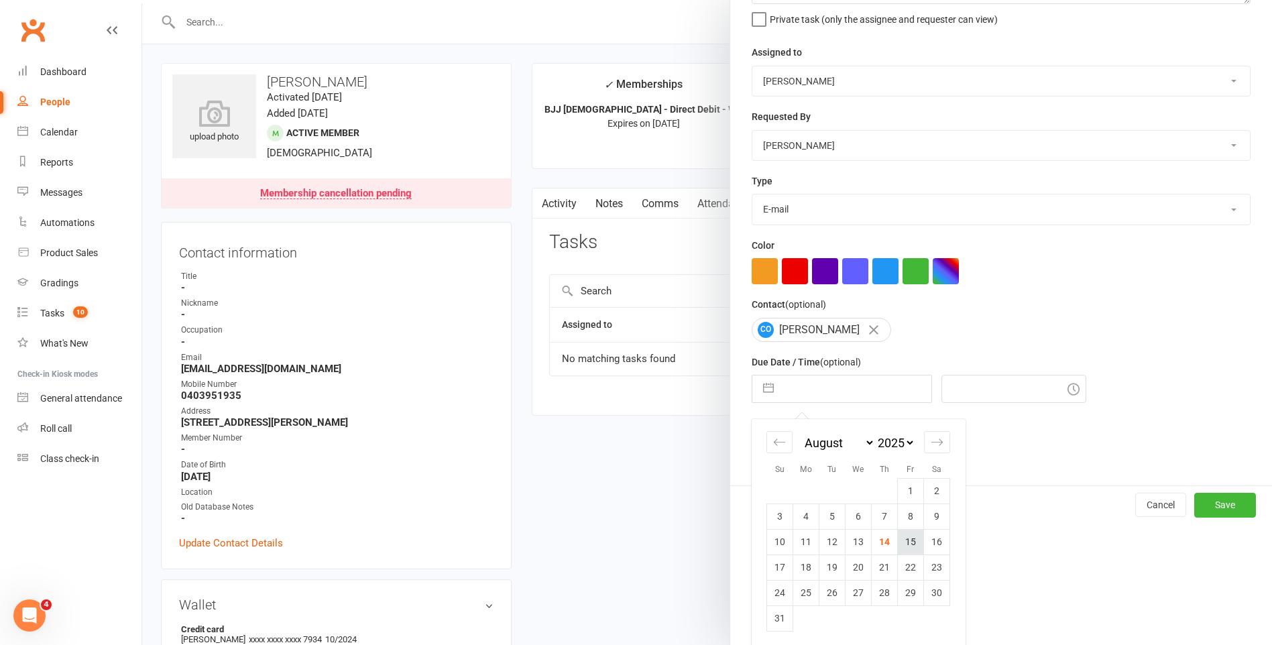
click at [899, 548] on td "15" at bounding box center [911, 541] width 26 height 25
type input "[DATE]"
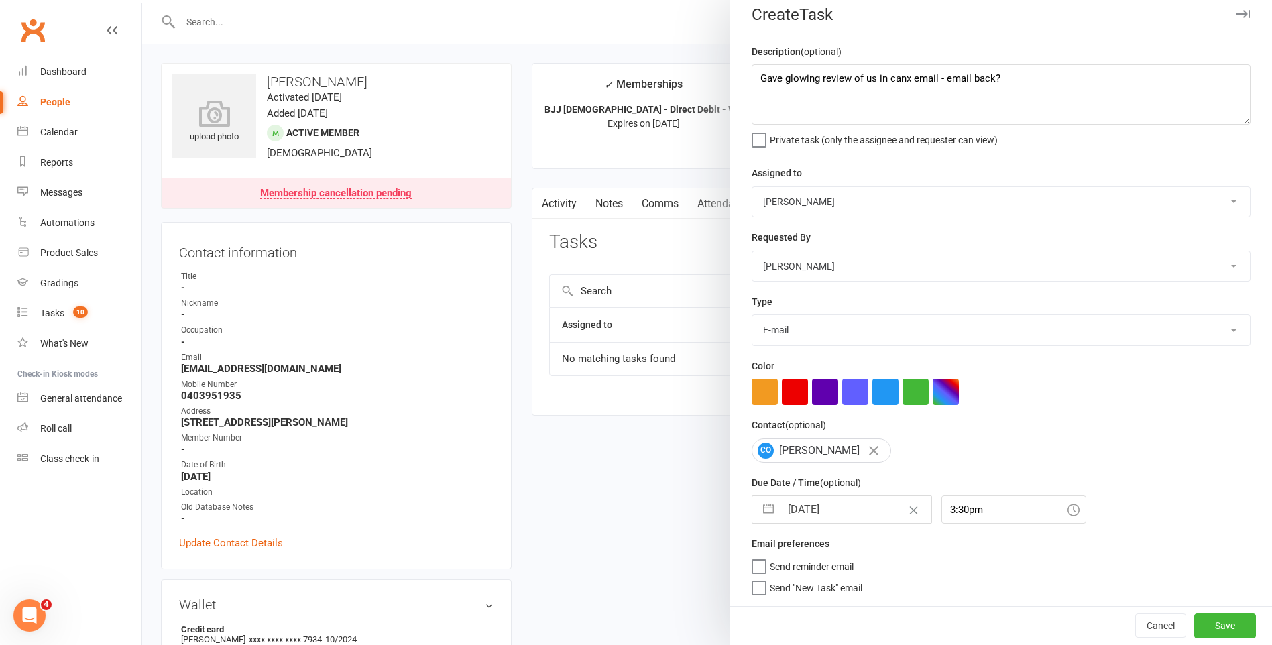
drag, startPoint x: 966, startPoint y: 524, endPoint x: 963, endPoint y: 512, distance: 12.5
click at [966, 521] on div "Description (optional) Gave glowing review of us in canx email - email back? Pr…" at bounding box center [1001, 325] width 542 height 563
click at [960, 505] on input "3:30pm" at bounding box center [1013, 510] width 145 height 28
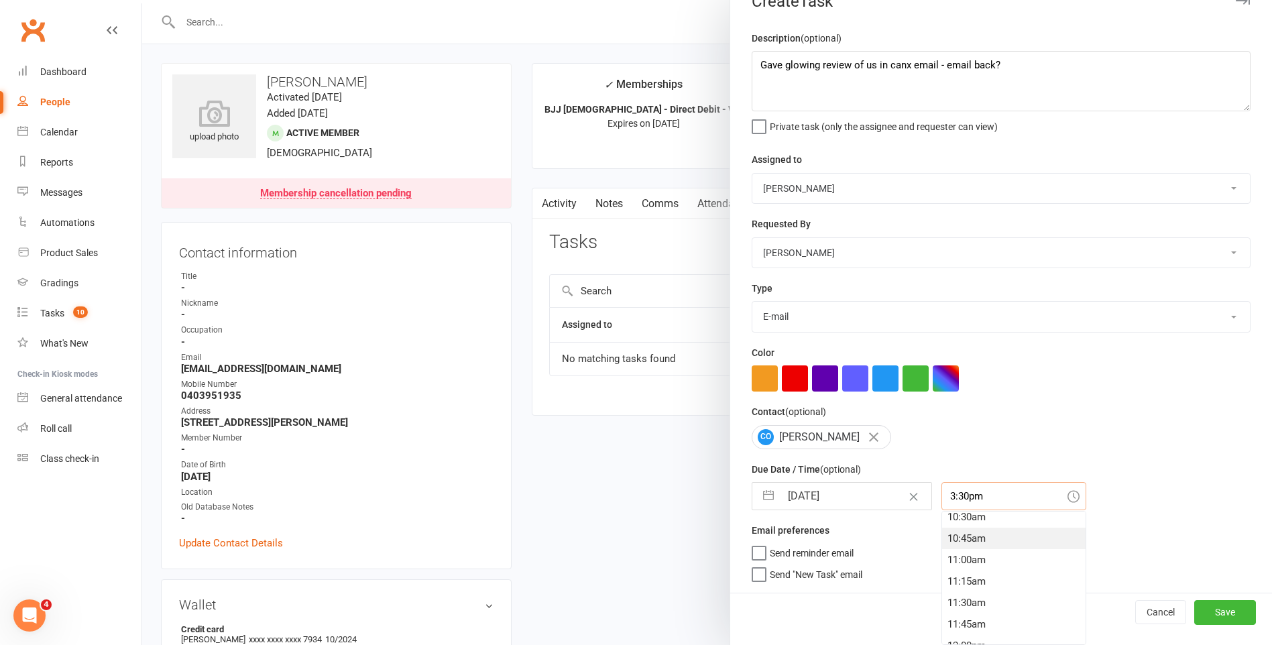
scroll to position [772, 0]
click at [970, 546] on div "9:15am" at bounding box center [1013, 543] width 143 height 21
type input "9:15am"
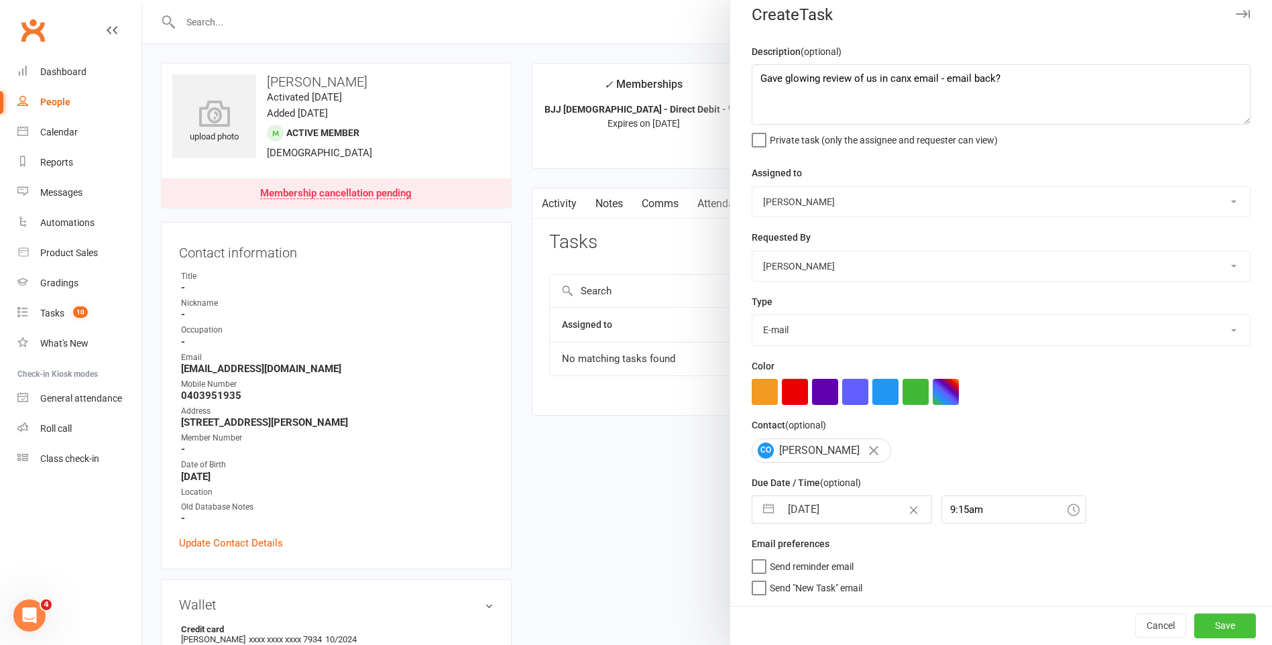
click at [1230, 631] on button "Save" at bounding box center [1225, 626] width 62 height 24
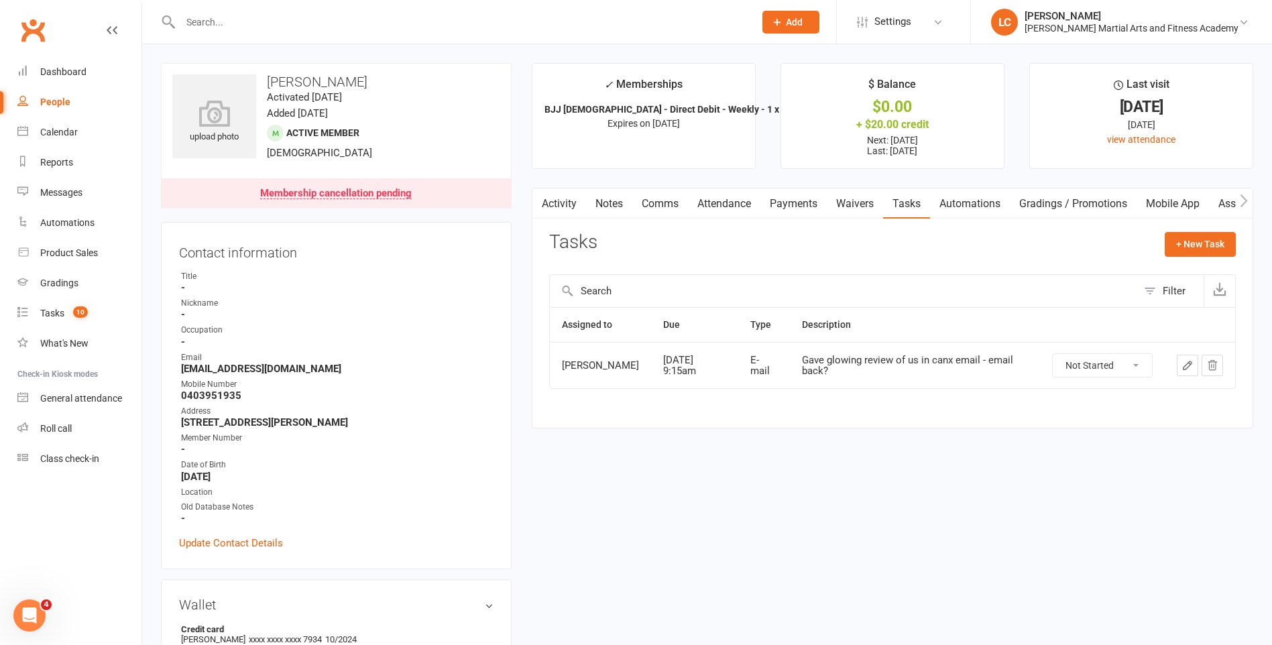
drag, startPoint x: 246, startPoint y: 32, endPoint x: 251, endPoint y: 2, distance: 30.5
click at [246, 27] on div at bounding box center [453, 22] width 584 height 44
click at [251, 2] on div at bounding box center [453, 22] width 584 height 44
click at [253, 21] on input "text" at bounding box center [460, 22] width 569 height 19
paste input "[PERSON_NAME] <[PERSON_NAME][EMAIL_ADDRESS][DOMAIN_NAME]>"
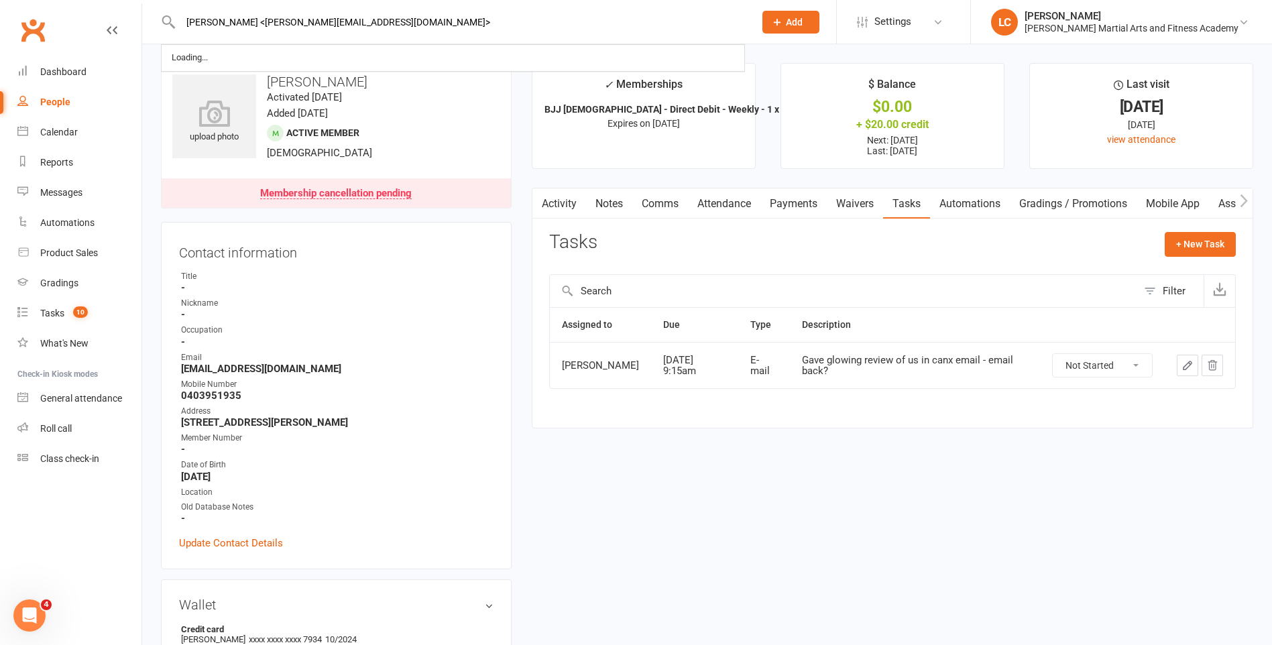
drag, startPoint x: 254, startPoint y: 19, endPoint x: 99, endPoint y: 24, distance: 155.0
click at [94, 3] on header "[PERSON_NAME] <[PERSON_NAME][EMAIL_ADDRESS][DOMAIN_NAME]> Loading... Prospect M…" at bounding box center [636, 3] width 1272 height 0
click at [327, 19] on input "[PERSON_NAME][EMAIL_ADDRESS][DOMAIN_NAME]>" at bounding box center [460, 22] width 569 height 19
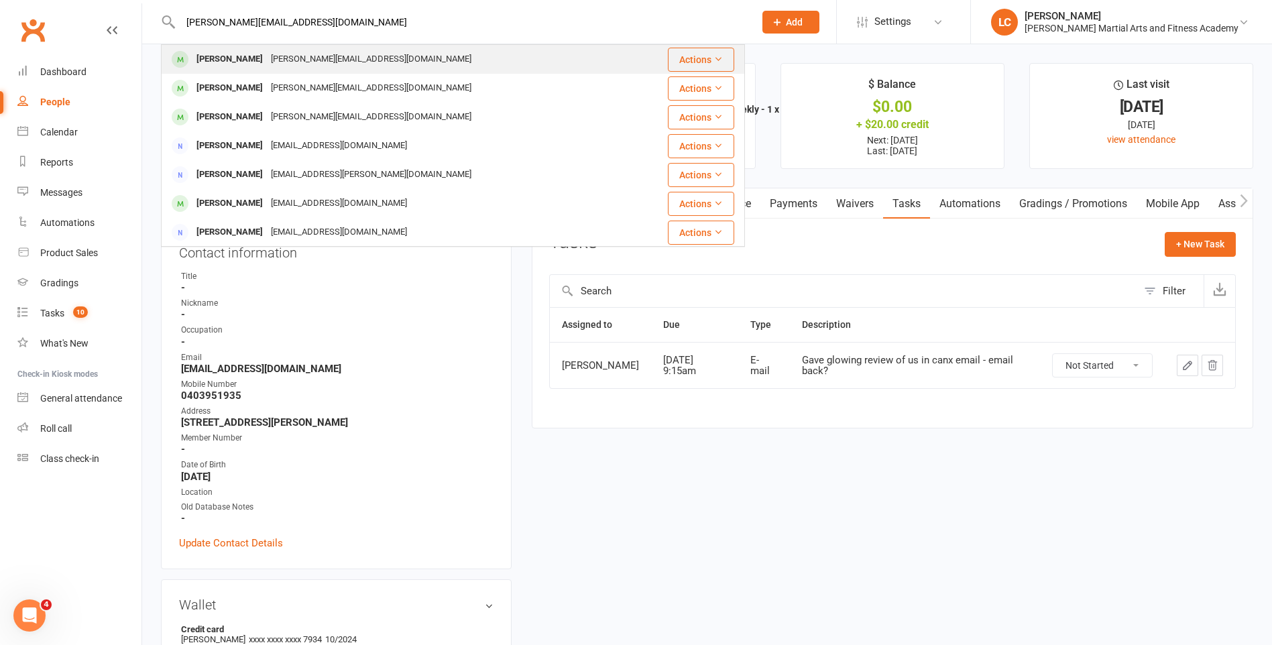
type input "[PERSON_NAME][EMAIL_ADDRESS][DOMAIN_NAME]"
click at [323, 50] on div "[PERSON_NAME][EMAIL_ADDRESS][DOMAIN_NAME]" at bounding box center [371, 59] width 209 height 19
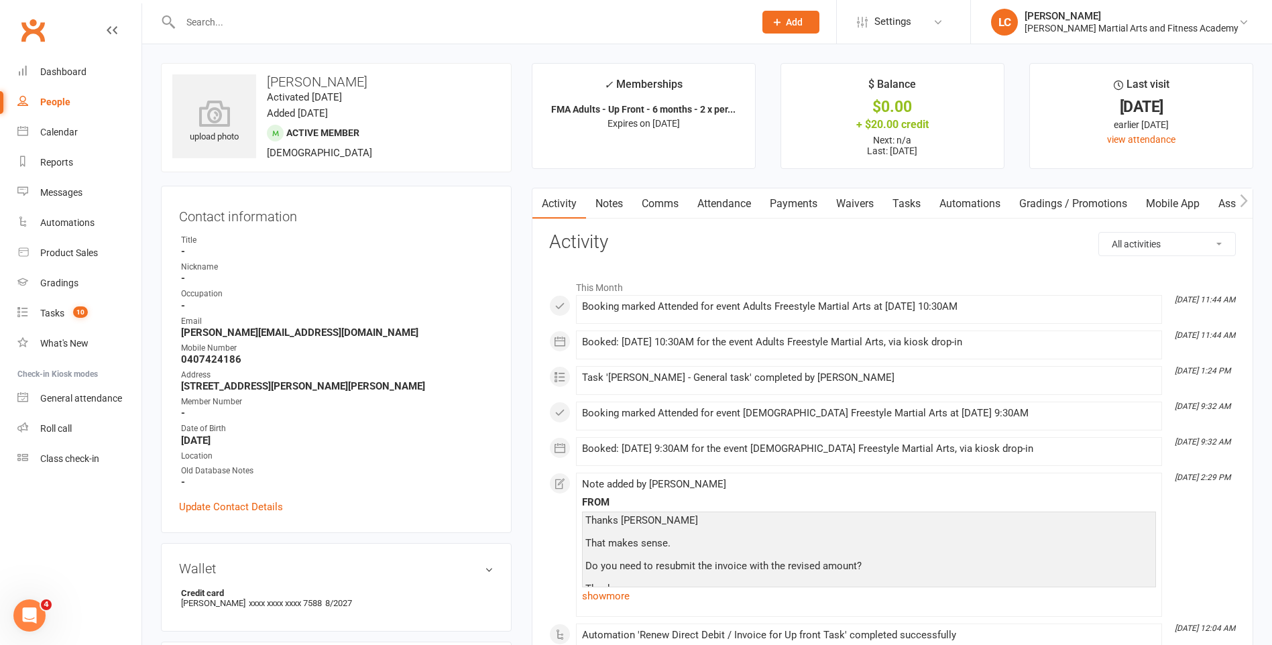
click at [618, 211] on link "Notes" at bounding box center [609, 203] width 46 height 31
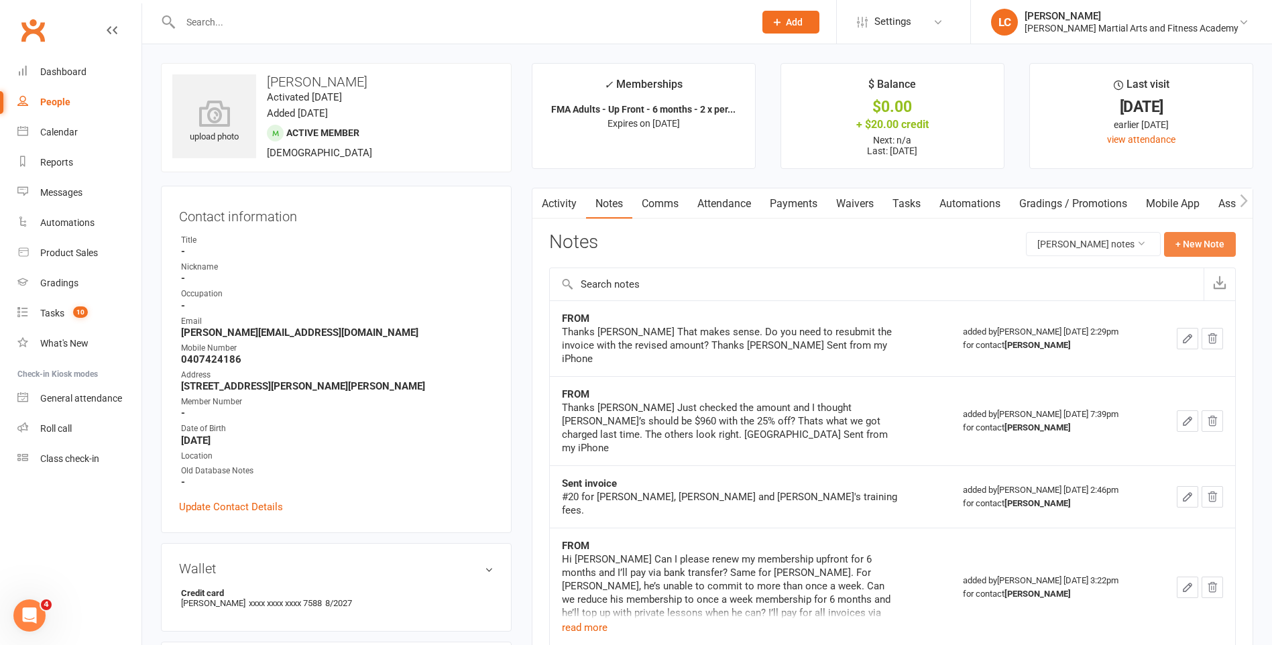
click at [1190, 242] on button "+ New Note" at bounding box center [1200, 244] width 72 height 24
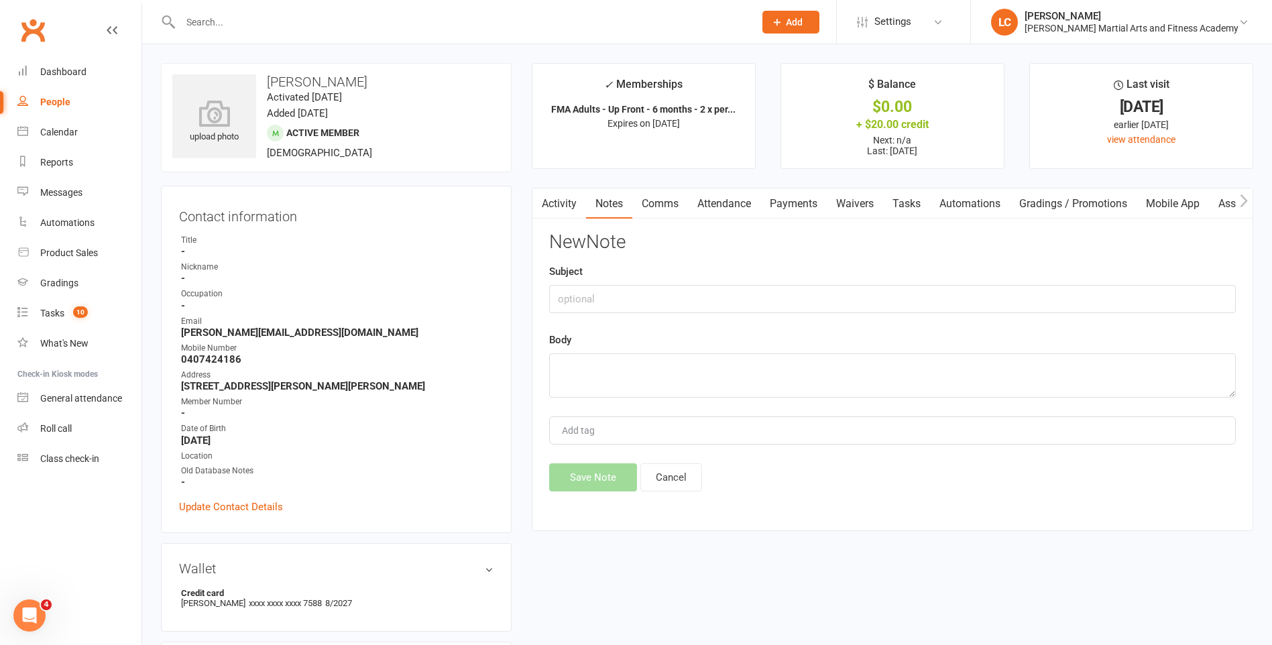
drag, startPoint x: 590, startPoint y: 328, endPoint x: 594, endPoint y: 320, distance: 9.0
click at [590, 327] on div "New Note Subject Body Add tag Save Note Cancel" at bounding box center [892, 361] width 687 height 259
click at [620, 289] on input "text" at bounding box center [892, 299] width 687 height 28
type input "FROM"
click at [732, 373] on textarea at bounding box center [892, 375] width 687 height 44
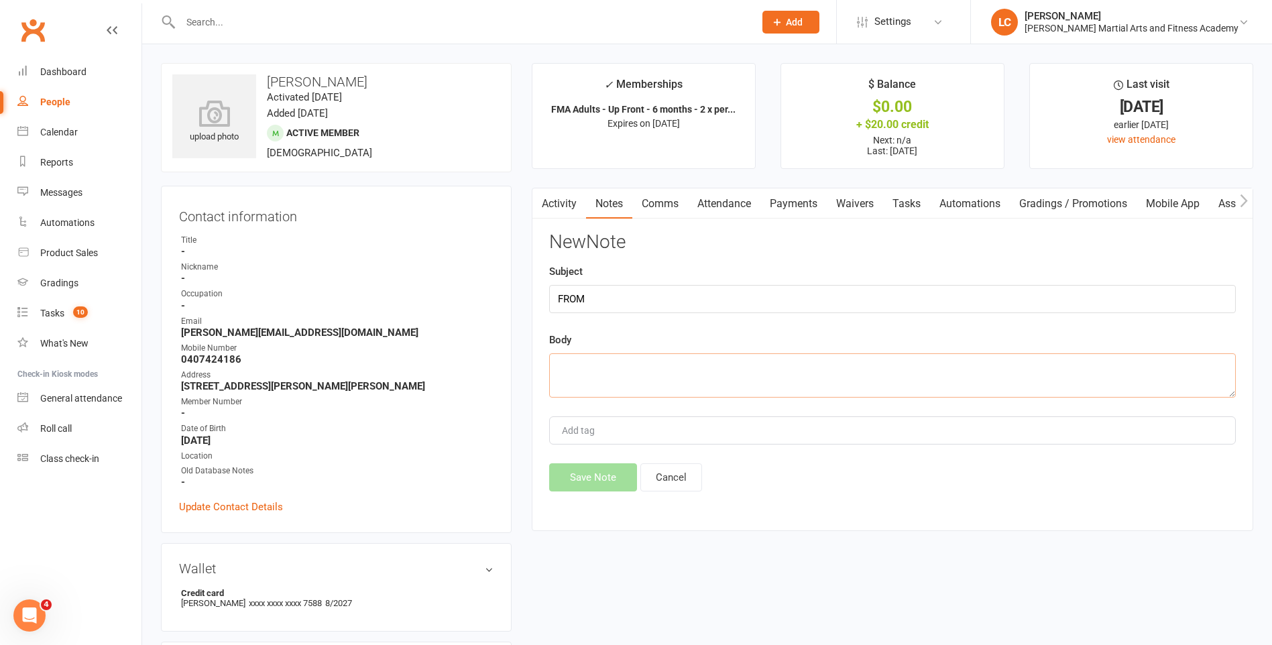
paste textarea "Payment made Amount: $2,908.00 Receipt#: N281459245137 To: [PERSON_NAME] Martia…"
type textarea "Payment made Amount: $2,908.00 Receipt#: N281459245137 To: [PERSON_NAME] Martia…"
click at [589, 486] on button "Save Note" at bounding box center [593, 477] width 88 height 28
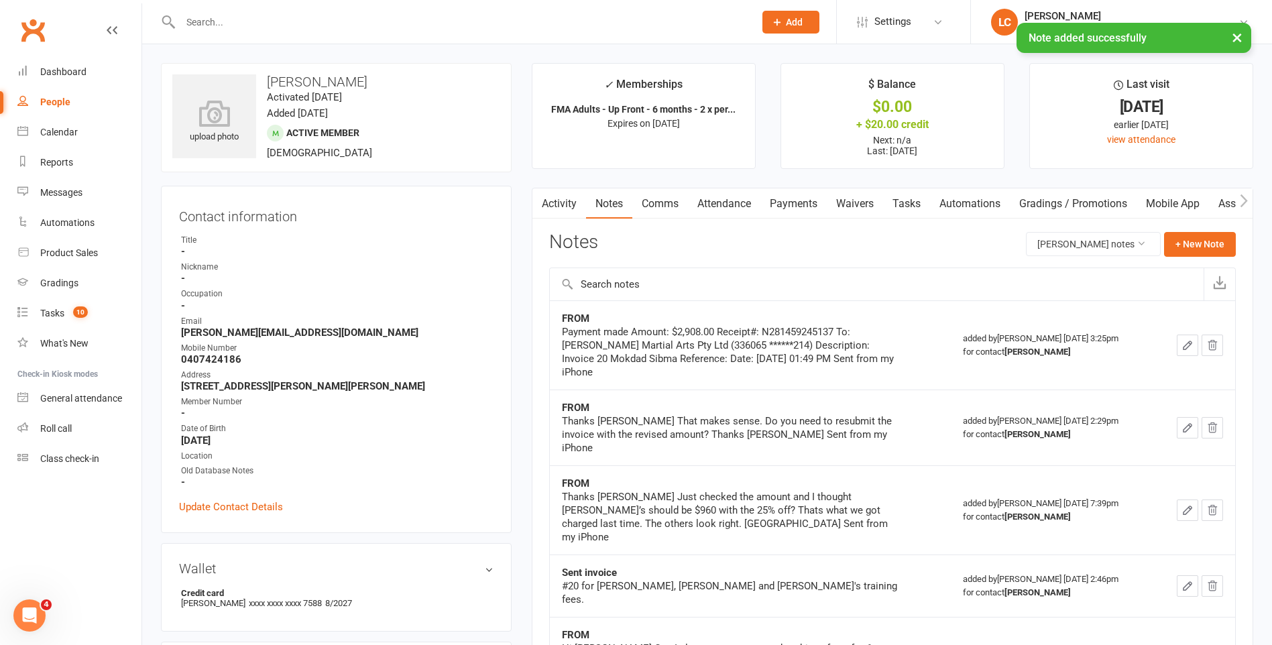
click at [906, 200] on link "Tasks" at bounding box center [906, 203] width 47 height 31
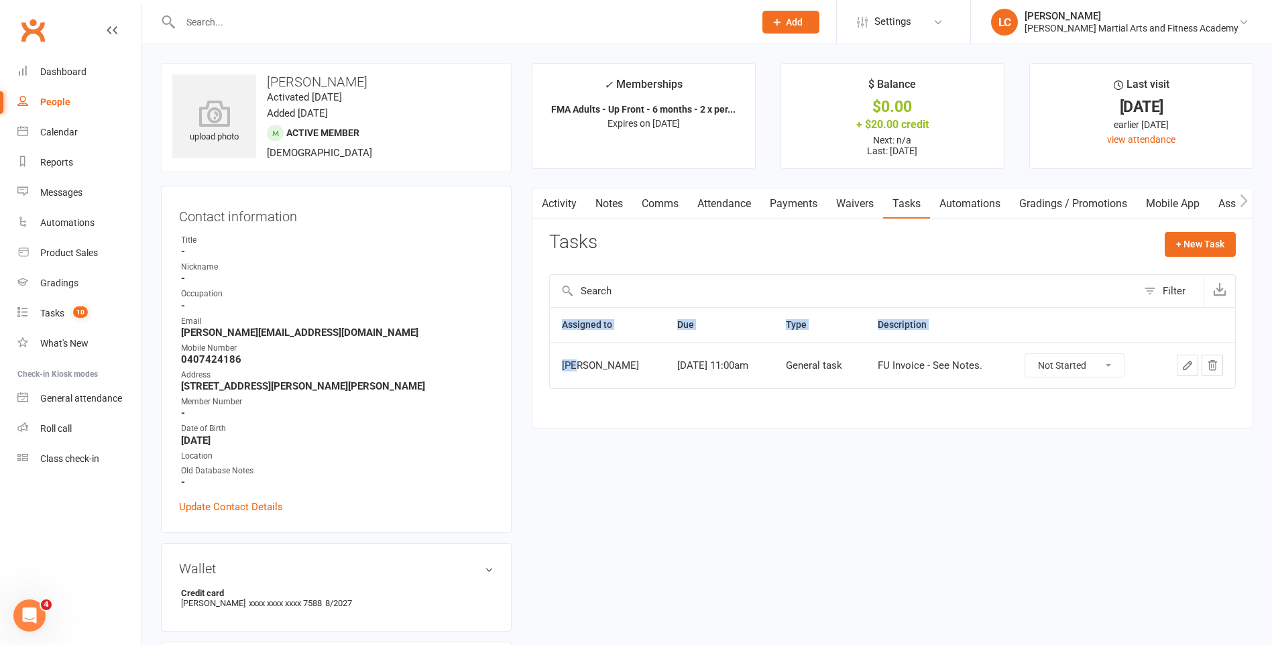
drag, startPoint x: 580, startPoint y: 363, endPoint x: 1003, endPoint y: 410, distance: 425.6
click at [1003, 410] on div "Activity Notes Comms Attendance Payments Waivers Tasks Automations Gradings / P…" at bounding box center [892, 308] width 721 height 241
drag, startPoint x: 1003, startPoint y: 410, endPoint x: 1016, endPoint y: 412, distance: 13.0
click at [1025, 418] on div "Activity Notes Comms Attendance Payments Waivers Tasks Automations Gradings / P…" at bounding box center [892, 308] width 721 height 241
drag, startPoint x: 974, startPoint y: 381, endPoint x: 778, endPoint y: 367, distance: 196.3
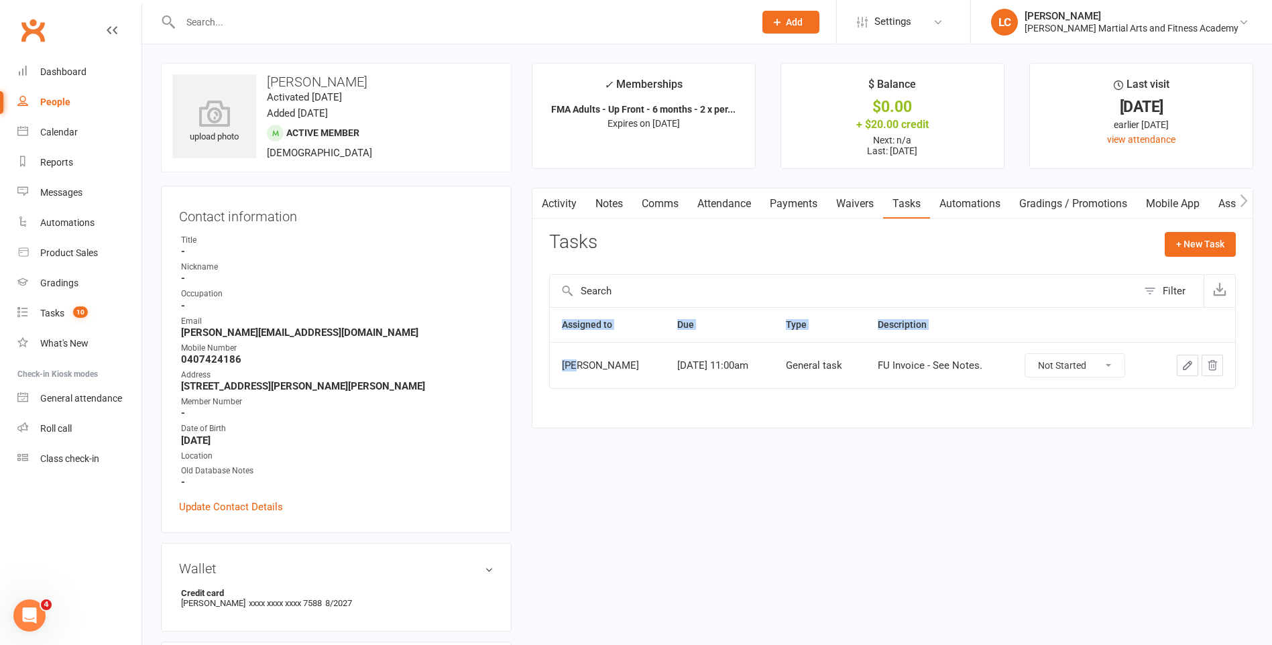
click at [779, 369] on tr "[PERSON_NAME] [DATE] 11:00am General task FU Invoice - See Notes. Not Started I…" at bounding box center [892, 365] width 685 height 46
click at [683, 241] on div "Tasks + New Task" at bounding box center [892, 248] width 687 height 32
click at [1078, 364] on select "Not Started In Progress Waiting Complete" at bounding box center [1074, 365] width 99 height 23
click at [1034, 354] on select "Not Started In Progress Waiting Complete" at bounding box center [1074, 365] width 99 height 23
select select "unstarted"
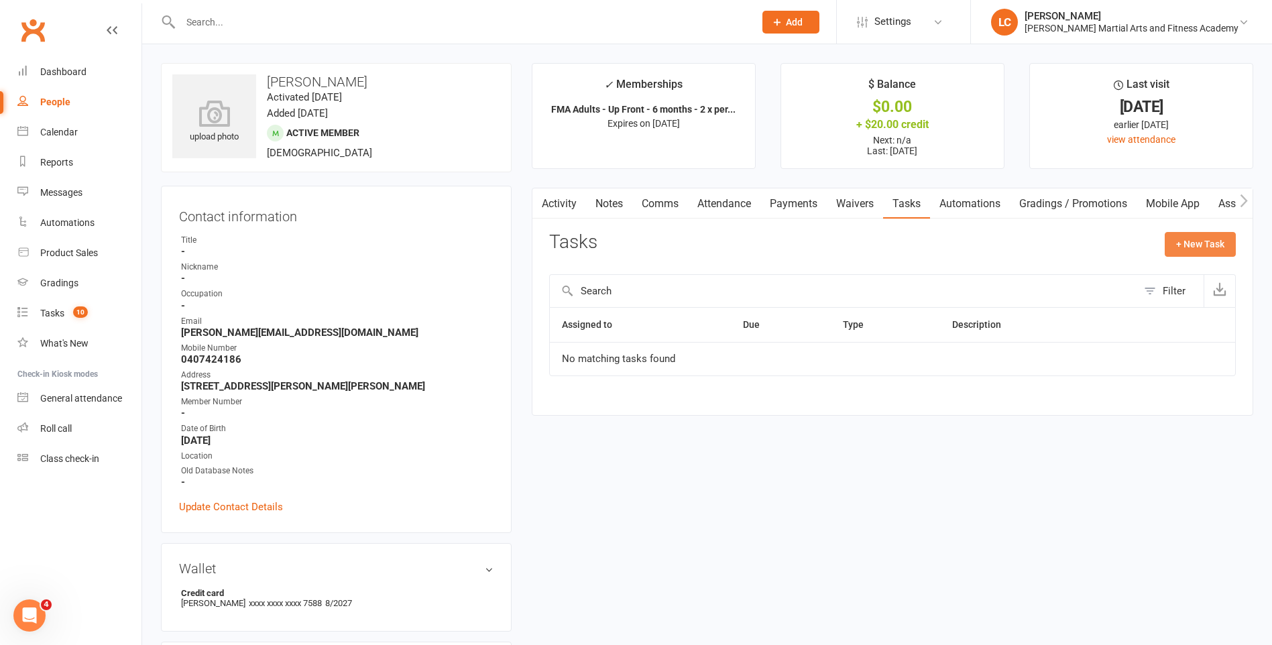
click at [1187, 250] on button "+ New Task" at bounding box center [1200, 244] width 71 height 24
select select "47778"
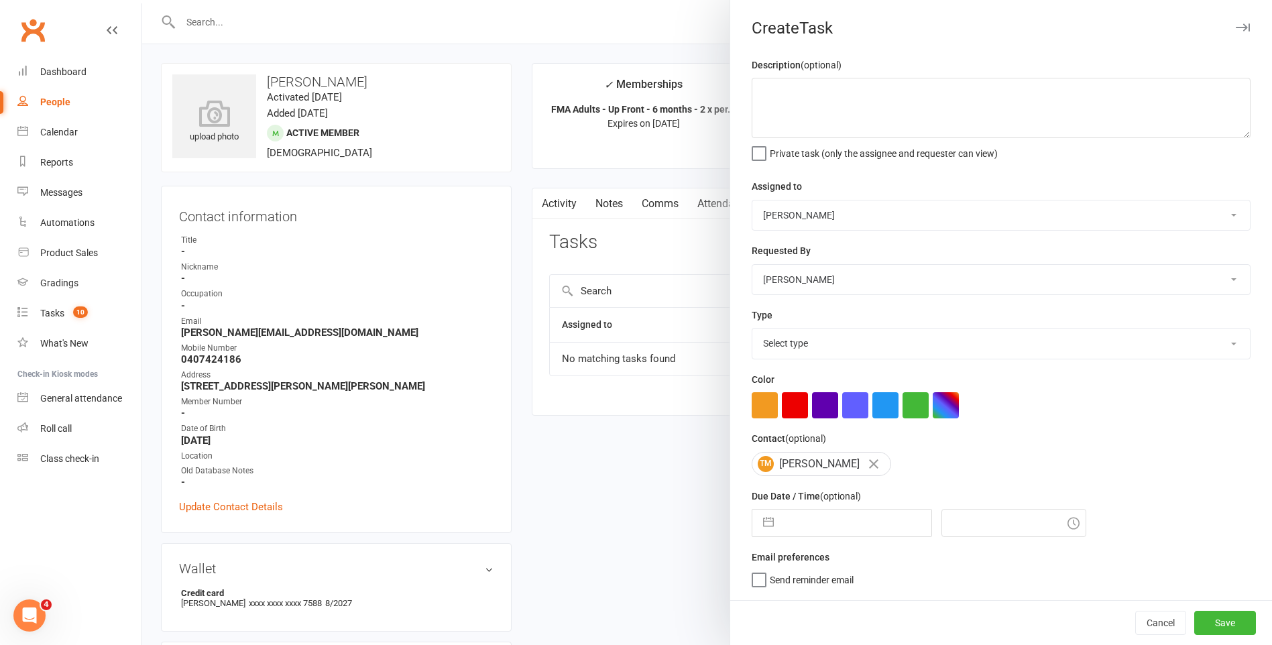
click at [852, 205] on select "[PERSON_NAME] [PERSON_NAME] [PERSON_NAME] [PERSON_NAME] [PERSON_NAME] [PERSON_N…" at bounding box center [1001, 215] width 498 height 30
click at [752, 201] on select "[PERSON_NAME] [PERSON_NAME] [PERSON_NAME] [PERSON_NAME] [PERSON_NAME] [PERSON_N…" at bounding box center [1001, 215] width 498 height 30
click at [806, 534] on input "text" at bounding box center [855, 523] width 151 height 27
select select "6"
select select "2025"
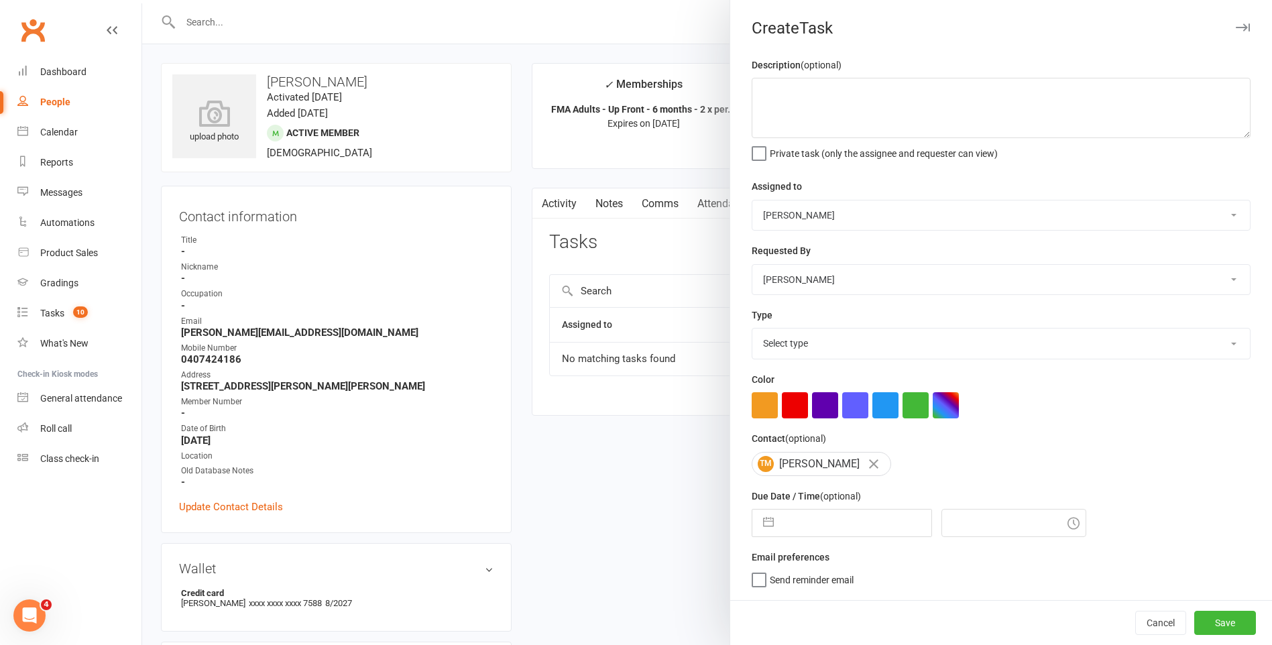
select select "7"
select select "2025"
select select "8"
select select "2025"
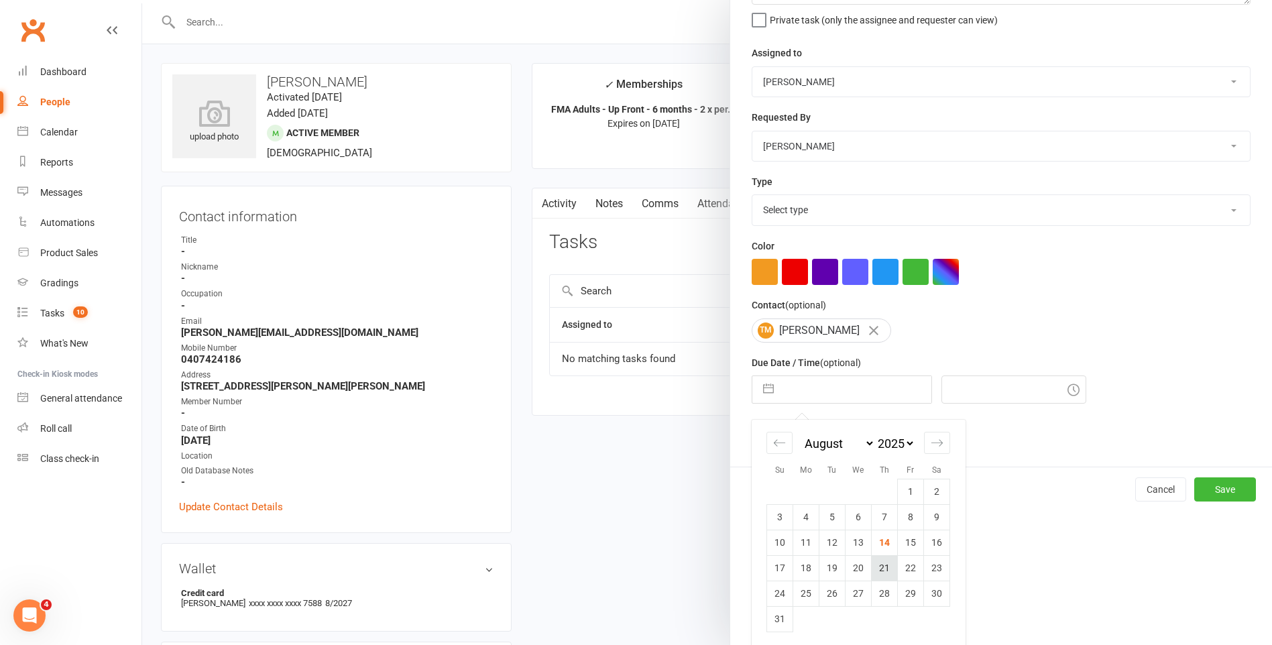
scroll to position [141, 0]
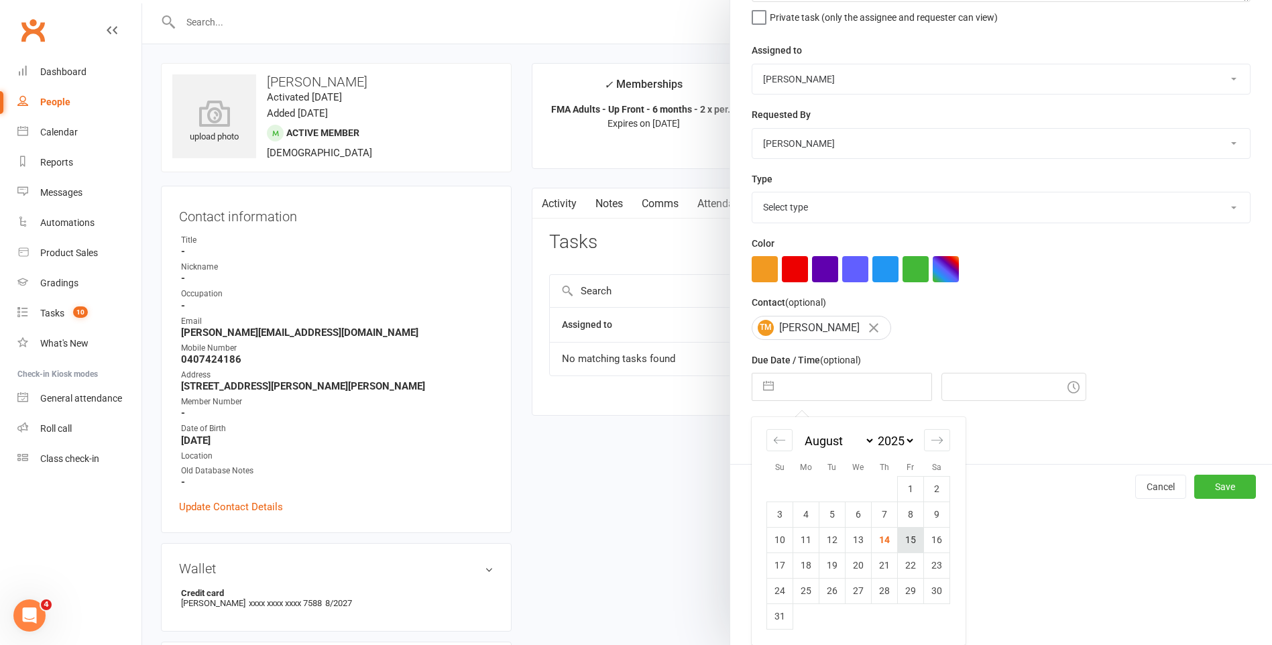
click at [909, 540] on td "15" at bounding box center [911, 539] width 26 height 25
type input "[DATE]"
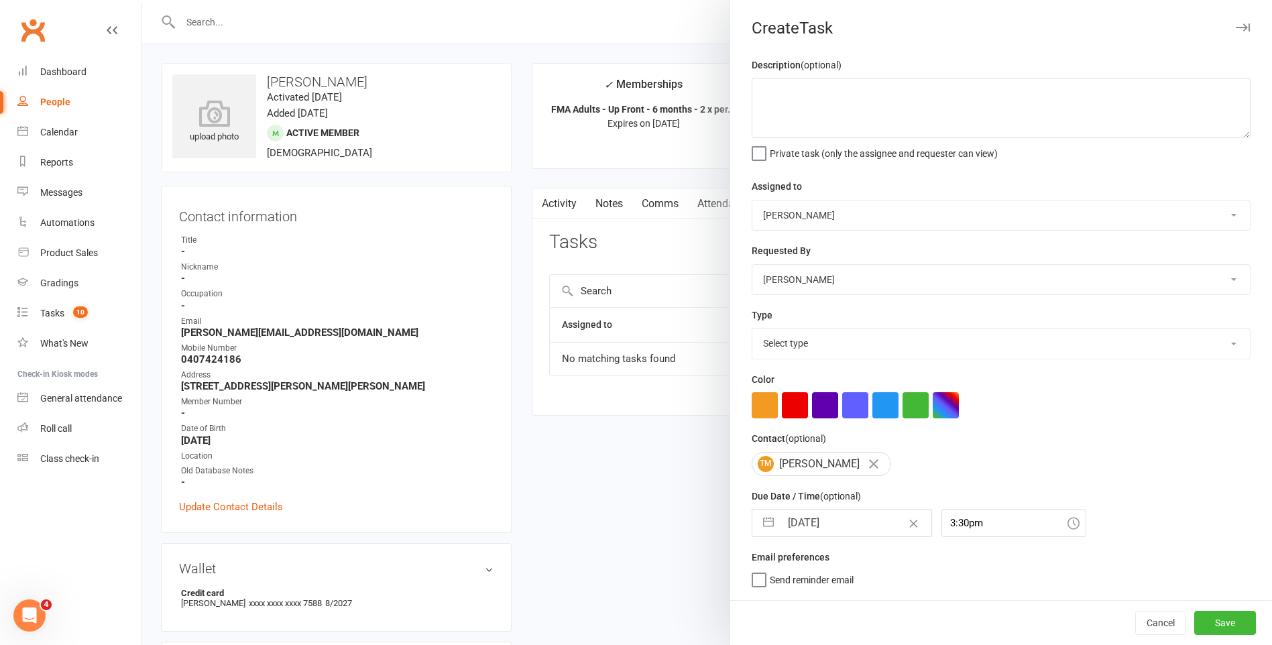
scroll to position [0, 0]
click at [958, 520] on input "3:30pm" at bounding box center [1013, 523] width 145 height 28
click at [955, 552] on div "11:15am" at bounding box center [1013, 540] width 143 height 21
type input "11:15am"
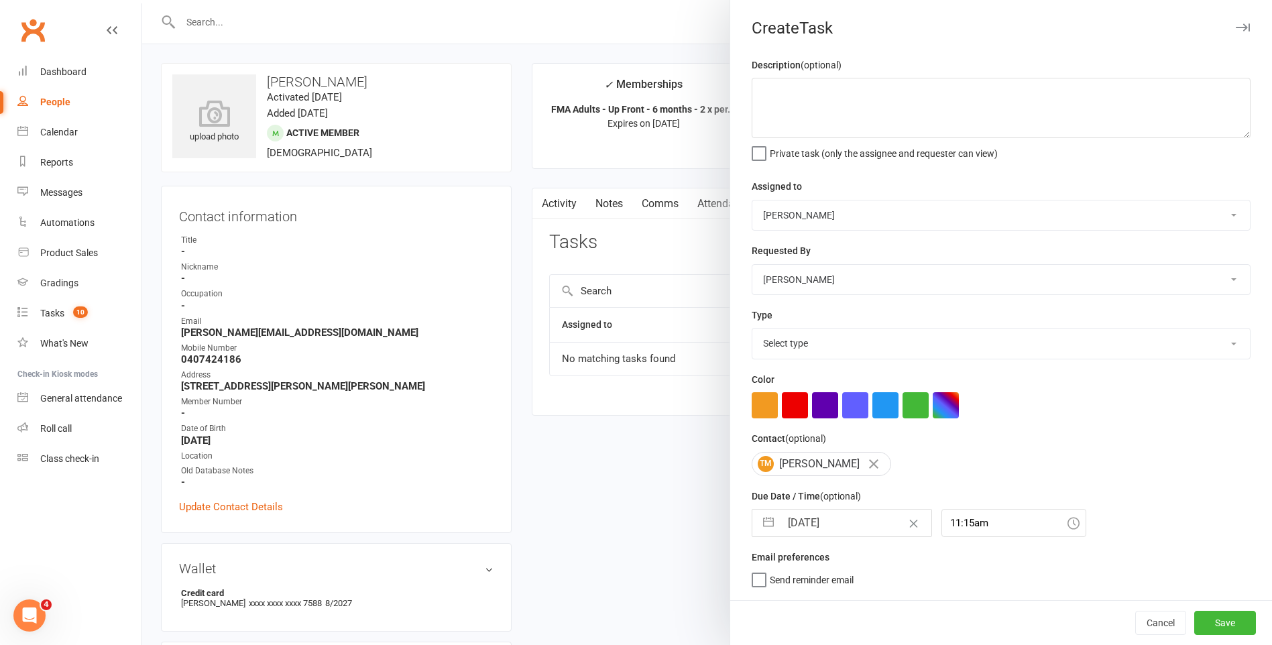
click at [827, 72] on label "Description (optional)" at bounding box center [797, 65] width 90 height 15
click at [829, 87] on textarea at bounding box center [1001, 108] width 499 height 60
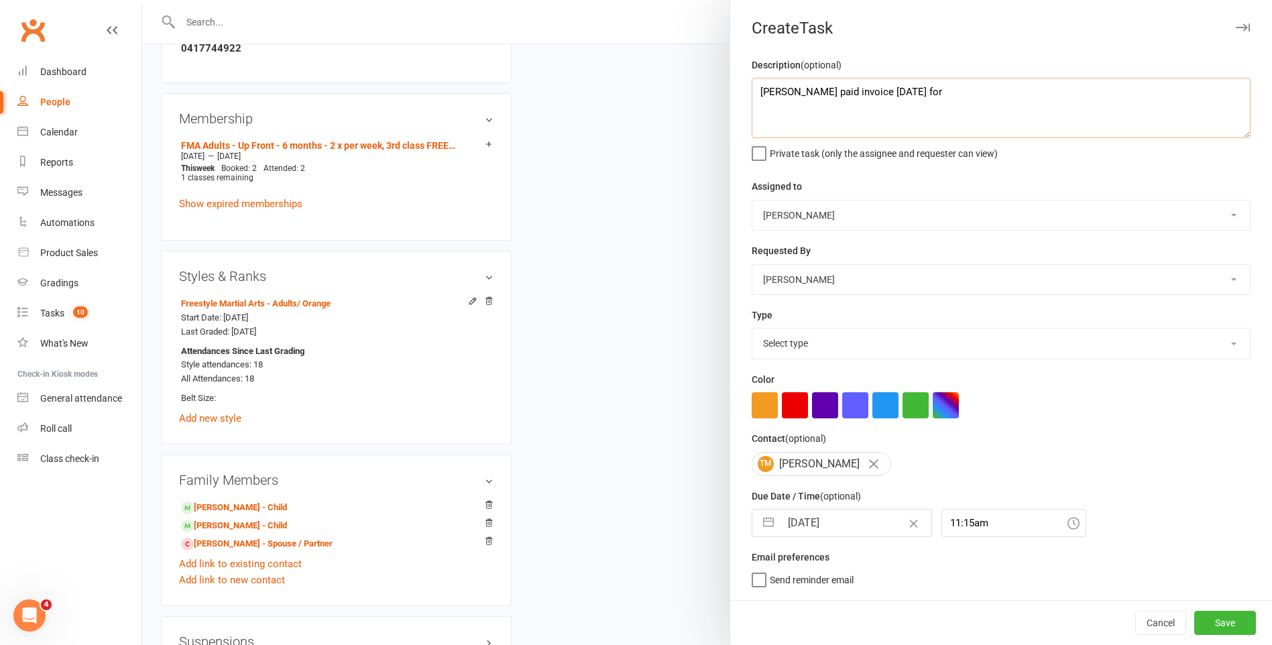
scroll to position [872, 0]
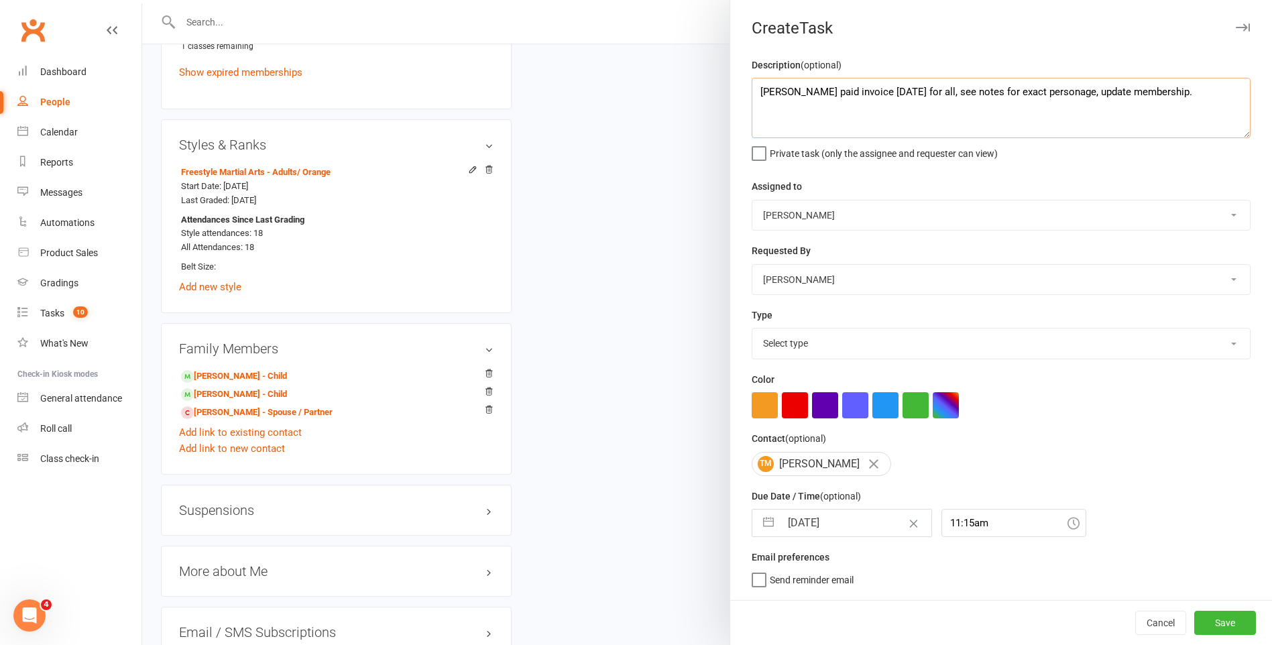
type textarea "[PERSON_NAME] paid invoice [DATE] for all, see notes for exact personage, updat…"
click at [869, 222] on select "[PERSON_NAME] [PERSON_NAME] [PERSON_NAME] [PERSON_NAME] [PERSON_NAME] [PERSON_N…" at bounding box center [1001, 215] width 498 height 30
select select "47621"
click at [752, 201] on select "[PERSON_NAME] [PERSON_NAME] [PERSON_NAME] [PERSON_NAME] [PERSON_NAME] [PERSON_N…" at bounding box center [1001, 215] width 498 height 30
click at [789, 345] on select "Select type E-mail General task Meeting Phone call Sett in calls Add new task t…" at bounding box center [1001, 344] width 498 height 30
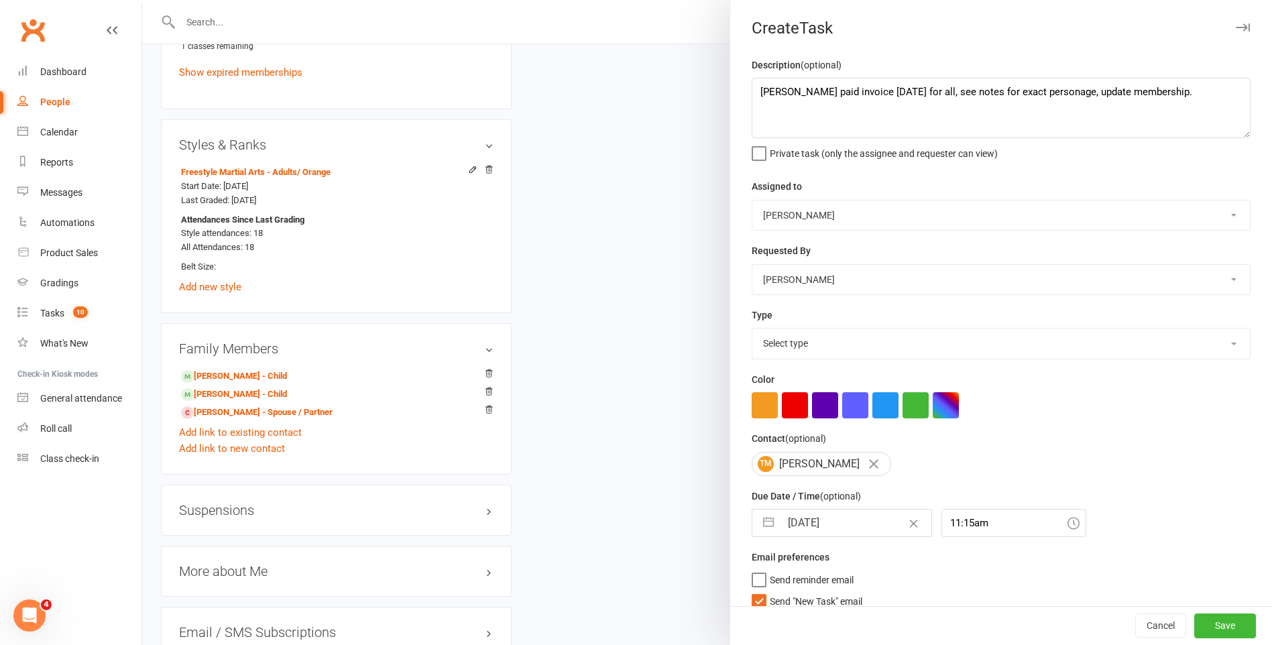
select select "25648"
click at [752, 331] on select "Select type E-mail General task Meeting Phone call Sett in calls Add new task t…" at bounding box center [1001, 344] width 498 height 30
click at [759, 600] on label "Send "New Task" email" at bounding box center [807, 597] width 111 height 13
click at [759, 591] on input "Send "New Task" email" at bounding box center [807, 591] width 111 height 0
click at [1202, 624] on button "Save" at bounding box center [1225, 626] width 62 height 24
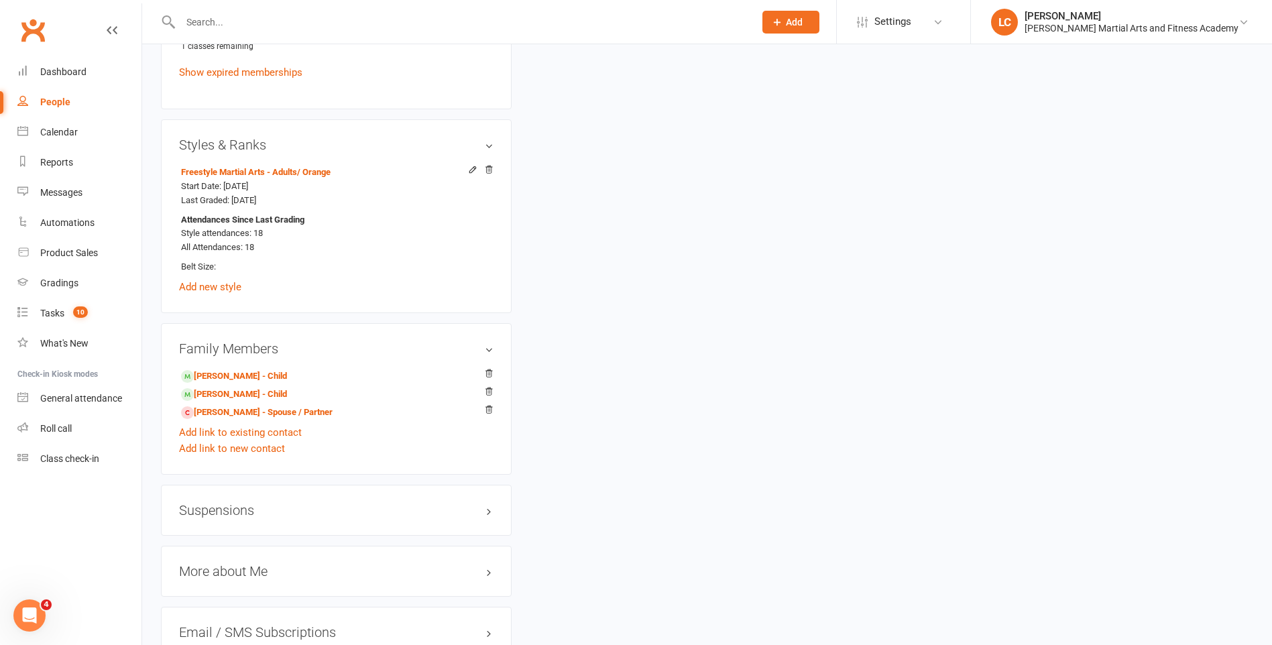
click at [247, 31] on input "text" at bounding box center [460, 22] width 569 height 19
paste input "kiaraslater1 <[EMAIL_ADDRESS][DOMAIN_NAME]>"
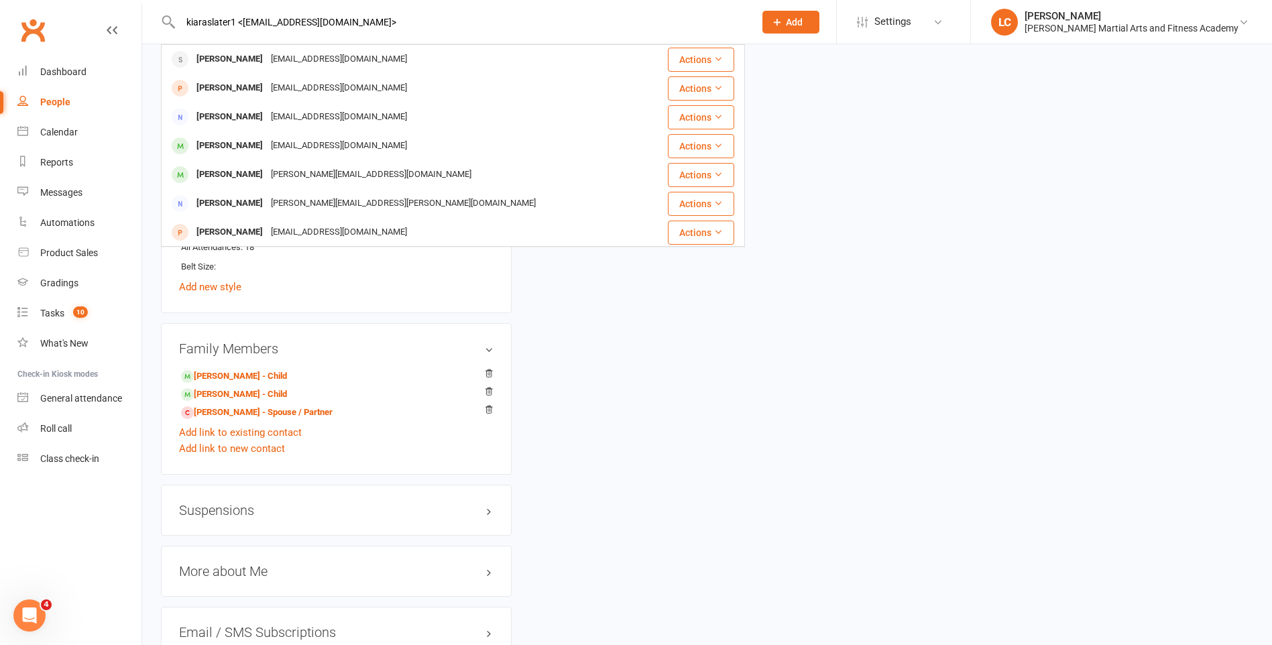
drag, startPoint x: 241, startPoint y: 13, endPoint x: 111, endPoint y: 44, distance: 133.0
click at [370, 23] on input "[EMAIL_ADDRESS][DOMAIN_NAME]>" at bounding box center [460, 22] width 569 height 19
type input "[EMAIL_ADDRESS][DOMAIN_NAME]"
click at [345, 62] on div "[EMAIL_ADDRESS][DOMAIN_NAME]" at bounding box center [339, 59] width 144 height 19
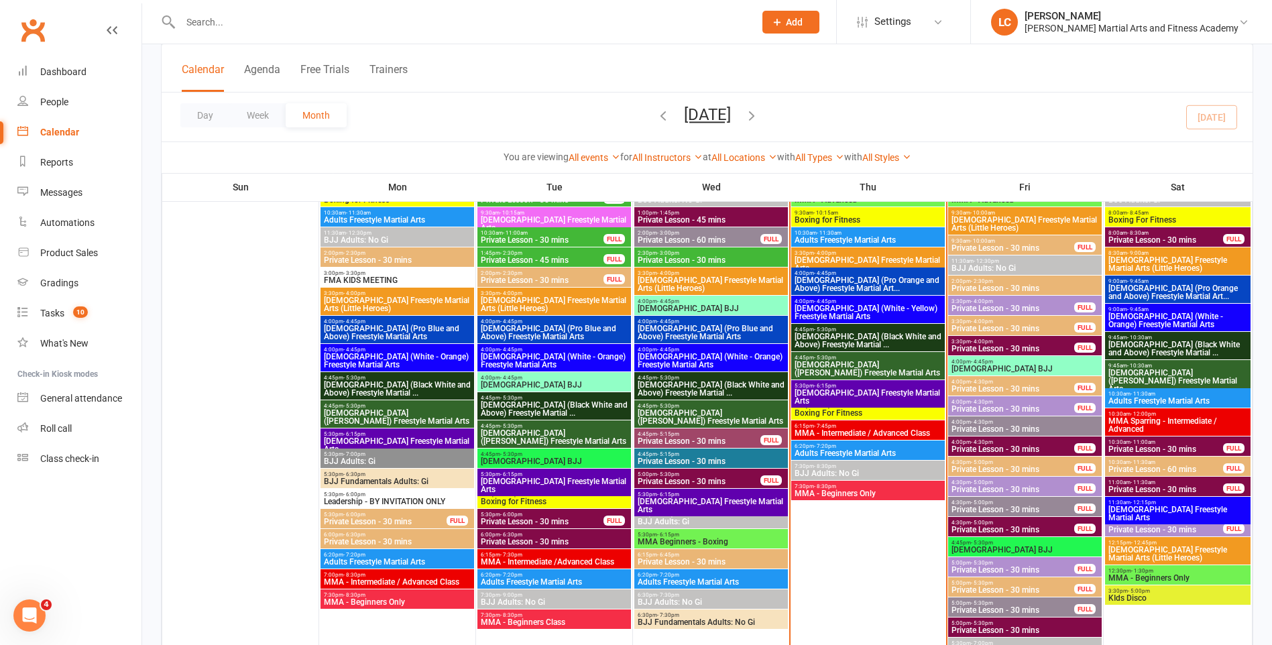
scroll to position [1207, 0]
